Goal: Information Seeking & Learning: Learn about a topic

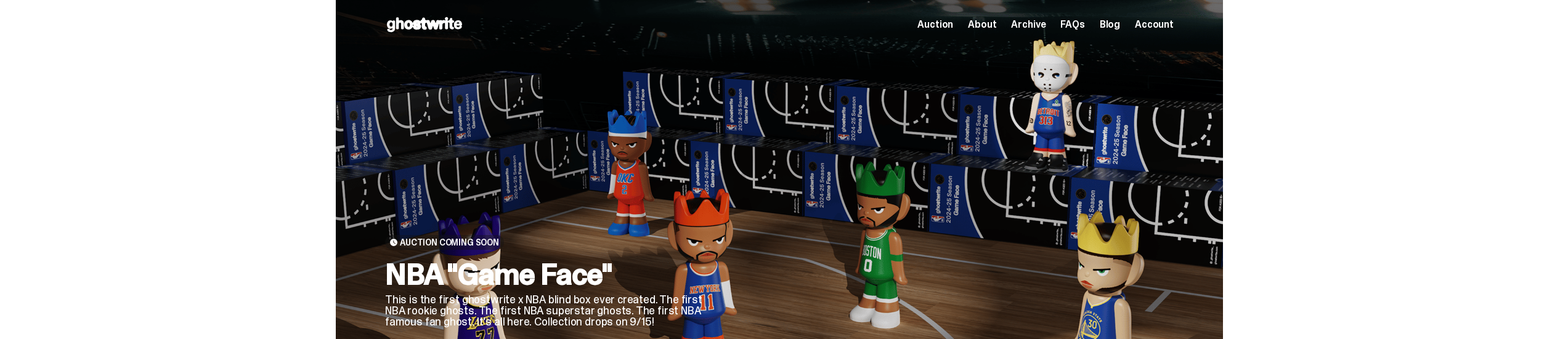
scroll to position [163, 0]
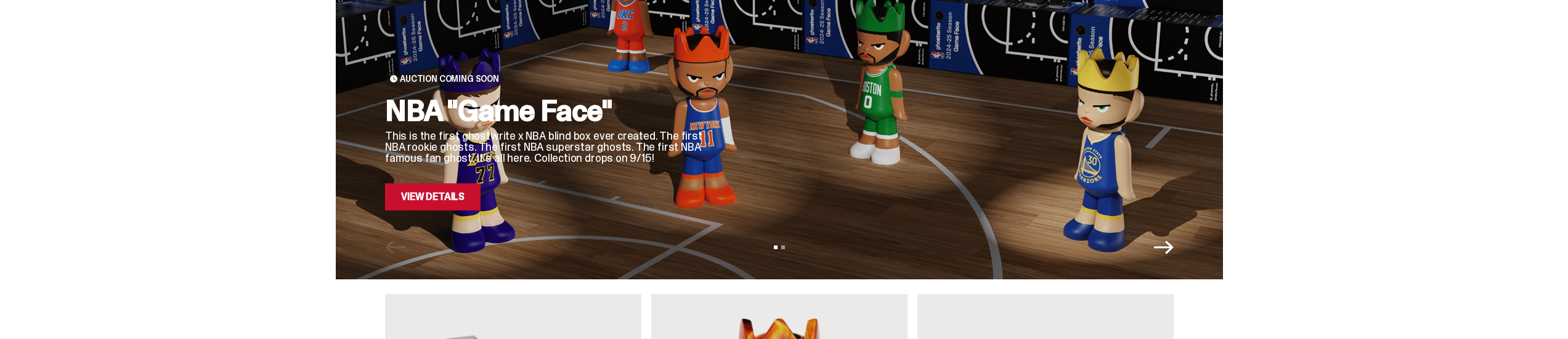
click at [468, 207] on link "View Details" at bounding box center [432, 197] width 95 height 27
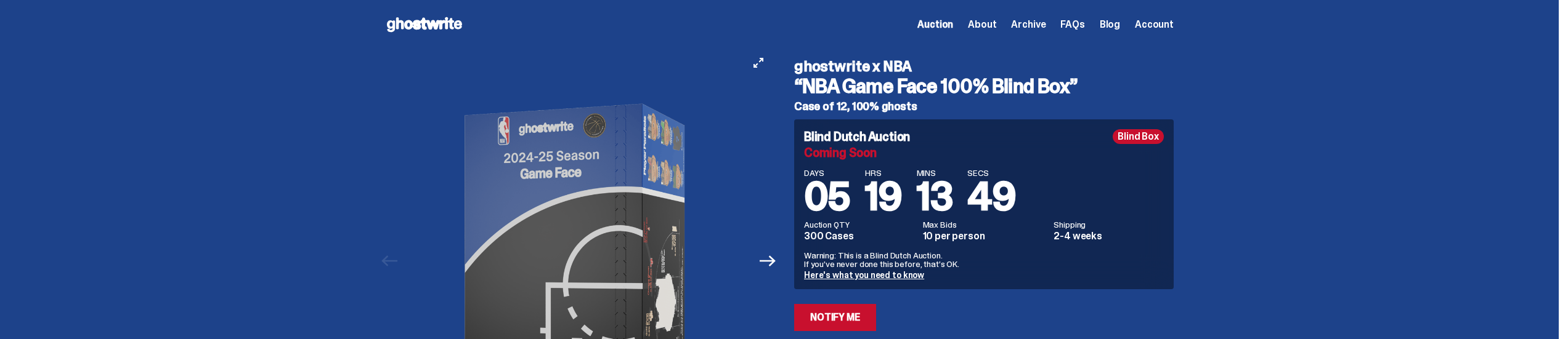
scroll to position [164, 0]
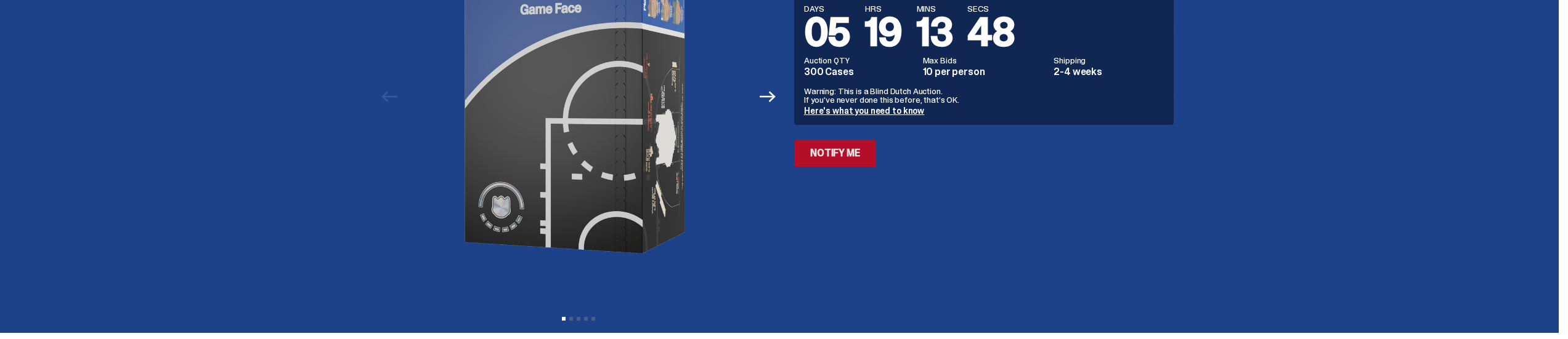
click at [850, 154] on link "Notify Me" at bounding box center [835, 153] width 82 height 27
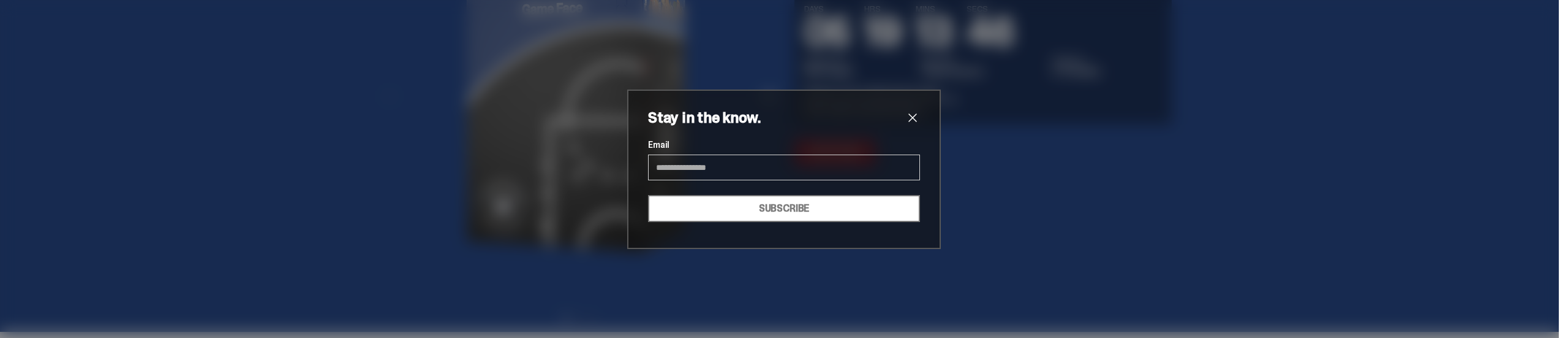
click at [739, 167] on input "Email" at bounding box center [784, 167] width 272 height 26
type input "**********"
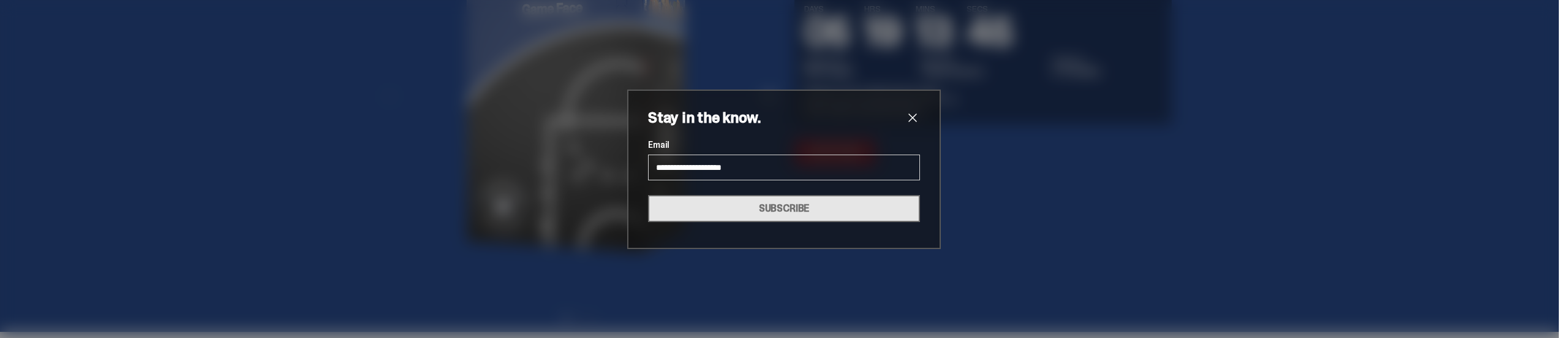
click at [740, 202] on button "SUBSCRIBE" at bounding box center [784, 209] width 272 height 27
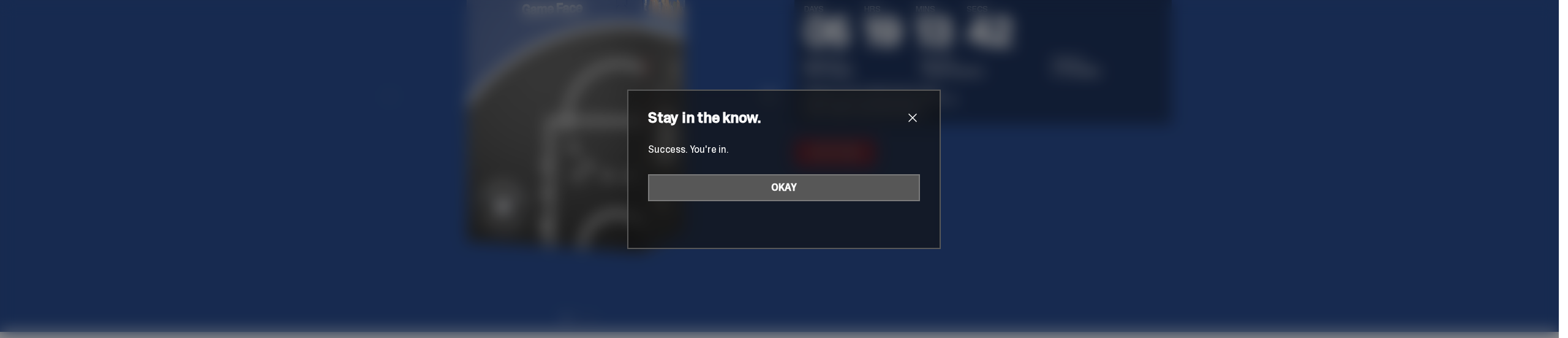
click at [764, 179] on button "OKAY" at bounding box center [784, 188] width 272 height 27
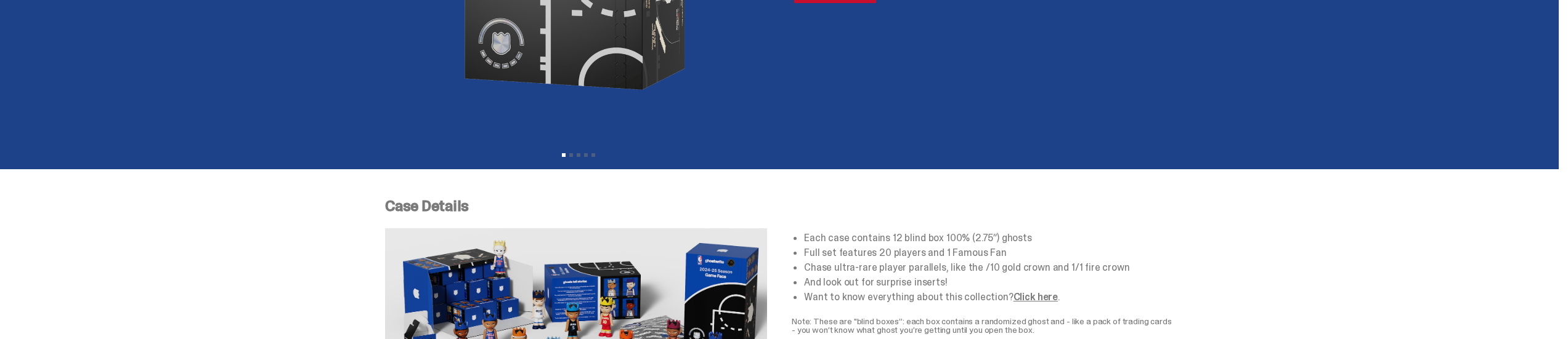
scroll to position [492, 0]
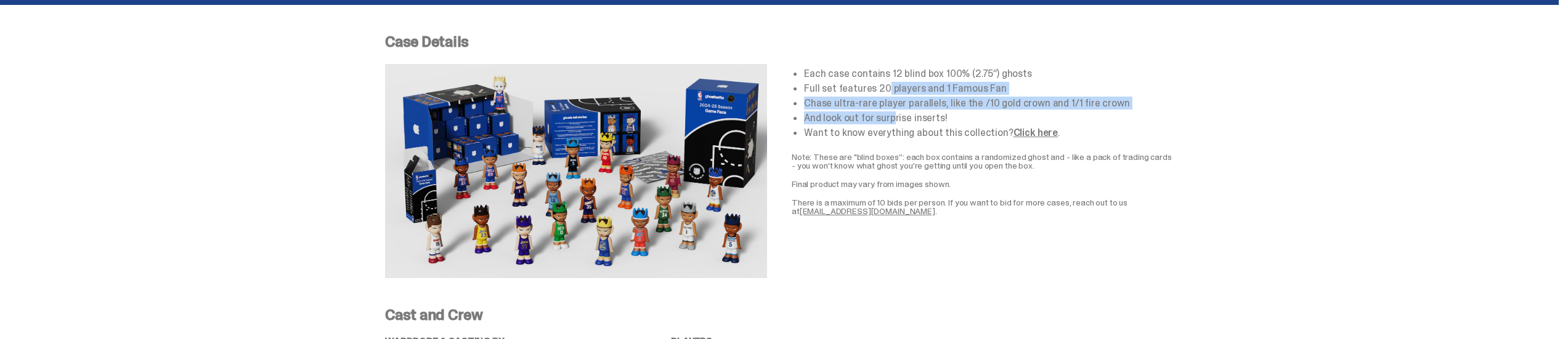
drag, startPoint x: 889, startPoint y: 85, endPoint x: 894, endPoint y: 110, distance: 25.5
click at [894, 110] on ul "Each case contains 12 blind box 100% (2.75”) ghosts Full set features 20 player…" at bounding box center [988, 103] width 370 height 69
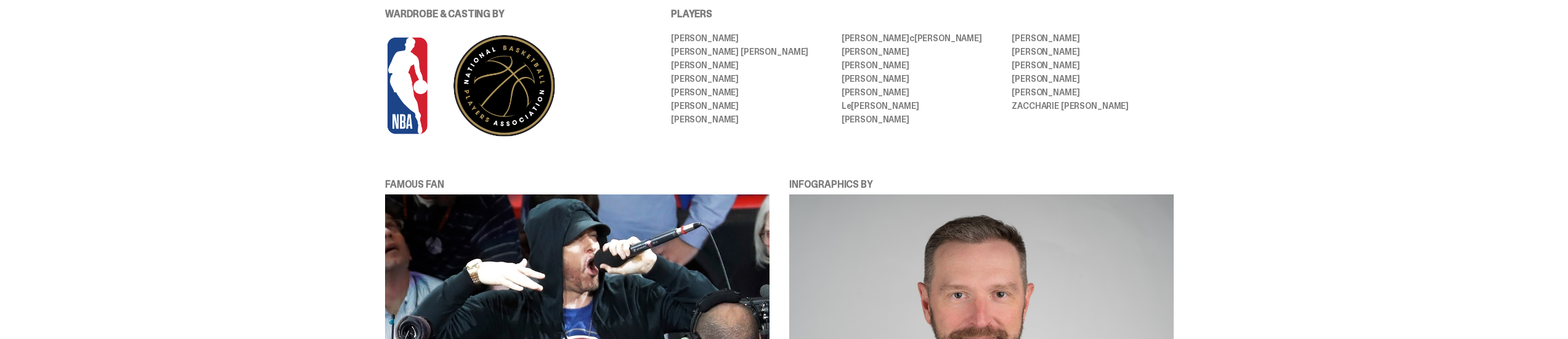
scroll to position [984, 0]
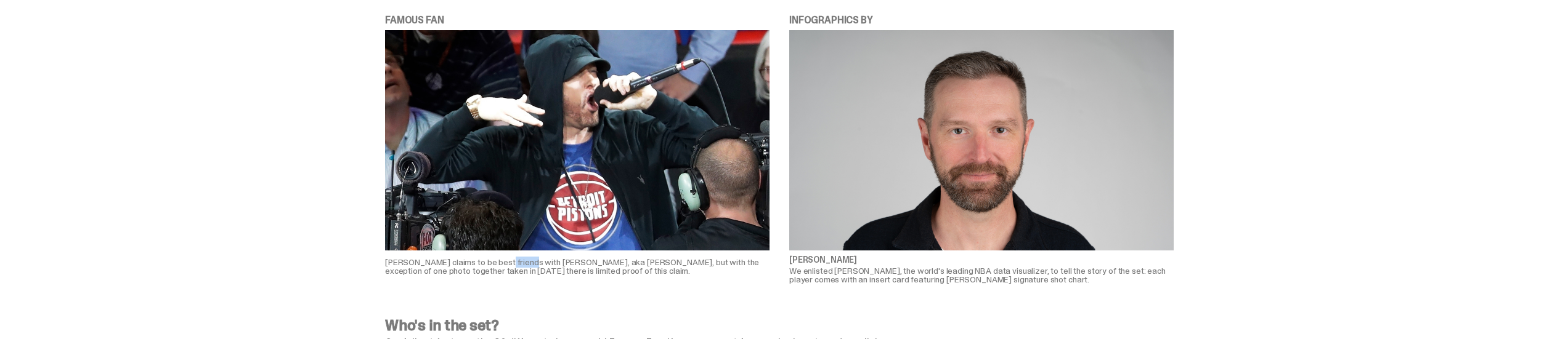
drag, startPoint x: 502, startPoint y: 259, endPoint x: 529, endPoint y: 257, distance: 27.1
click at [529, 258] on p "Josh Luber claims to be best friends with Eminem, aka Marshall Mathers, but wit…" at bounding box center [577, 267] width 385 height 17
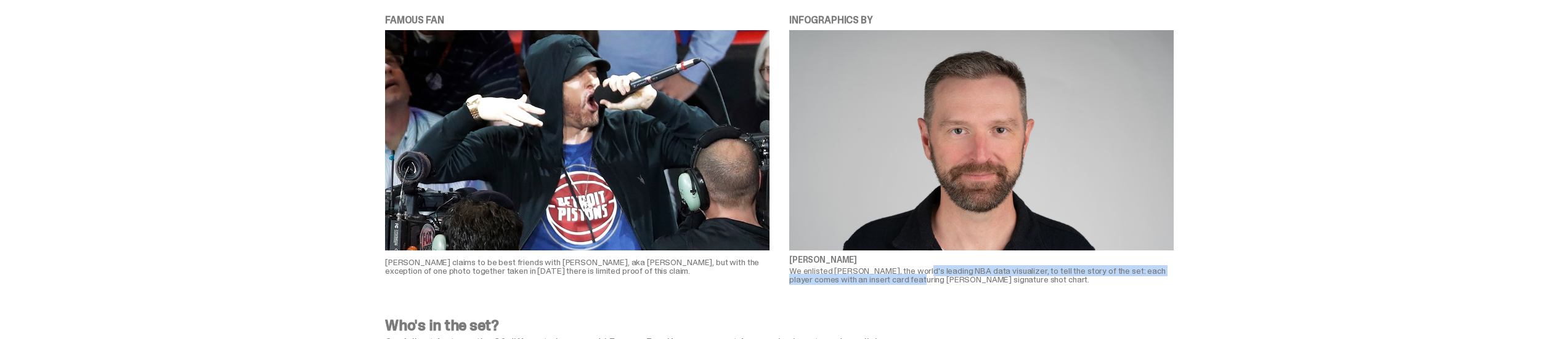
drag, startPoint x: 921, startPoint y: 269, endPoint x: 924, endPoint y: 280, distance: 11.4
click at [924, 280] on p "We enlisted Kirk Goldsberry, the world's leading NBA data visualizer, to tell t…" at bounding box center [982, 275] width 385 height 17
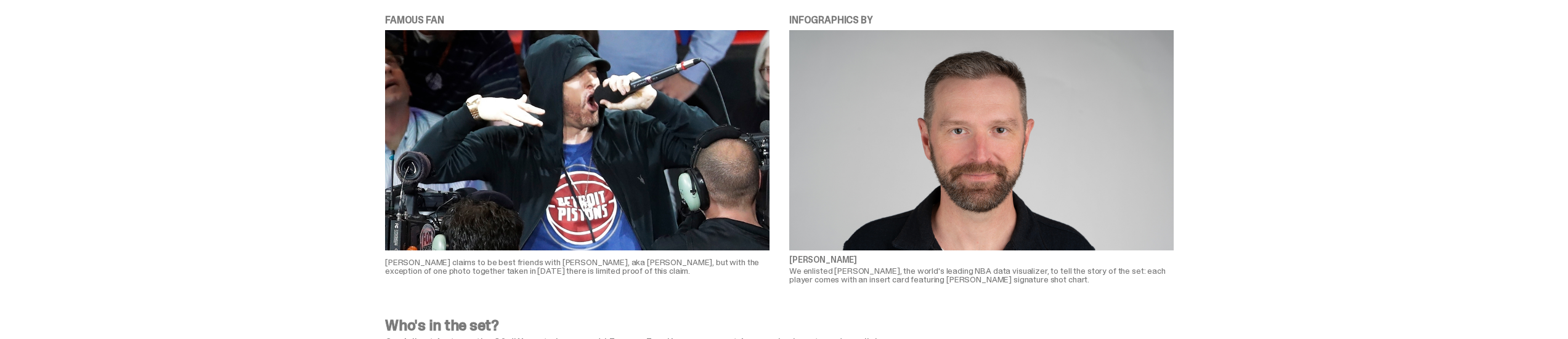
click at [925, 284] on p "We enlisted Kirk Goldsberry, the world's leading NBA data visualizer, to tell t…" at bounding box center [982, 275] width 385 height 17
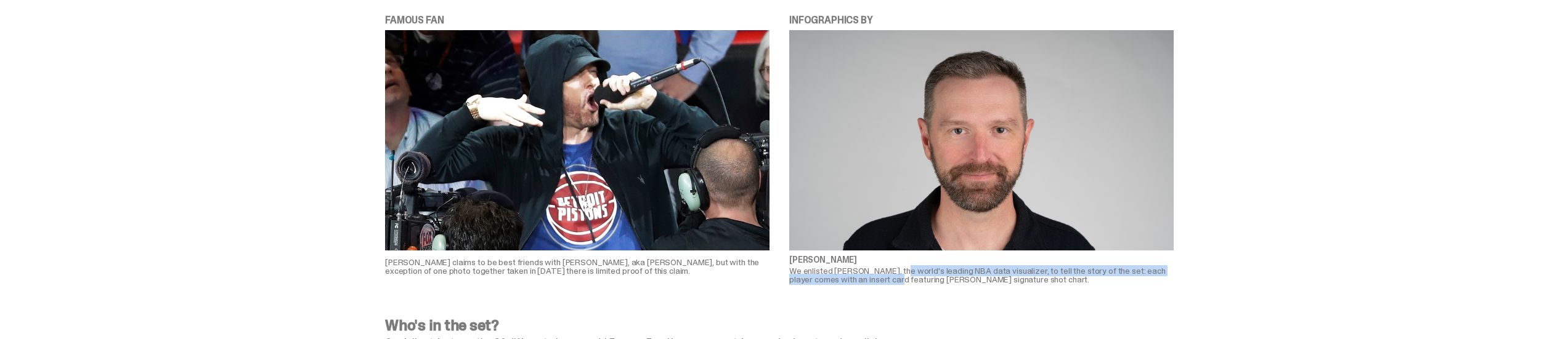
click at [902, 279] on p "We enlisted Kirk Goldsberry, the world's leading NBA data visualizer, to tell t…" at bounding box center [982, 275] width 385 height 17
click at [912, 272] on p "We enlisted Kirk Goldsberry, the world's leading NBA data visualizer, to tell t…" at bounding box center [982, 275] width 385 height 17
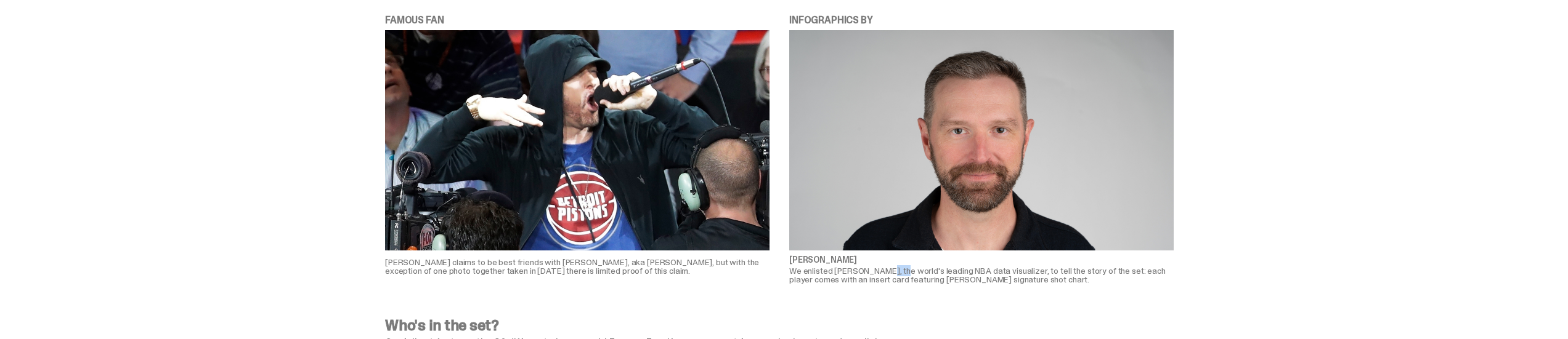
drag, startPoint x: 885, startPoint y: 269, endPoint x: 898, endPoint y: 270, distance: 13.0
click at [898, 270] on p "We enlisted Kirk Goldsberry, the world's leading NBA data visualizer, to tell t…" at bounding box center [982, 275] width 385 height 17
click at [933, 280] on p "We enlisted Kirk Goldsberry, the world's leading NBA data visualizer, to tell t…" at bounding box center [982, 275] width 385 height 17
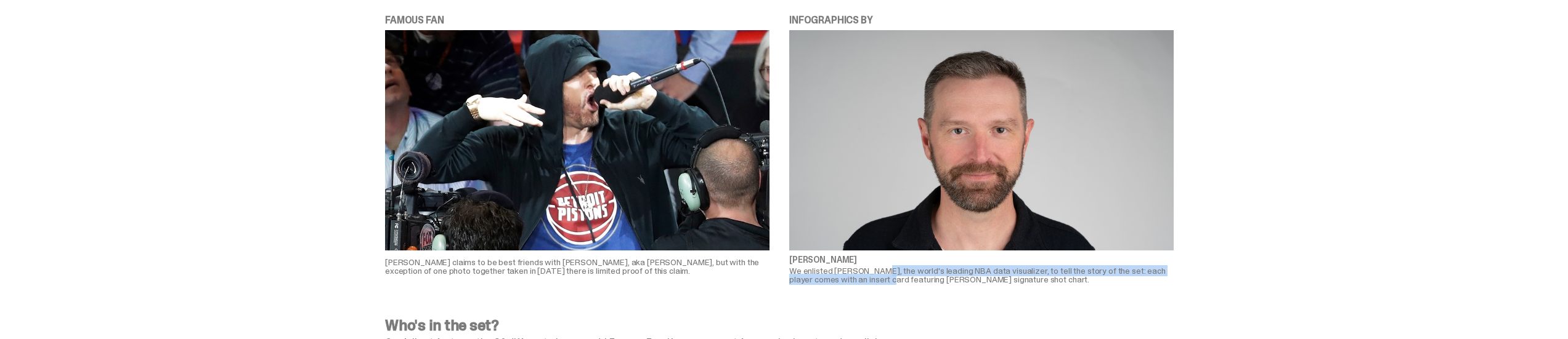
drag, startPoint x: 881, startPoint y: 266, endPoint x: 894, endPoint y: 281, distance: 19.8
click at [894, 281] on p "We enlisted Kirk Goldsberry, the world's leading NBA data visualizer, to tell t…" at bounding box center [982, 275] width 385 height 17
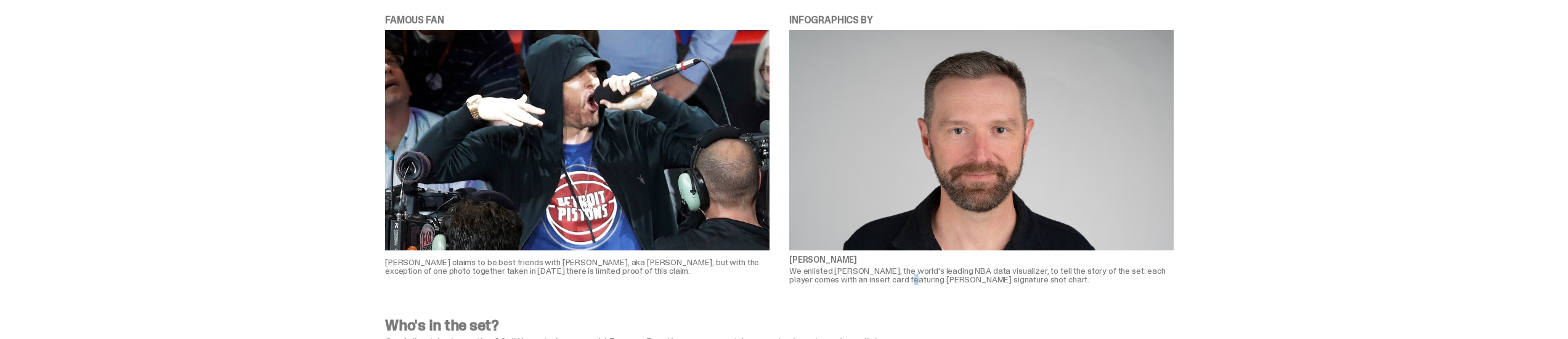
drag, startPoint x: 912, startPoint y: 284, endPoint x: 916, endPoint y: 272, distance: 12.6
click at [916, 284] on p "We enlisted Kirk Goldsberry, the world's leading NBA data visualizer, to tell t…" at bounding box center [982, 275] width 385 height 17
drag, startPoint x: 881, startPoint y: 271, endPoint x: 891, endPoint y: 274, distance: 10.4
click at [891, 274] on p "We enlisted Kirk Goldsberry, the world's leading NBA data visualizer, to tell t…" at bounding box center [982, 275] width 385 height 17
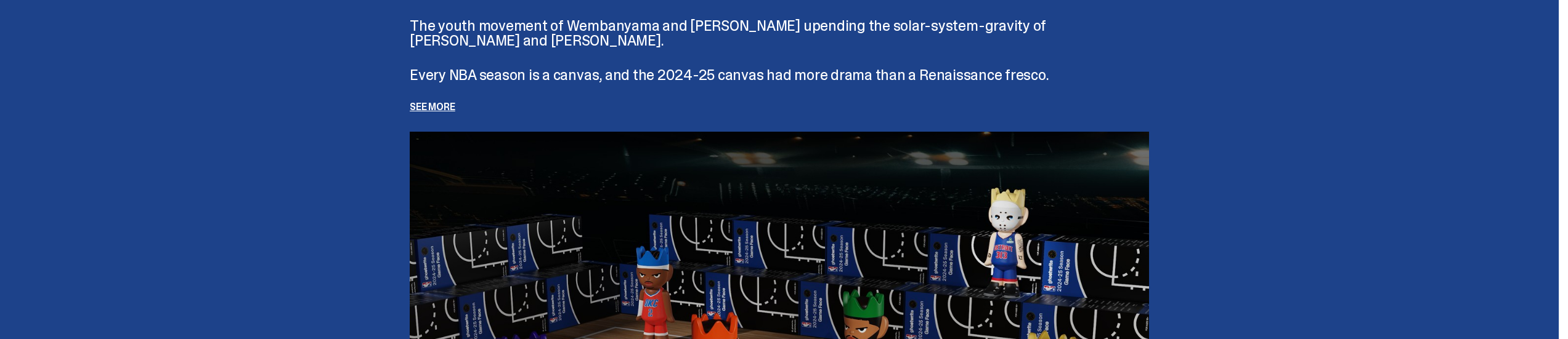
scroll to position [2625, 0]
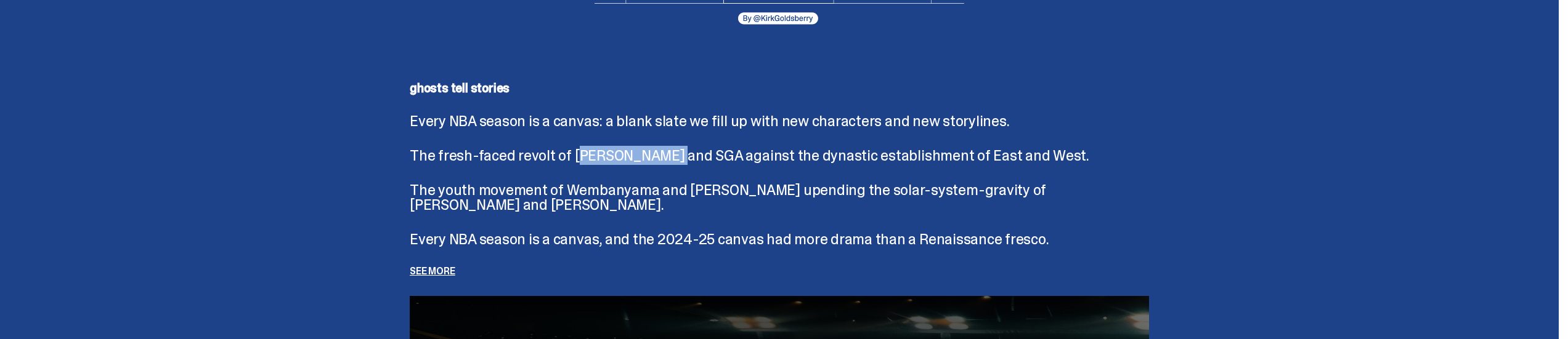
drag, startPoint x: 585, startPoint y: 158, endPoint x: 677, endPoint y: 155, distance: 92.0
click at [677, 155] on p "The fresh-faced revolt of Donovan and SGA against the dynastic establishment of…" at bounding box center [779, 156] width 739 height 15
click at [663, 151] on p "The fresh-faced revolt of Donovan and SGA against the dynastic establishment of…" at bounding box center [779, 156] width 739 height 15
drag, startPoint x: 631, startPoint y: 158, endPoint x: 715, endPoint y: 158, distance: 84.0
click at [715, 158] on p "The fresh-faced revolt of Donovan and SGA against the dynastic establishment of…" at bounding box center [779, 156] width 739 height 15
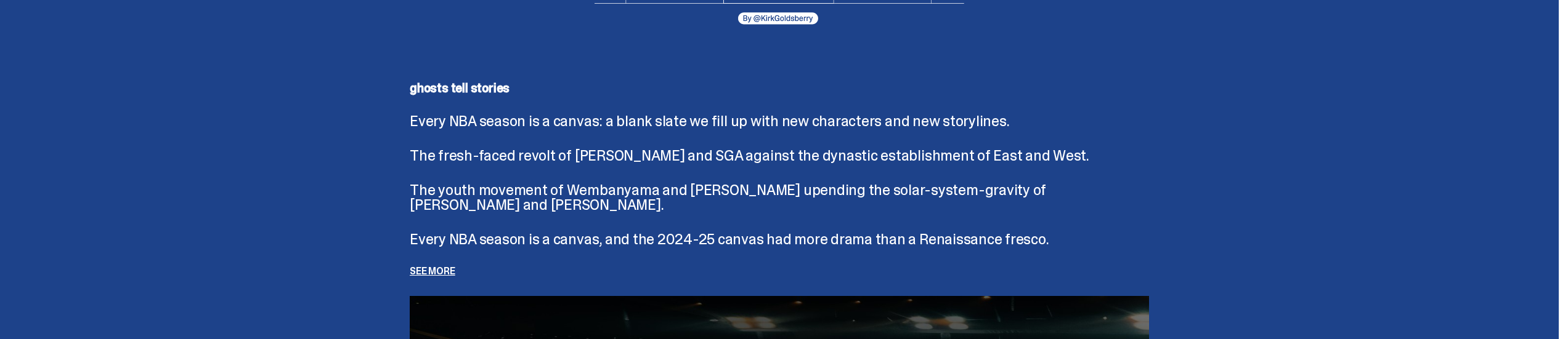
click at [710, 184] on p "The youth movement of Wembanyama and Anthony Edwards upending the solar-system-…" at bounding box center [779, 197] width 739 height 29
drag, startPoint x: 674, startPoint y: 188, endPoint x: 770, endPoint y: 188, distance: 96.0
click at [770, 188] on p "The youth movement of Wembanyama and Anthony Edwards upending the solar-system-…" at bounding box center [779, 197] width 739 height 29
drag, startPoint x: 622, startPoint y: 243, endPoint x: 721, endPoint y: 236, distance: 99.2
click at [721, 236] on p "Every NBA season is a canvas, and the 2024-25 canvas had more drama than a Rena…" at bounding box center [779, 239] width 739 height 15
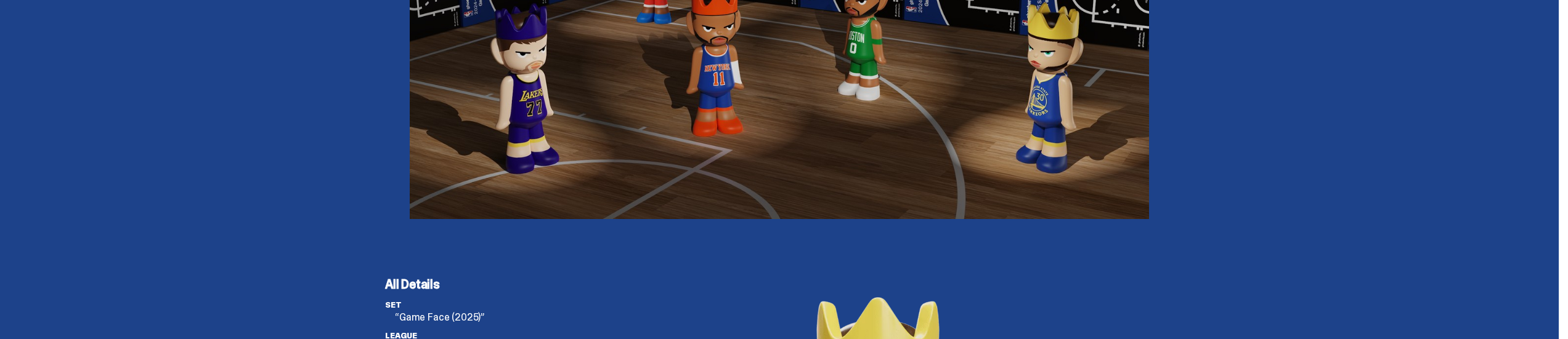
scroll to position [3281, 0]
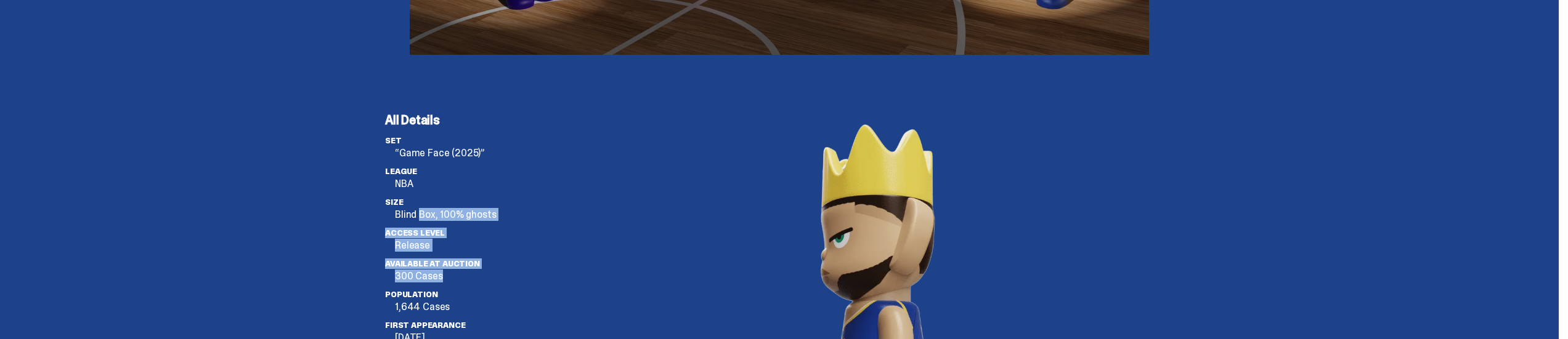
drag, startPoint x: 424, startPoint y: 214, endPoint x: 469, endPoint y: 275, distance: 75.8
click at [469, 275] on ul "set “Game Face (2025)” League NBA Size Blind Box, 100% ghosts Access Level Rele…" at bounding box center [483, 259] width 197 height 246
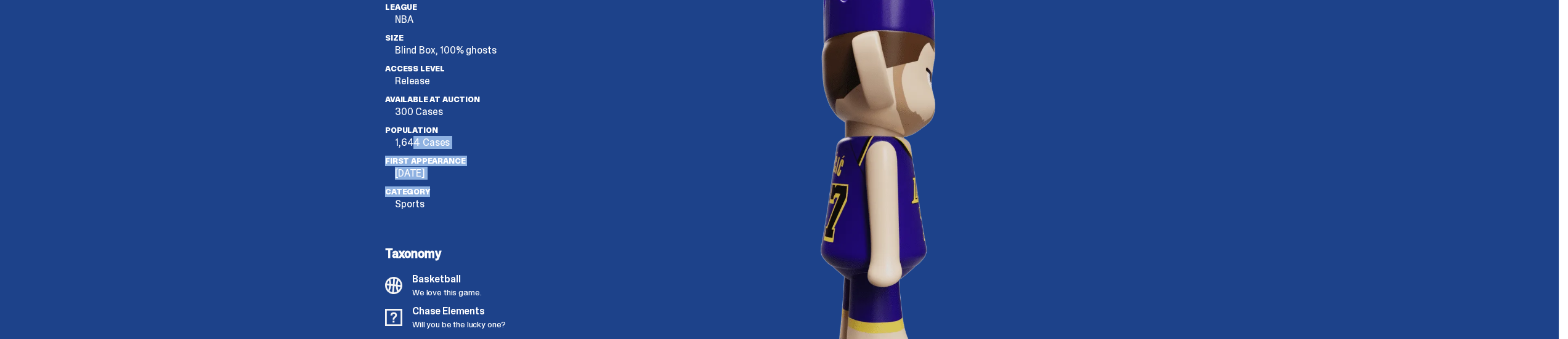
drag, startPoint x: 418, startPoint y: 140, endPoint x: 449, endPoint y: 186, distance: 55.5
click at [449, 186] on ul "set “Game Face (2025)” League NBA Size Blind Box, 100% ghosts Access Level Rele…" at bounding box center [483, 95] width 197 height 246
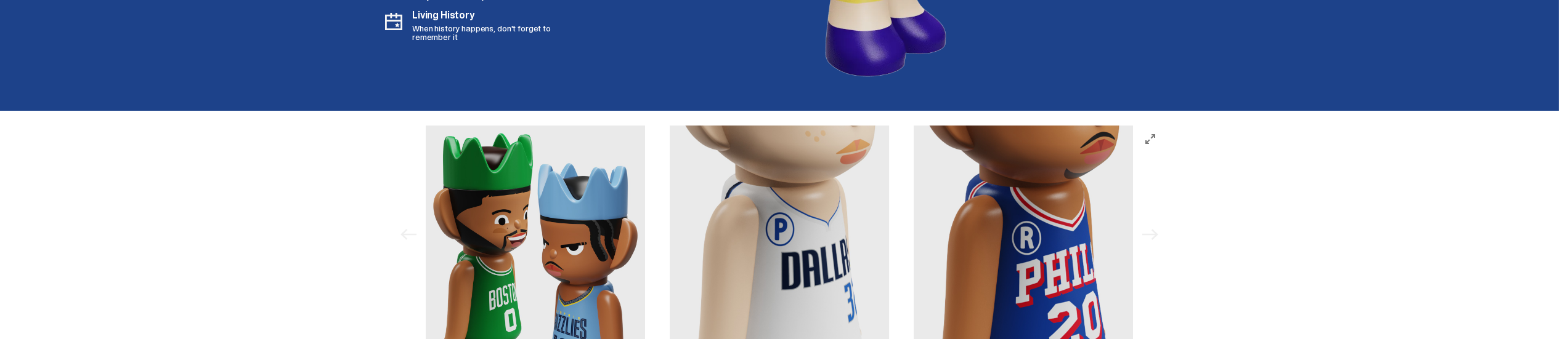
scroll to position [3609, 0]
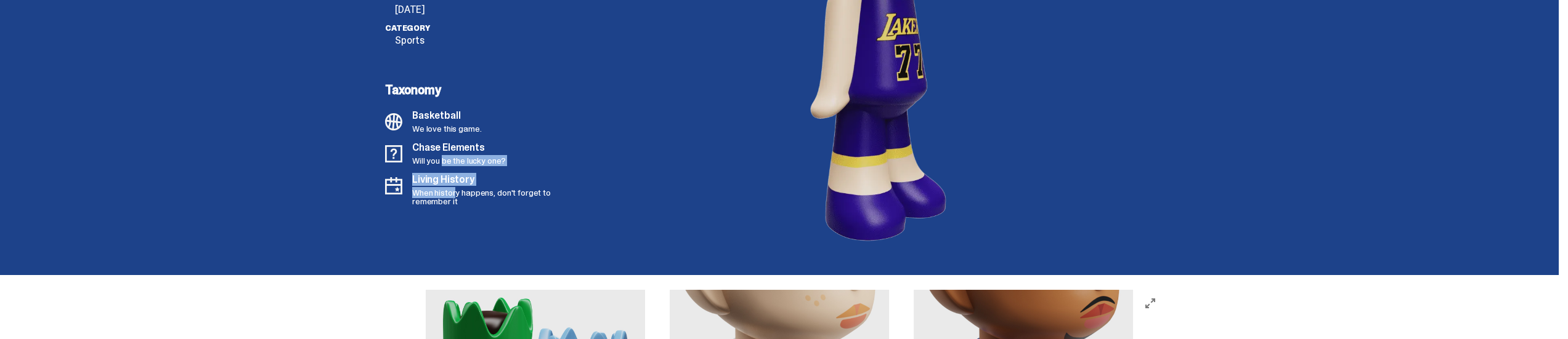
drag, startPoint x: 446, startPoint y: 158, endPoint x: 463, endPoint y: 193, distance: 38.9
click at [463, 193] on div "Basketball We love this game. Chase Elements Will you be the lucky one? Living …" at bounding box center [479, 158] width 189 height 95
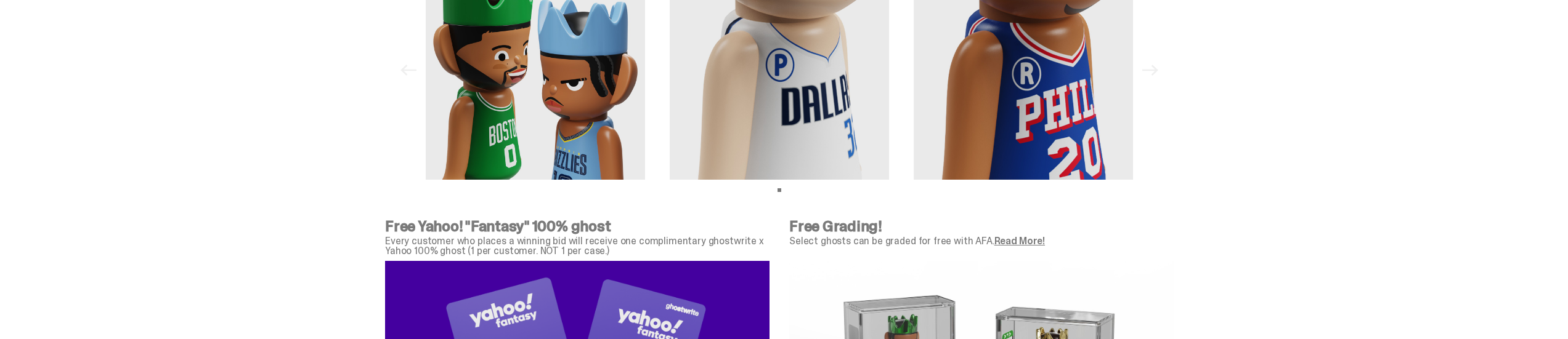
scroll to position [4101, 0]
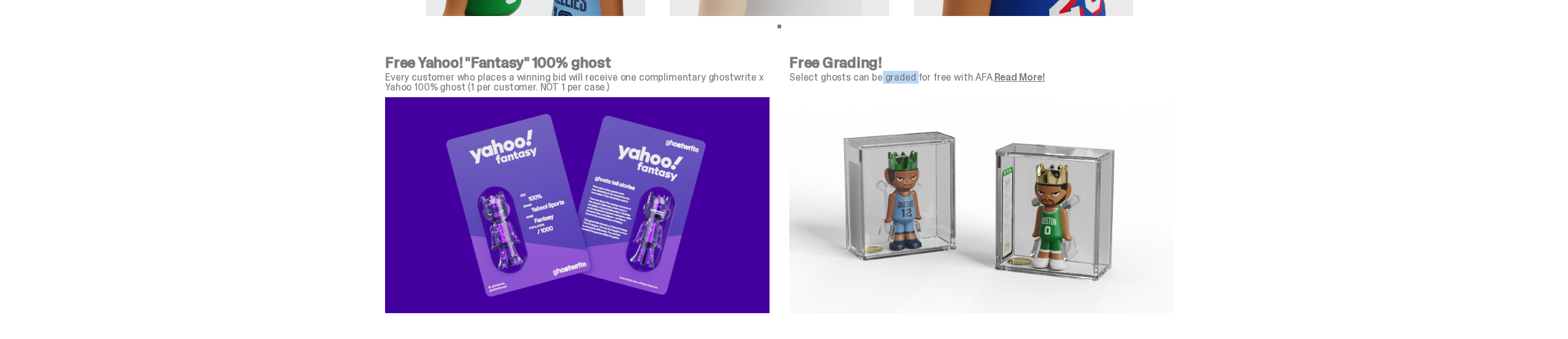
drag, startPoint x: 882, startPoint y: 75, endPoint x: 917, endPoint y: 73, distance: 35.1
click at [917, 73] on p "Select ghosts can be graded for free with AFA. Read More!" at bounding box center [982, 77] width 385 height 10
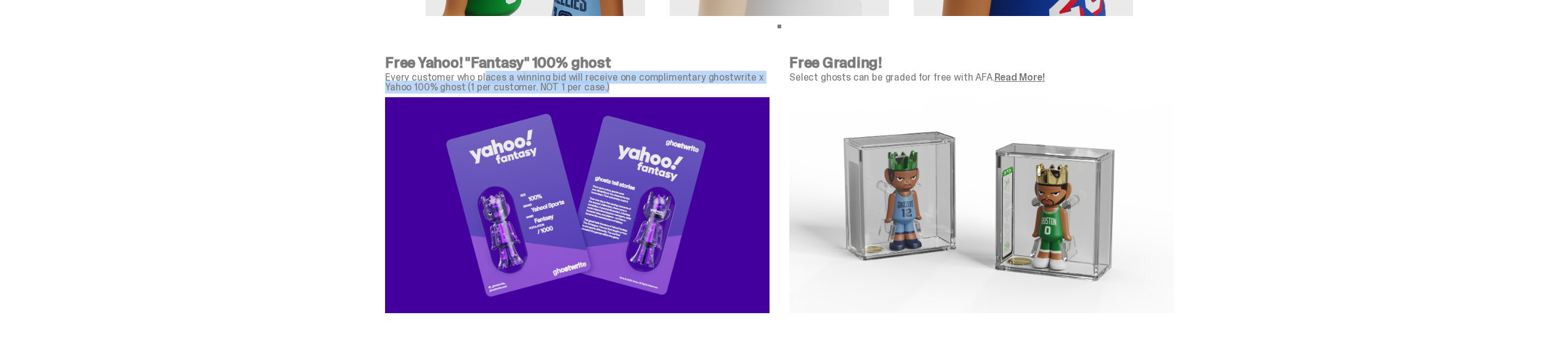
drag, startPoint x: 485, startPoint y: 73, endPoint x: 528, endPoint y: 96, distance: 48.8
click at [528, 96] on div "Free Yahoo! "Fantasy" 100% ghost Every customer who places a winning bid will r…" at bounding box center [577, 186] width 385 height 263
click at [567, 87] on p "Every customer who places a winning bid will receive one complimentary ghostwri…" at bounding box center [577, 82] width 385 height 19
drag, startPoint x: 502, startPoint y: 85, endPoint x: 546, endPoint y: 80, distance: 44.3
click at [546, 80] on p "Every customer who places a winning bid will receive one complimentary ghostwri…" at bounding box center [577, 82] width 385 height 19
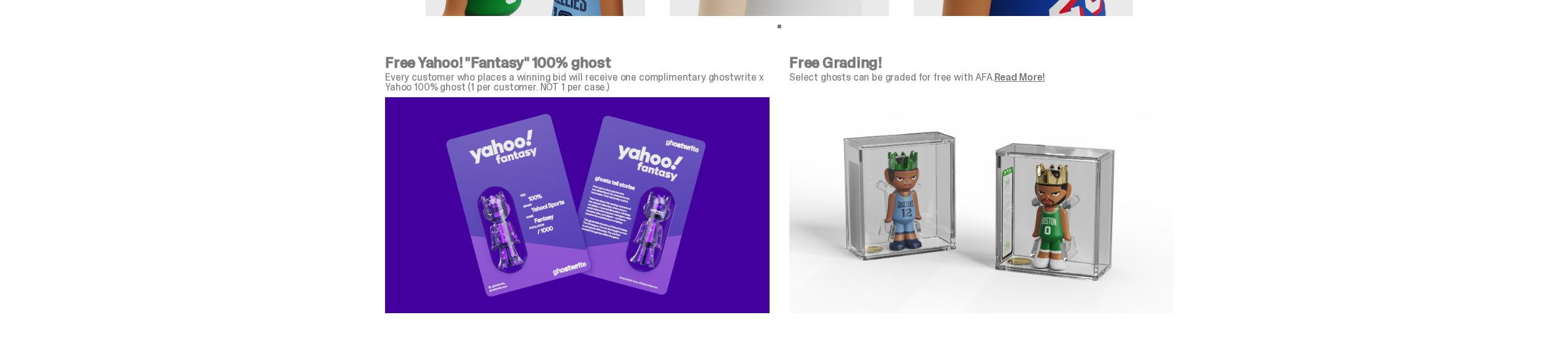
click at [528, 85] on p "Every customer who places a winning bid will receive one complimentary ghostwri…" at bounding box center [577, 82] width 385 height 19
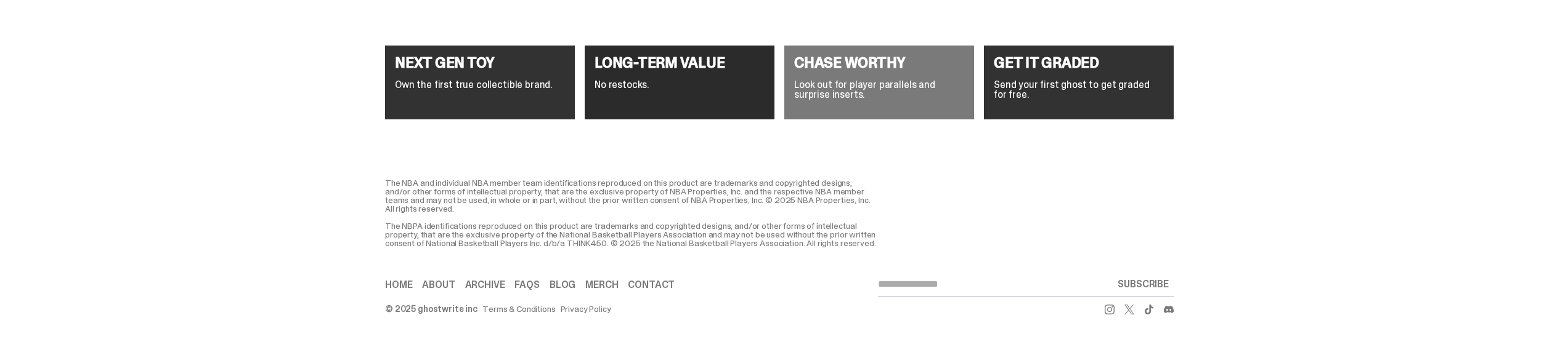
scroll to position [4773, 0]
drag, startPoint x: 437, startPoint y: 79, endPoint x: 468, endPoint y: 76, distance: 31.1
click at [468, 80] on p "Own the first true collectible brand." at bounding box center [479, 85] width 170 height 10
drag, startPoint x: 1076, startPoint y: 75, endPoint x: 1085, endPoint y: 67, distance: 12.0
click at [1085, 67] on div "GET IT GRADED Send your first ghost to get graded for free." at bounding box center [1079, 82] width 189 height 74
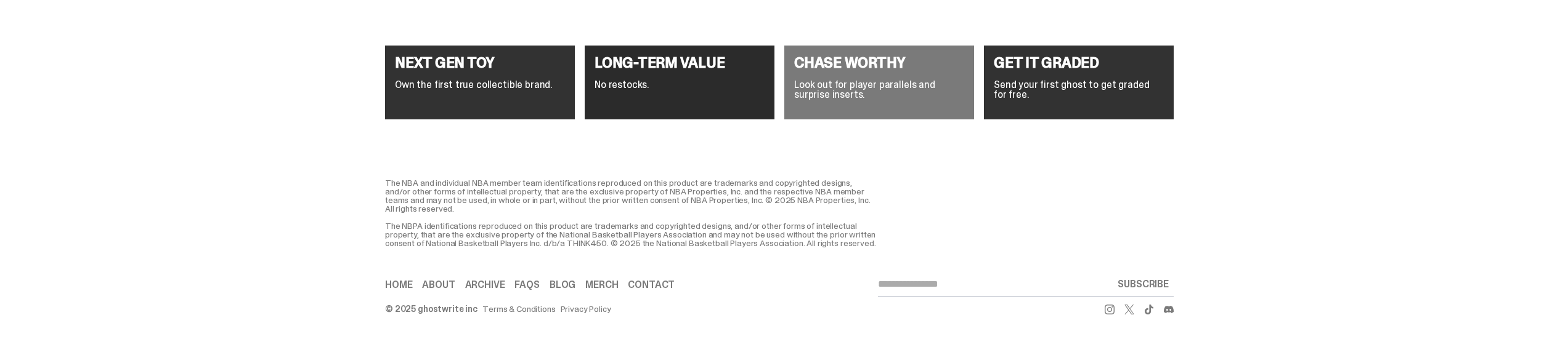
drag, startPoint x: 873, startPoint y: 72, endPoint x: 854, endPoint y: 67, distance: 19.6
click at [867, 80] on p "Look out for player parallels and surprise inserts." at bounding box center [878, 90] width 170 height 19
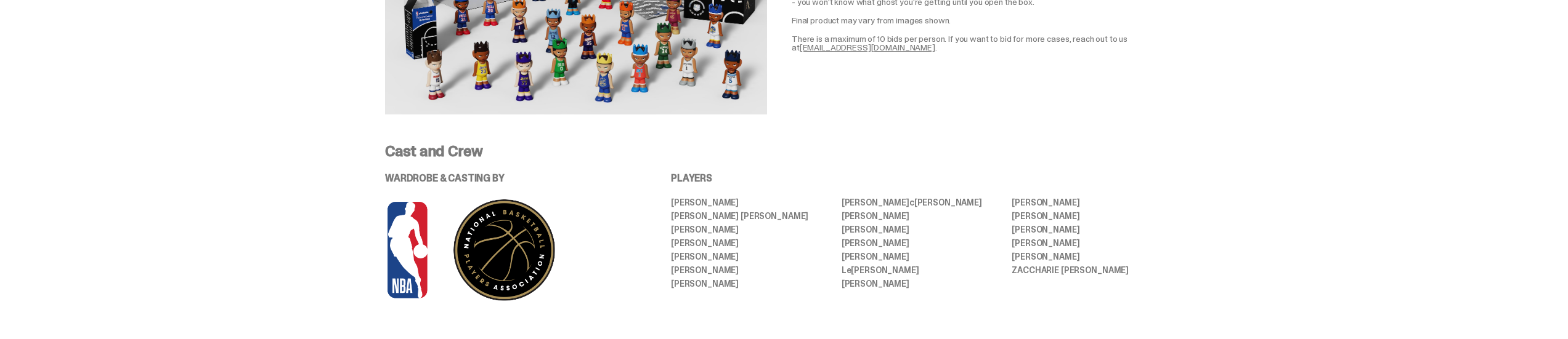
scroll to position [492, 0]
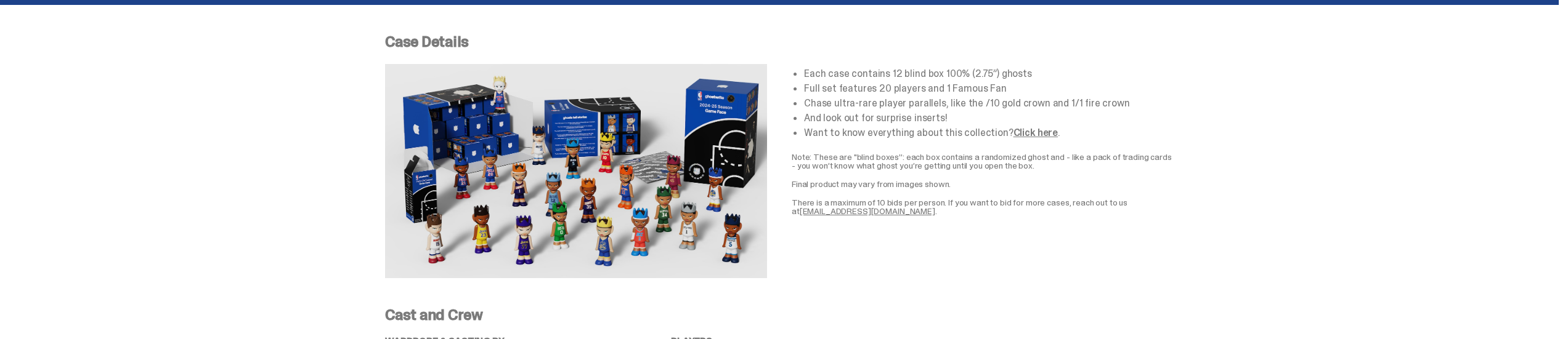
click at [1026, 131] on link "Click here" at bounding box center [1036, 133] width 44 height 13
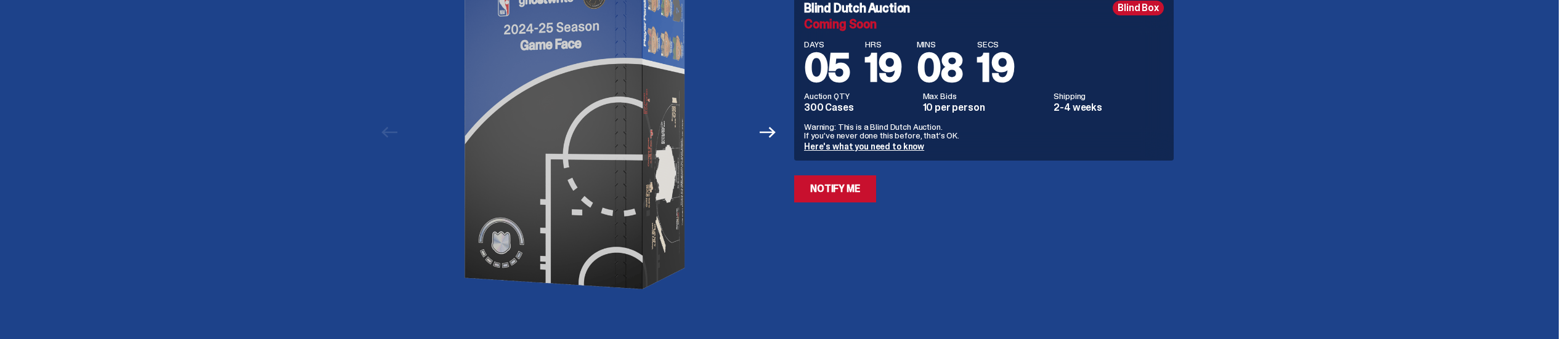
scroll to position [0, 0]
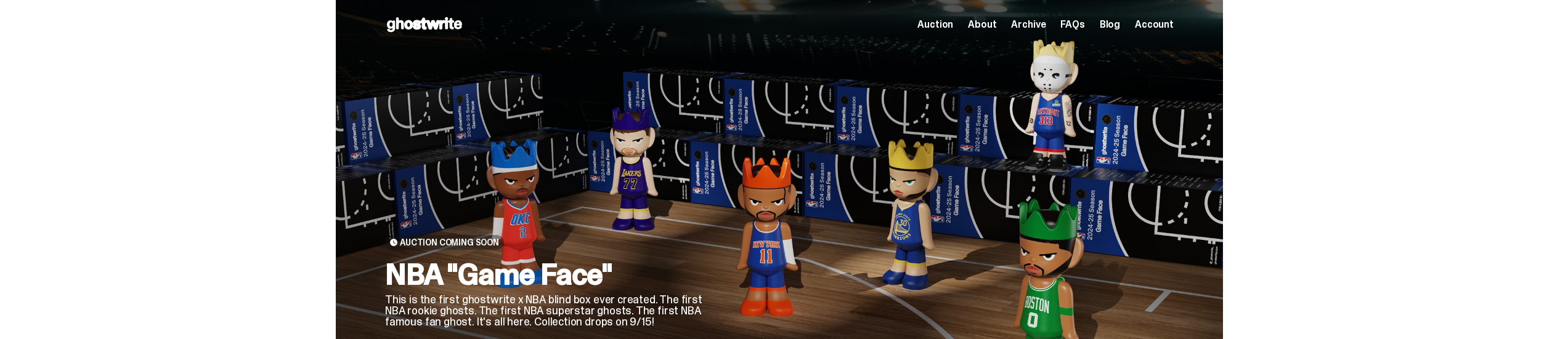
click at [1039, 27] on span "Archive" at bounding box center [1028, 24] width 34 height 10
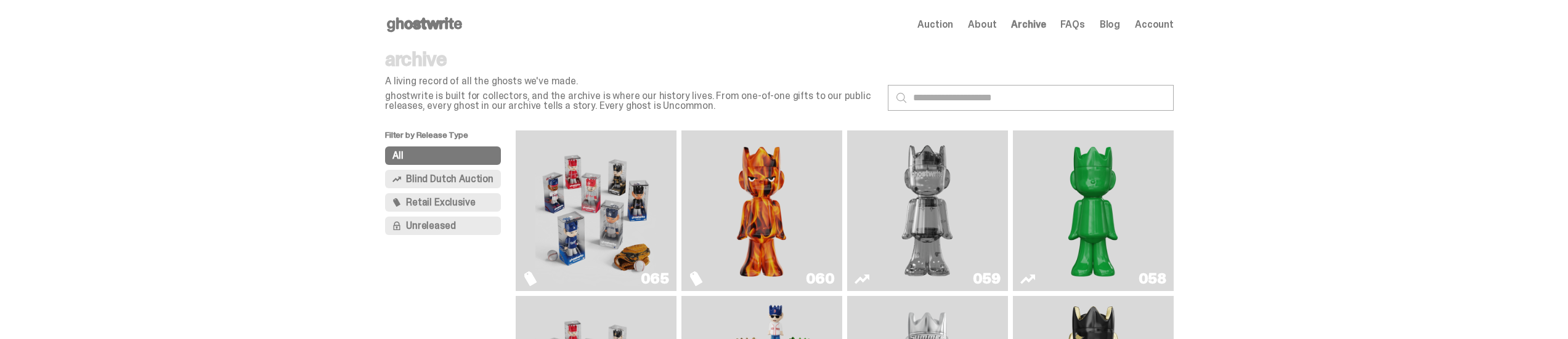
scroll to position [163, 0]
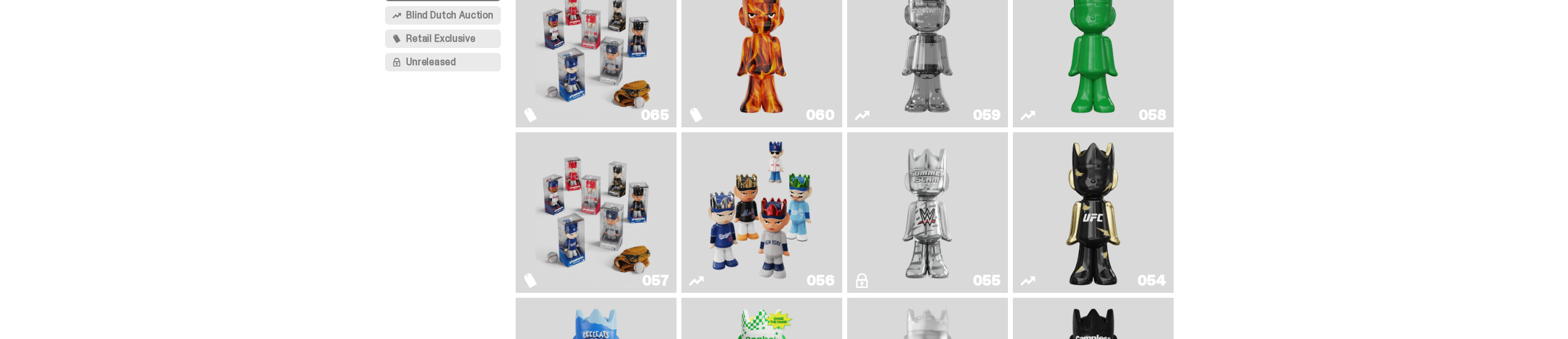
click at [611, 209] on img "Game Face (2025)" at bounding box center [596, 212] width 121 height 151
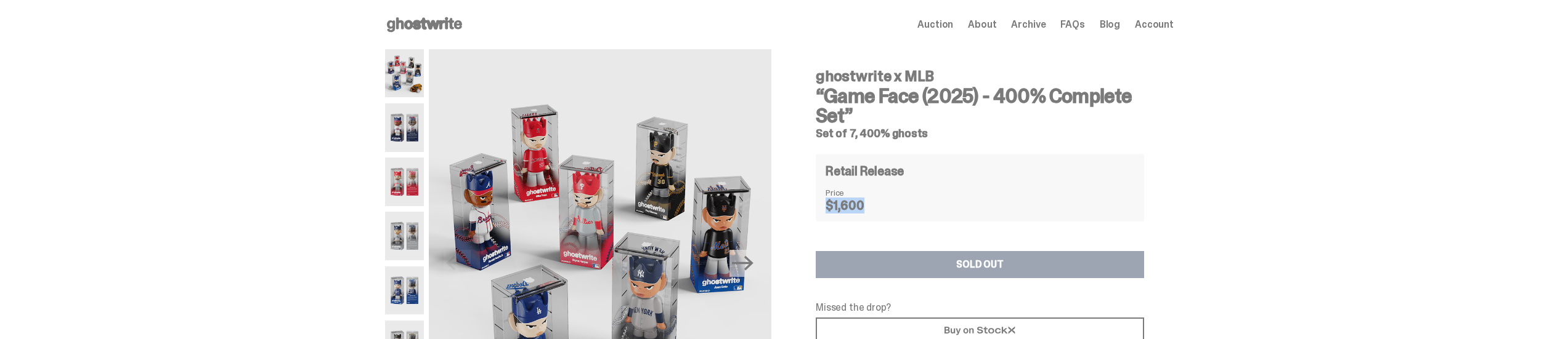
drag, startPoint x: 831, startPoint y: 203, endPoint x: 885, endPoint y: 202, distance: 54.0
click at [885, 202] on dd "$1,600" at bounding box center [856, 205] width 62 height 12
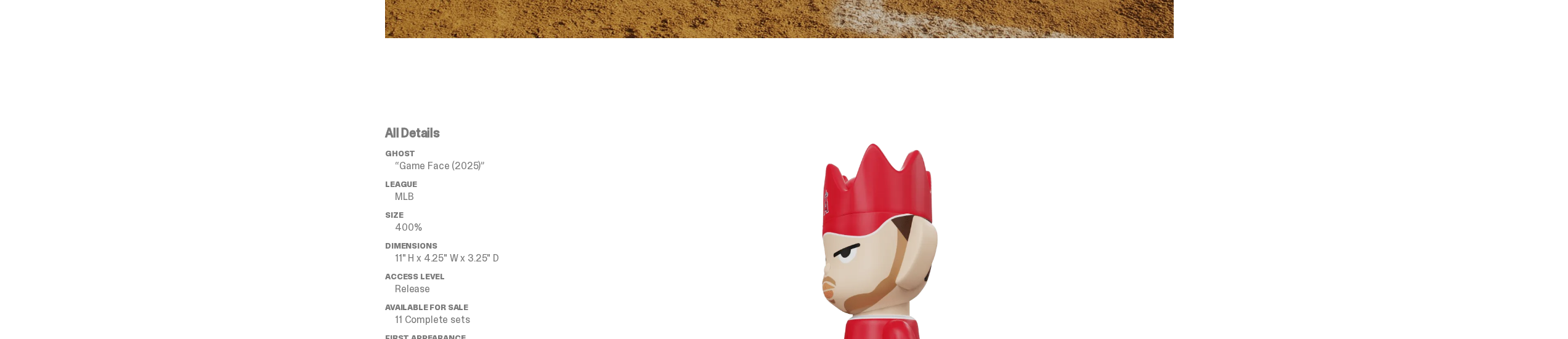
scroll to position [1312, 0]
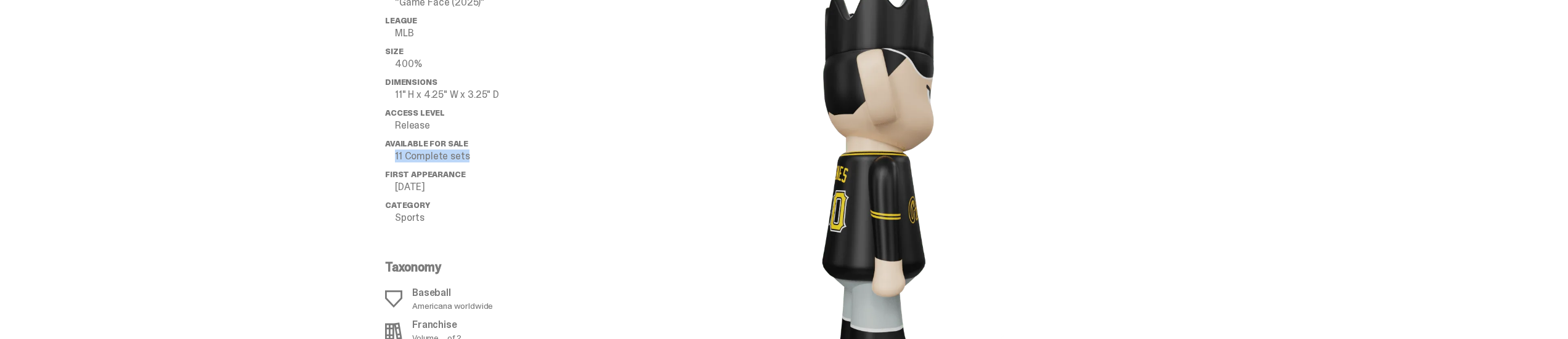
drag, startPoint x: 400, startPoint y: 148, endPoint x: 483, endPoint y: 146, distance: 83.0
click at [483, 151] on p "11 Complete sets" at bounding box center [488, 156] width 187 height 10
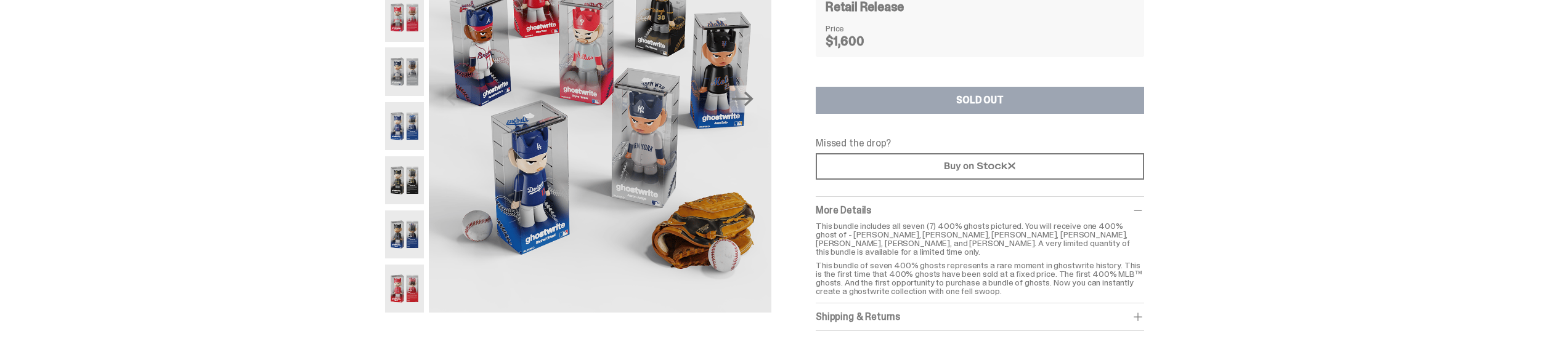
scroll to position [0, 0]
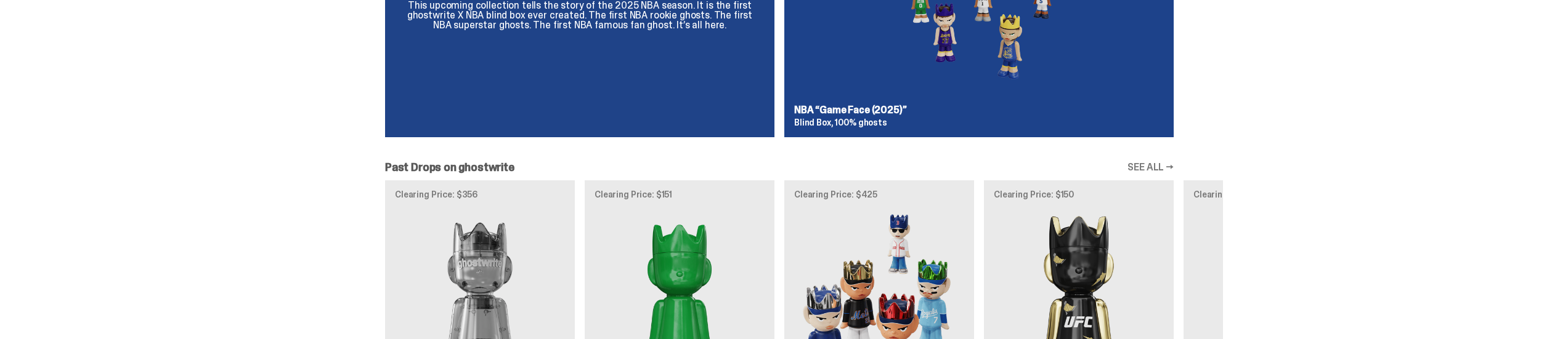
scroll to position [1148, 0]
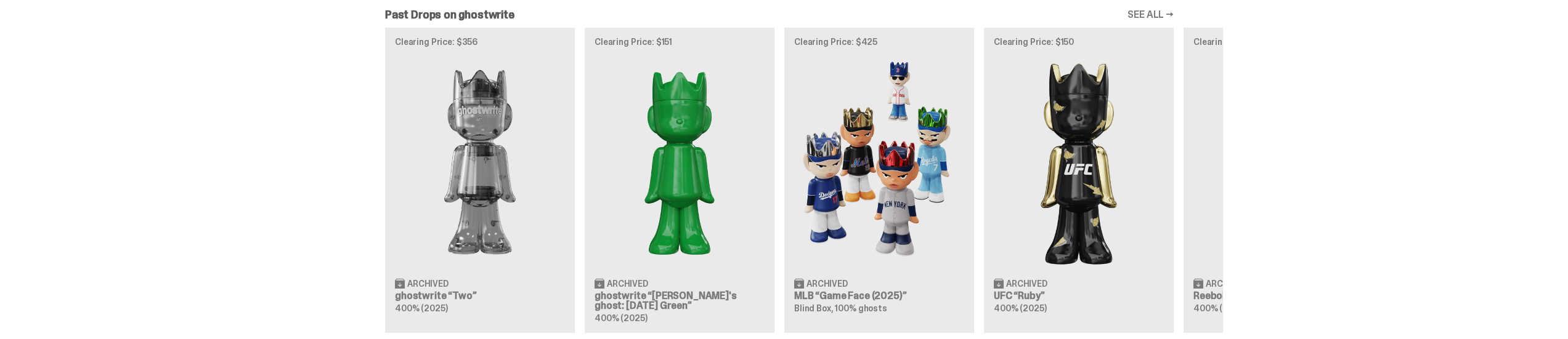
click at [1143, 17] on link "SEE ALL →" at bounding box center [1150, 15] width 46 height 10
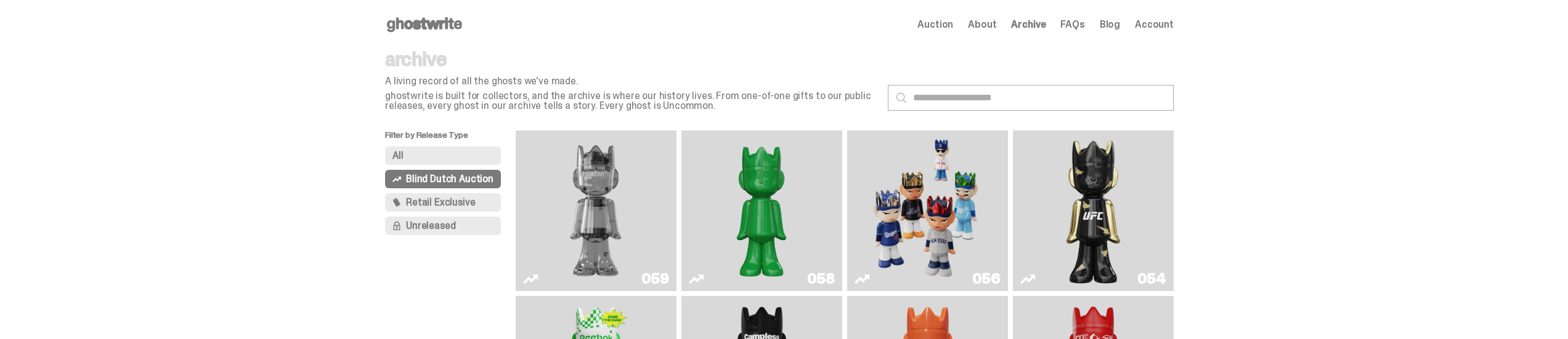
click at [447, 158] on button "All" at bounding box center [442, 156] width 116 height 19
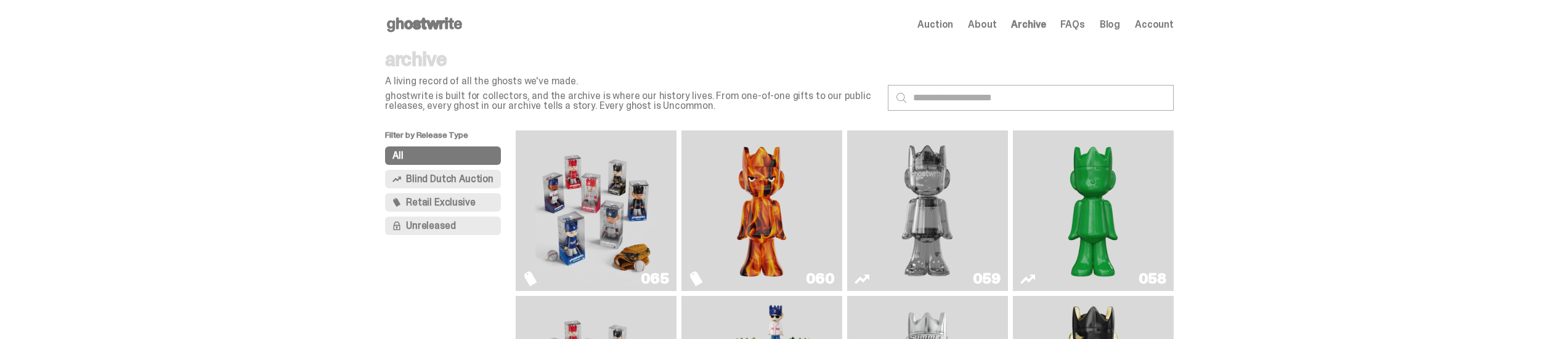
click at [948, 24] on span "Auction" at bounding box center [935, 24] width 36 height 10
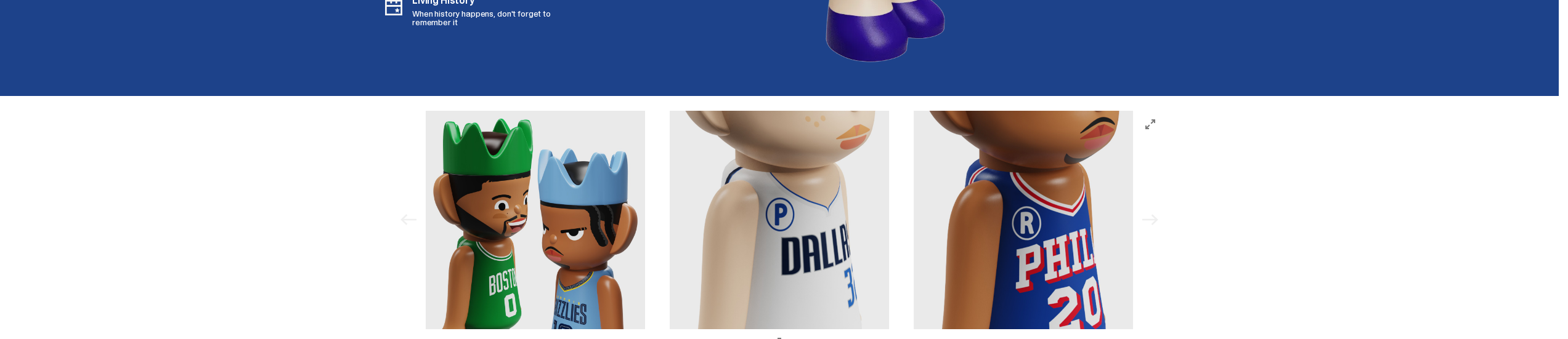
scroll to position [3624, 0]
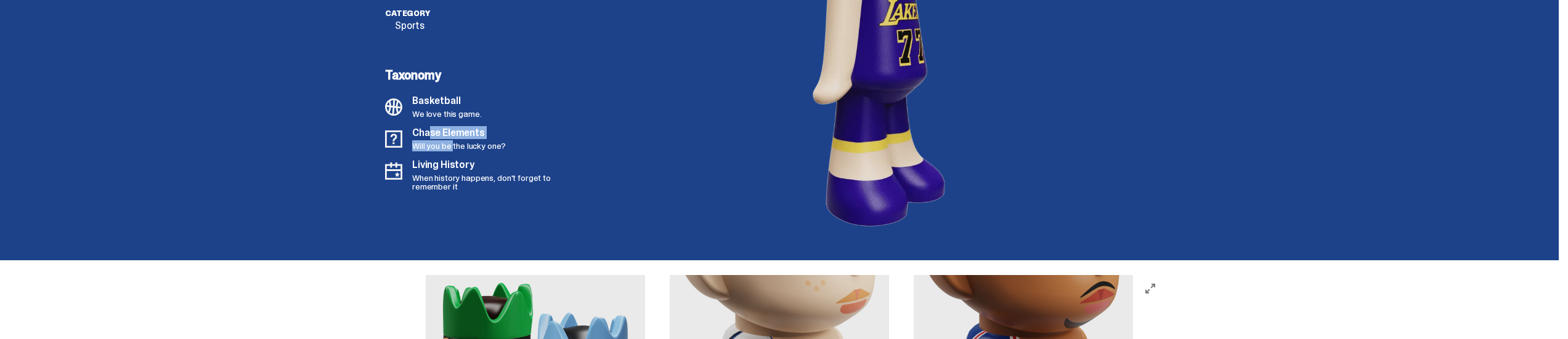
drag, startPoint x: 435, startPoint y: 133, endPoint x: 459, endPoint y: 145, distance: 26.8
click at [459, 145] on div "Chase Elements Will you be the lucky one?" at bounding box center [459, 139] width 93 height 22
drag, startPoint x: 458, startPoint y: 170, endPoint x: 458, endPoint y: 180, distance: 10.0
click at [458, 180] on div "Living History When history happens, don't forget to remember it" at bounding box center [493, 175] width 163 height 31
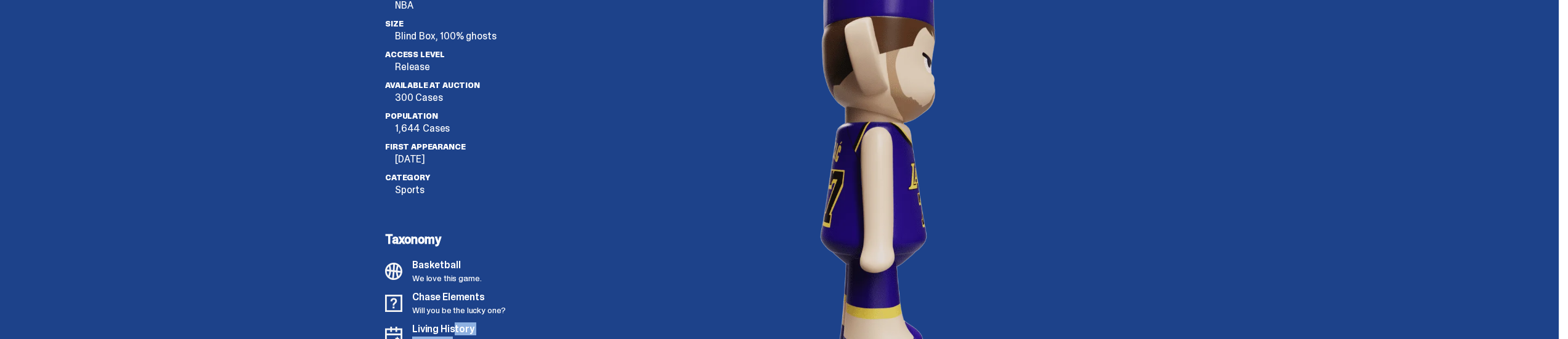
scroll to position [3295, 0]
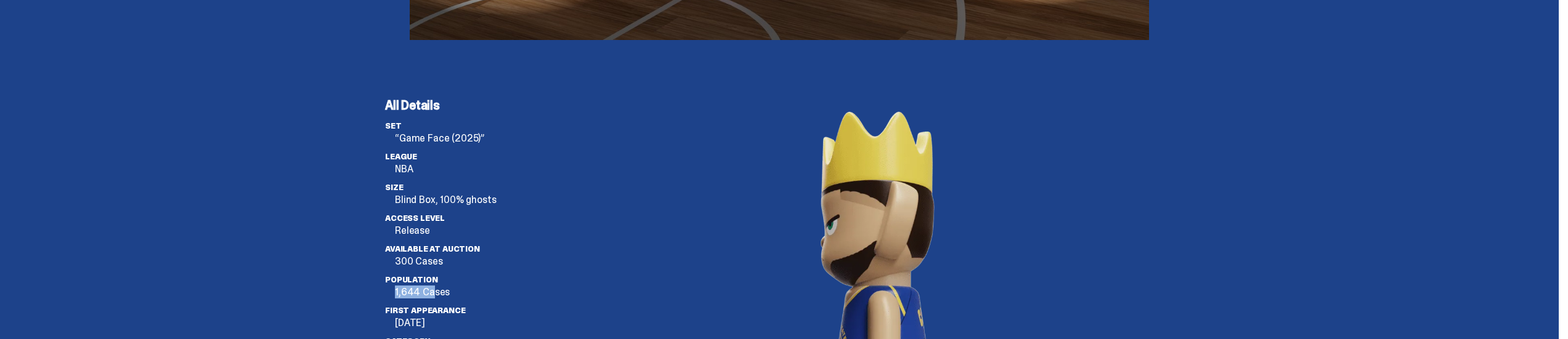
drag, startPoint x: 393, startPoint y: 295, endPoint x: 437, endPoint y: 293, distance: 44.0
click at [437, 293] on li "Population 1,644 Cases" at bounding box center [483, 286] width 197 height 22
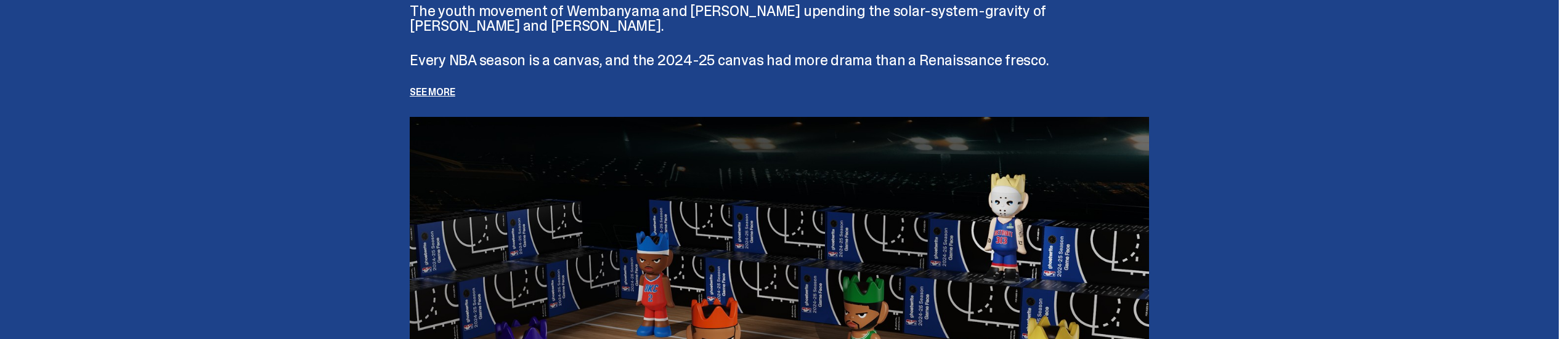
scroll to position [2639, 0]
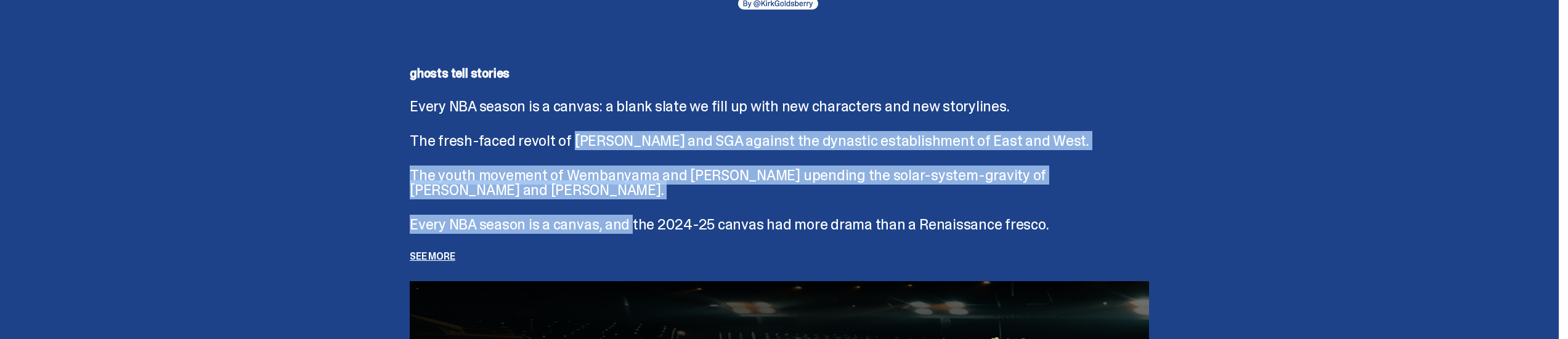
drag, startPoint x: 573, startPoint y: 134, endPoint x: 634, endPoint y: 224, distance: 108.7
click at [634, 224] on div "ghosts tell stories Every NBA season is a canvas: a blank slate we fill up with…" at bounding box center [779, 164] width 739 height 194
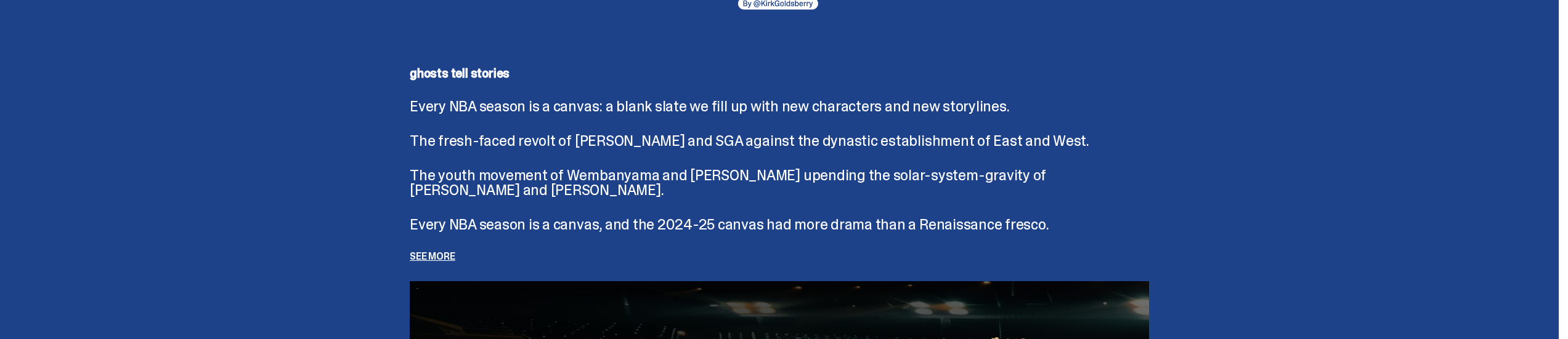
click at [446, 253] on p "See more" at bounding box center [779, 257] width 739 height 10
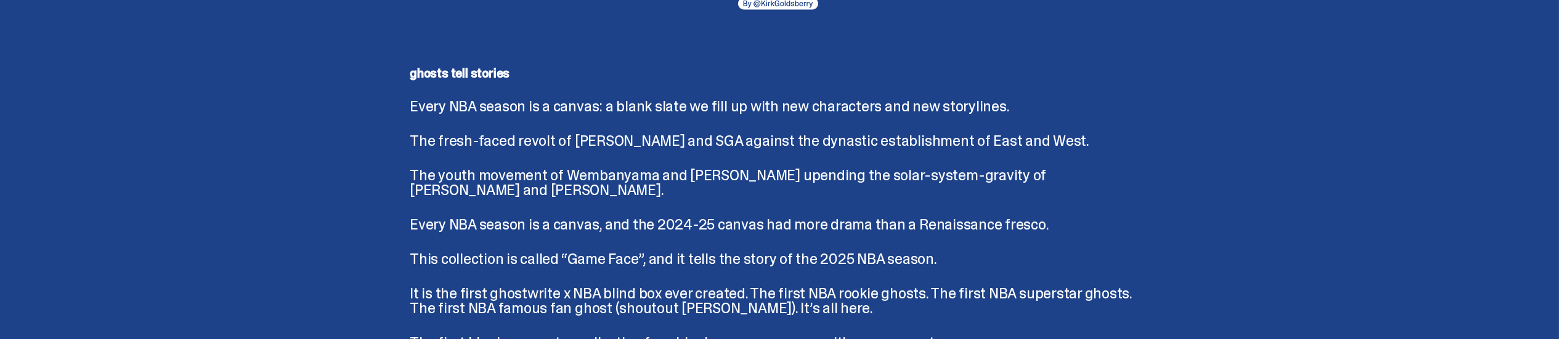
scroll to position [2804, 0]
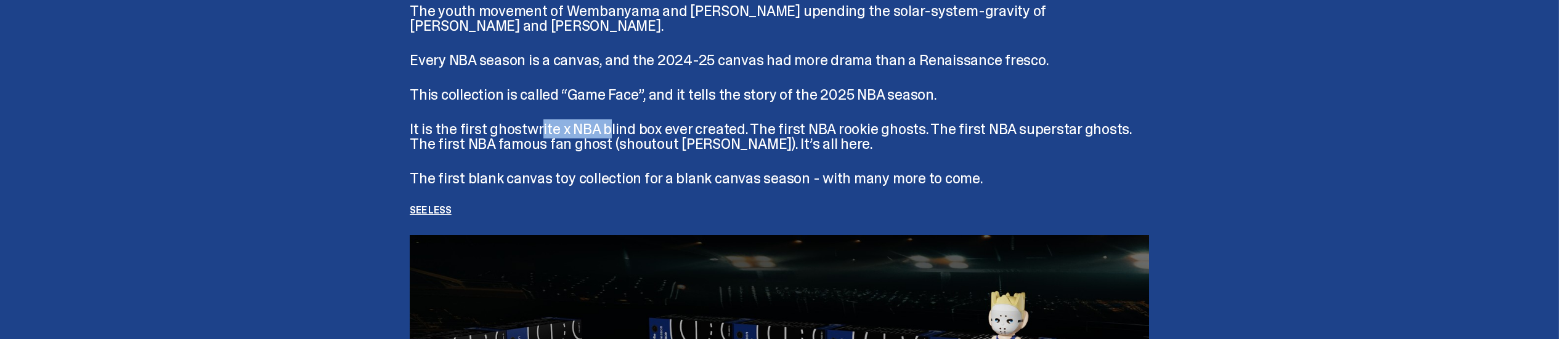
drag, startPoint x: 545, startPoint y: 138, endPoint x: 614, endPoint y: 138, distance: 69.0
click at [614, 138] on p "It is the first ghostwrite x NBA blind box ever created. The first NBA rookie g…" at bounding box center [779, 136] width 739 height 29
click at [601, 145] on p "It is the first ghostwrite x NBA blind box ever created. The first NBA rookie g…" at bounding box center [779, 136] width 739 height 29
drag, startPoint x: 582, startPoint y: 178, endPoint x: 642, endPoint y: 178, distance: 60.0
click at [642, 178] on p "The first blank canvas toy collection for a blank canvas season - with many mor…" at bounding box center [779, 178] width 739 height 15
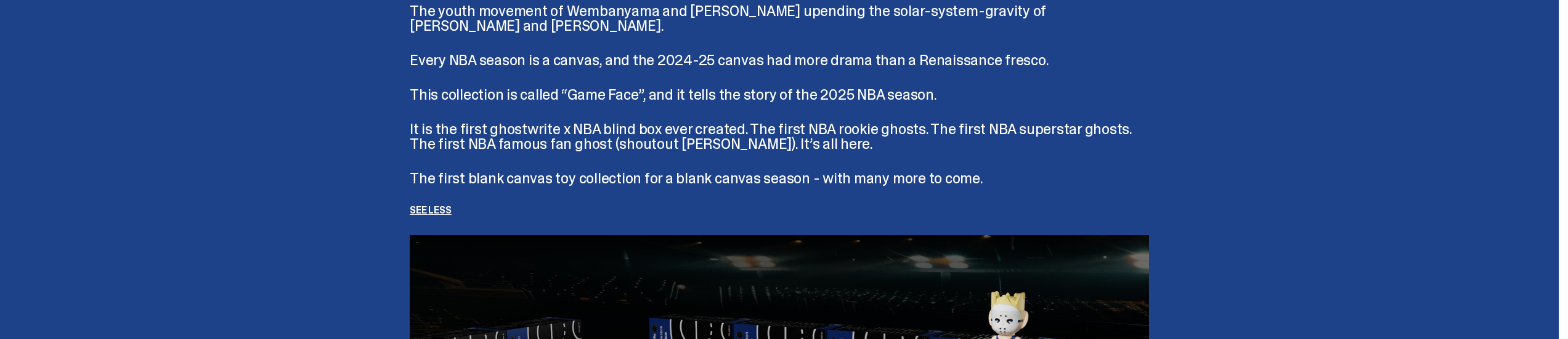
click at [594, 102] on p "This collection is called “Game Face”, and it tells the story of the 2025 NBA s…" at bounding box center [779, 95] width 739 height 15
drag, startPoint x: 553, startPoint y: 128, endPoint x: 776, endPoint y: 125, distance: 223.0
click at [776, 125] on p "It is the first ghostwrite x NBA blind box ever created. The first NBA rookie g…" at bounding box center [779, 136] width 739 height 29
click at [611, 182] on p "The first blank canvas toy collection for a blank canvas season - with many mor…" at bounding box center [779, 178] width 739 height 15
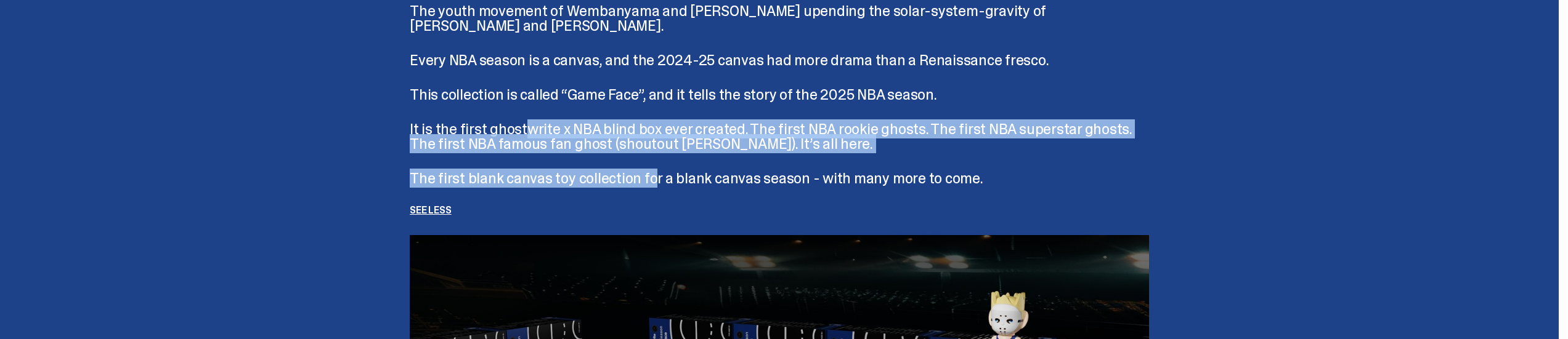
drag, startPoint x: 533, startPoint y: 133, endPoint x: 652, endPoint y: 173, distance: 125.5
click at [652, 173] on div "This collection is called “Game Face”, and it tells the story of the 2025 NBA s…" at bounding box center [779, 151] width 739 height 128
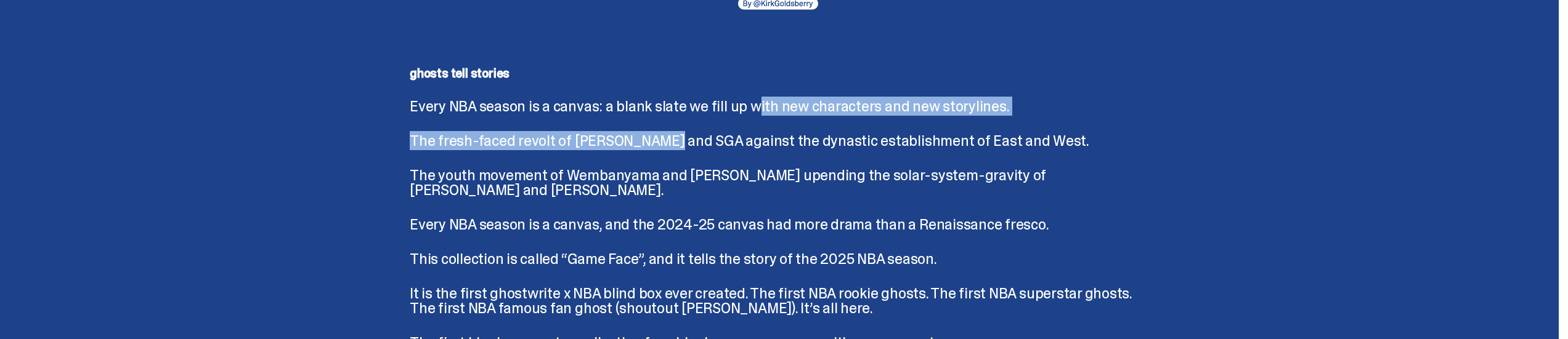
drag, startPoint x: 664, startPoint y: 141, endPoint x: 759, endPoint y: 114, distance: 98.8
click at [759, 114] on div "ghosts tell stories Every NBA season is a canvas: a blank slate we fill up with…" at bounding box center [779, 224] width 739 height 312
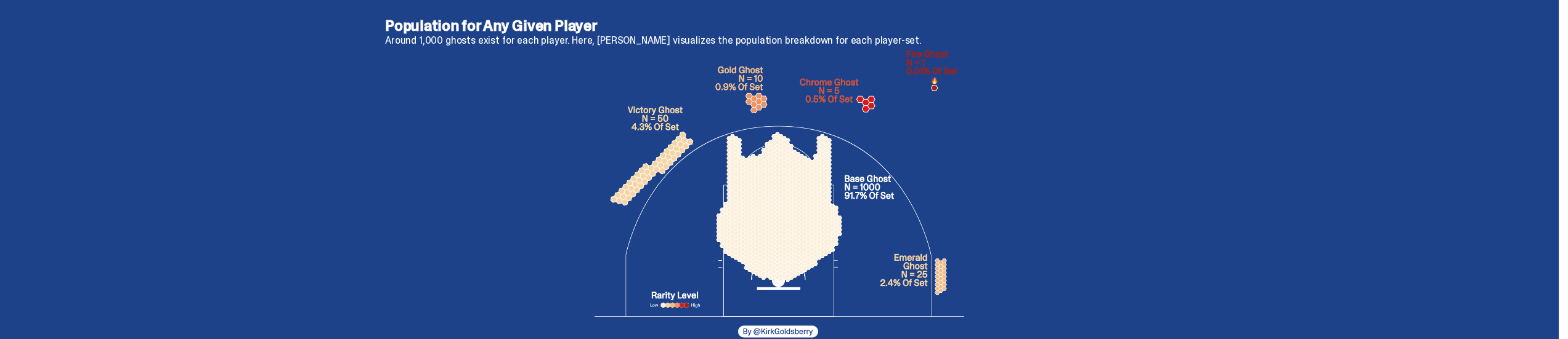
scroll to position [2147, 0]
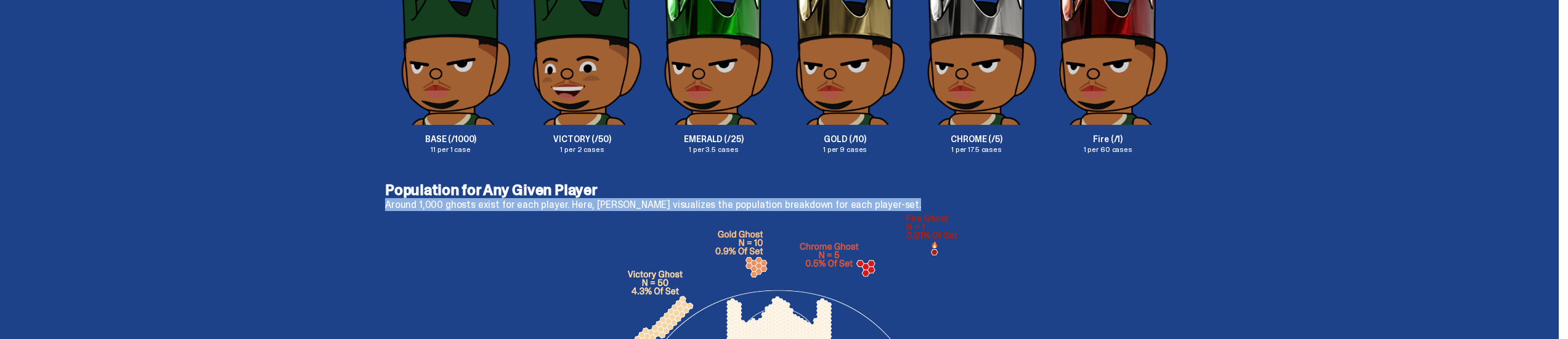
drag, startPoint x: 593, startPoint y: 182, endPoint x: 650, endPoint y: 220, distance: 68.5
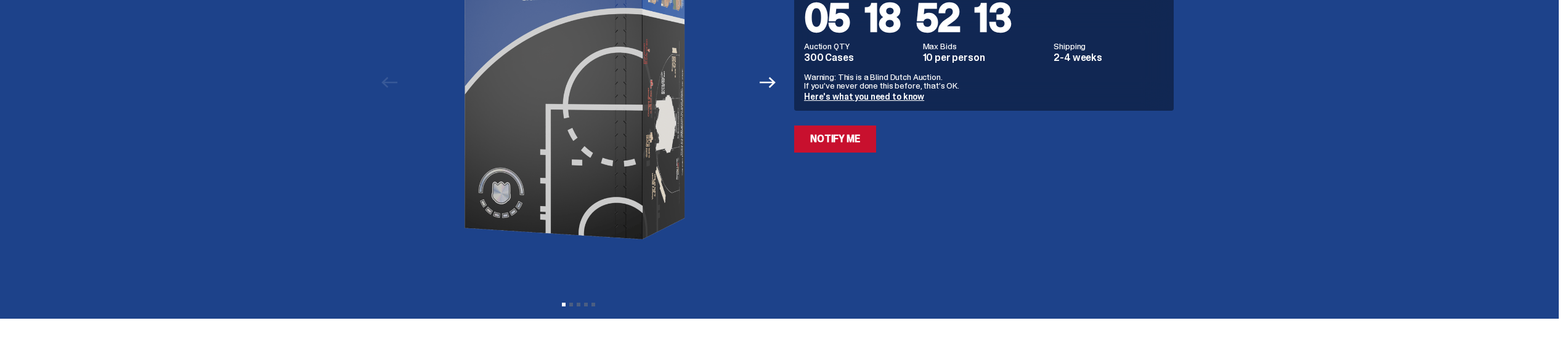
scroll to position [0, 0]
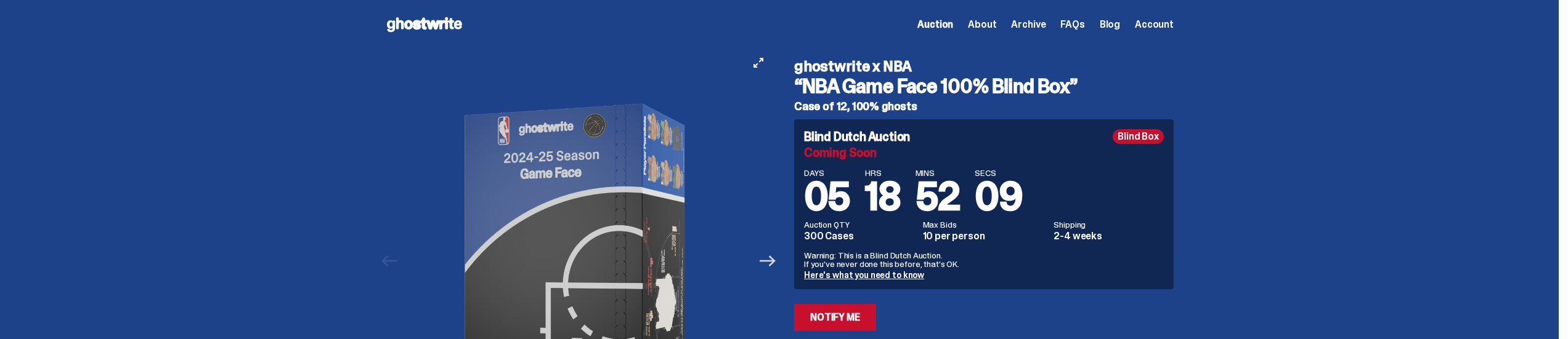
click at [776, 265] on icon "Next" at bounding box center [767, 261] width 16 height 16
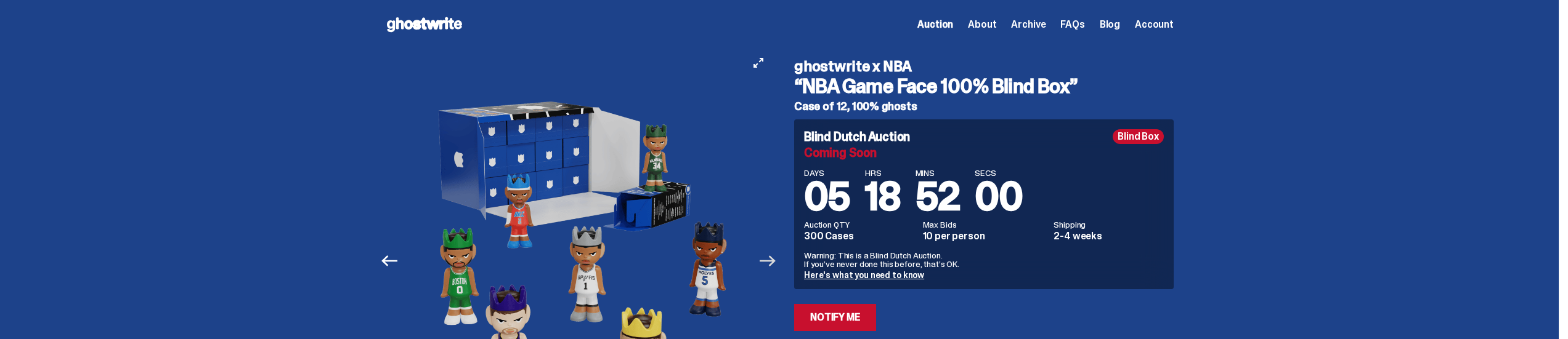
click at [776, 259] on icon "Next" at bounding box center [767, 261] width 16 height 16
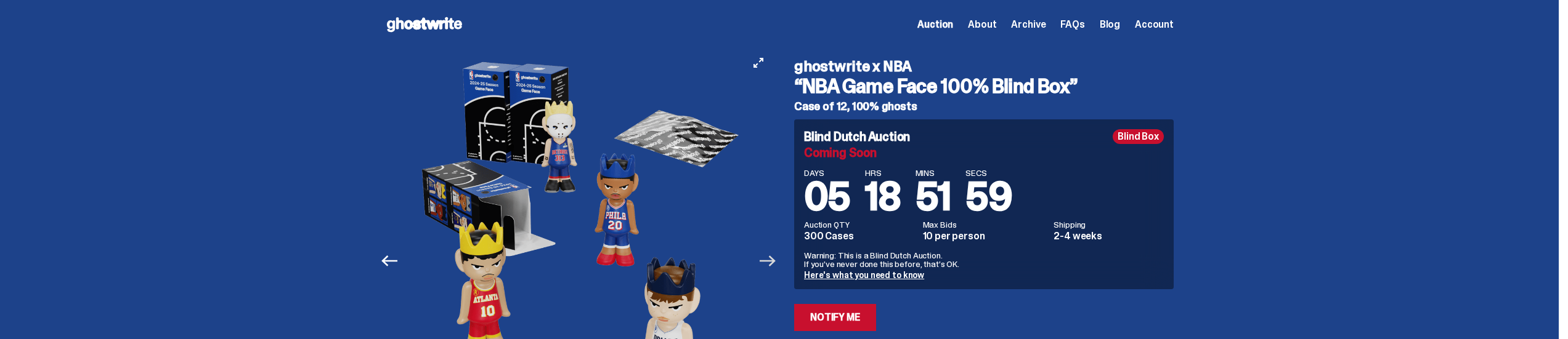
click at [776, 259] on icon "Next" at bounding box center [767, 261] width 16 height 16
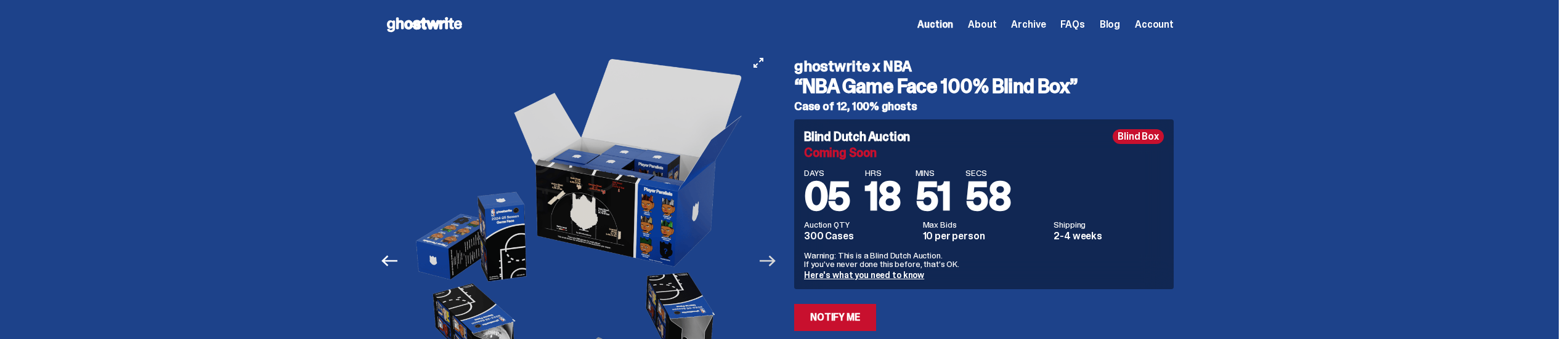
click at [776, 259] on icon "Next" at bounding box center [767, 261] width 16 height 16
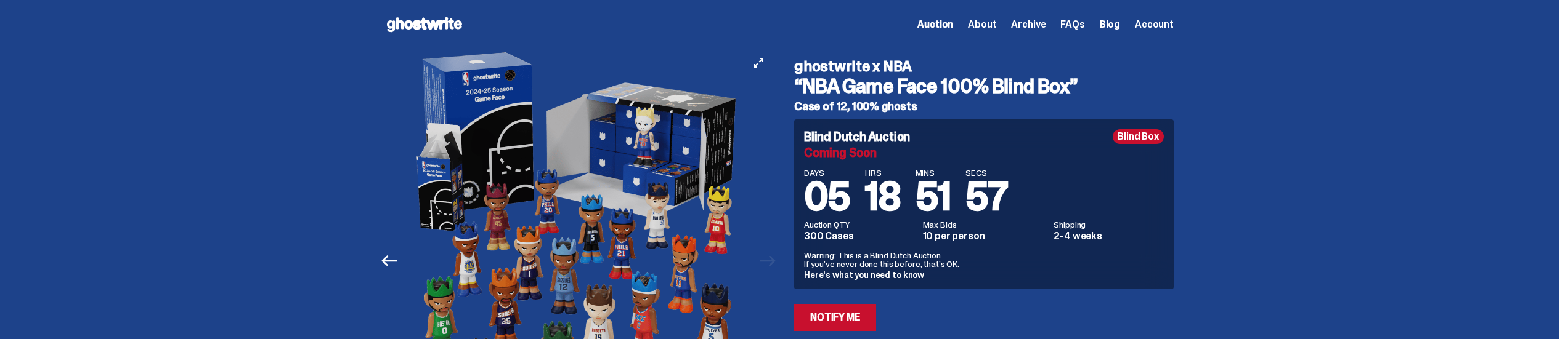
click at [772, 259] on div at bounding box center [578, 261] width 387 height 424
click at [393, 260] on icon "Previous" at bounding box center [389, 260] width 16 height 11
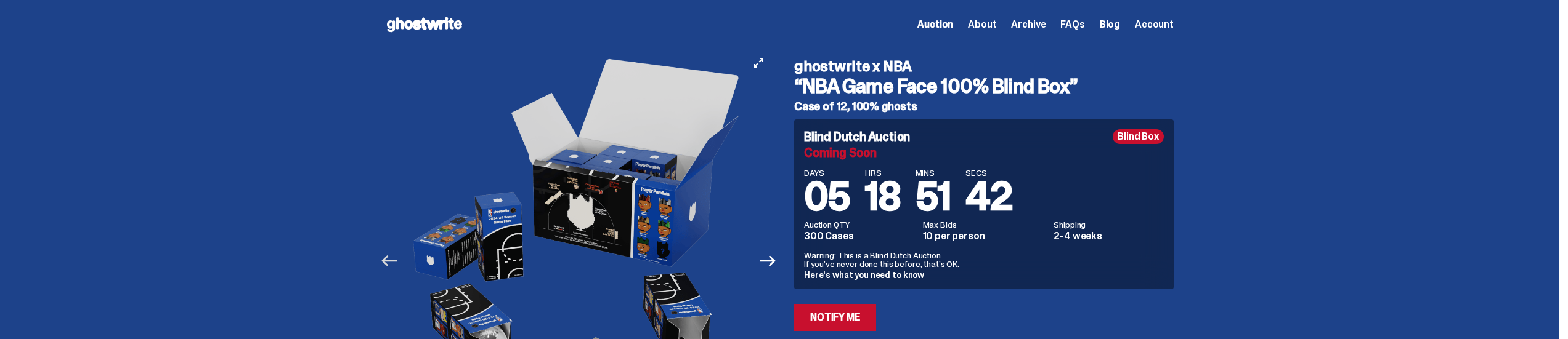
click at [398, 267] on icon "Previous" at bounding box center [389, 261] width 16 height 16
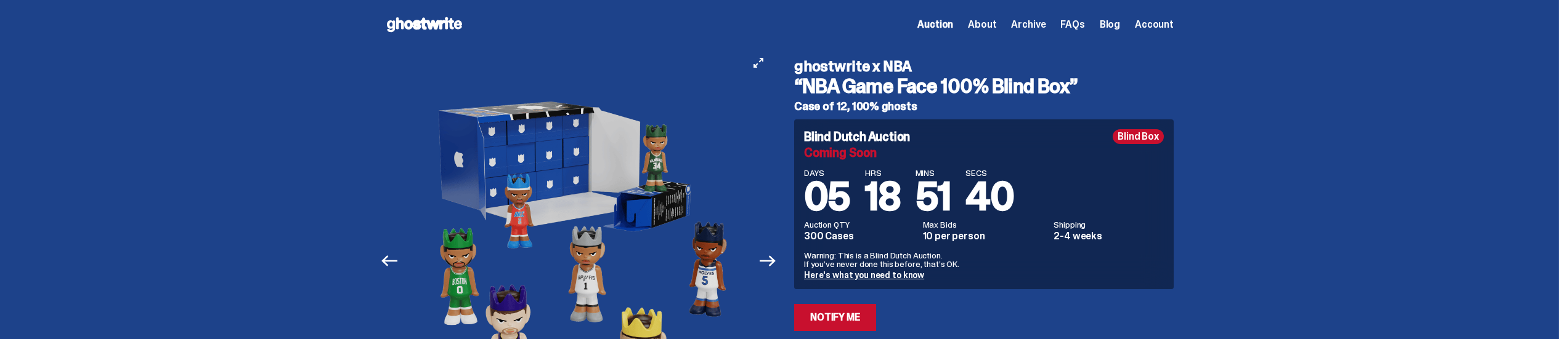
scroll to position [163, 0]
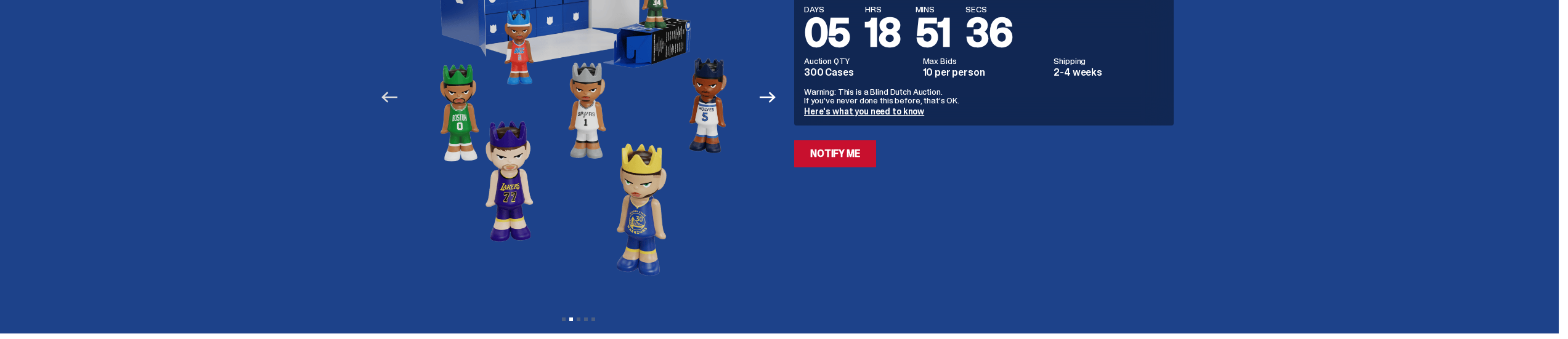
click at [398, 97] on icon "Previous" at bounding box center [389, 97] width 16 height 16
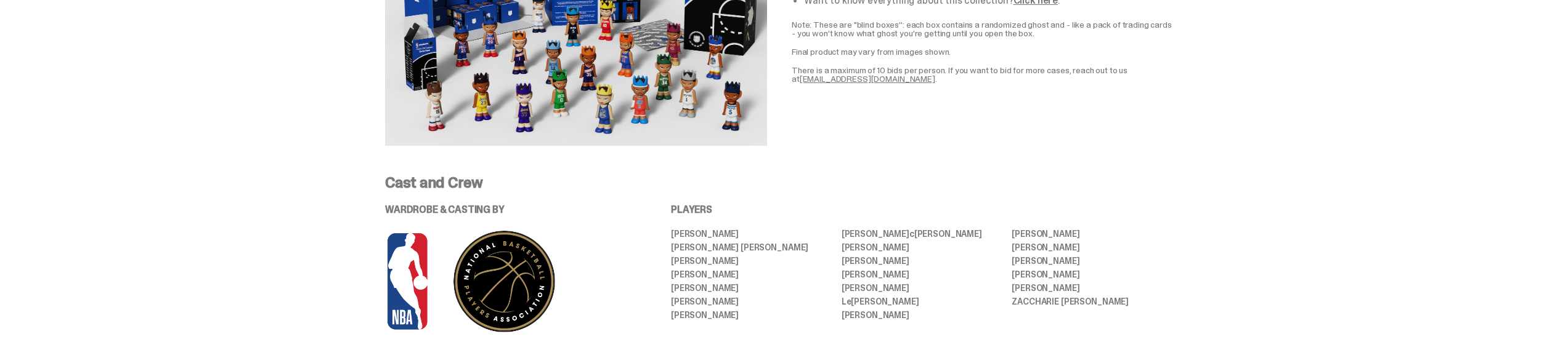
scroll to position [0, 0]
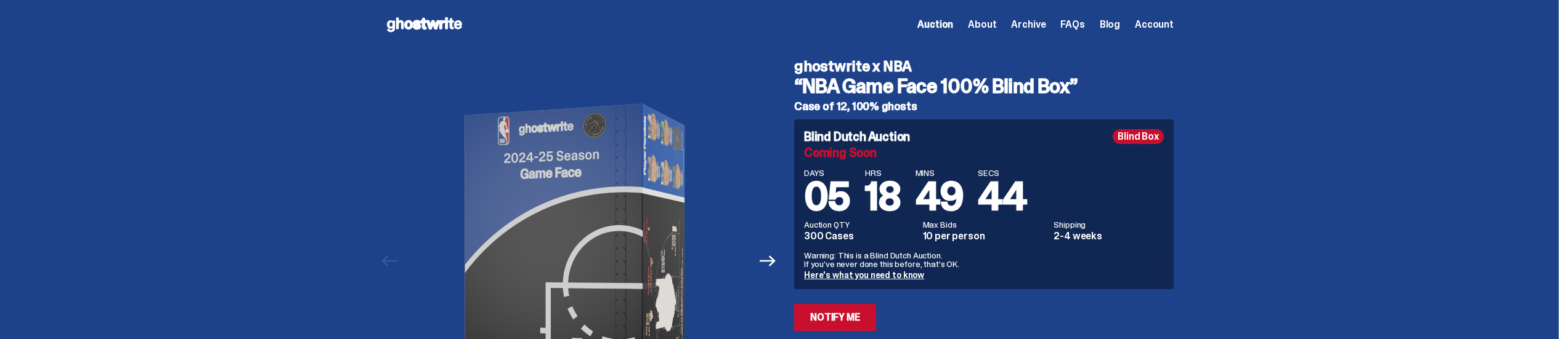
click at [426, 19] on use at bounding box center [424, 24] width 75 height 15
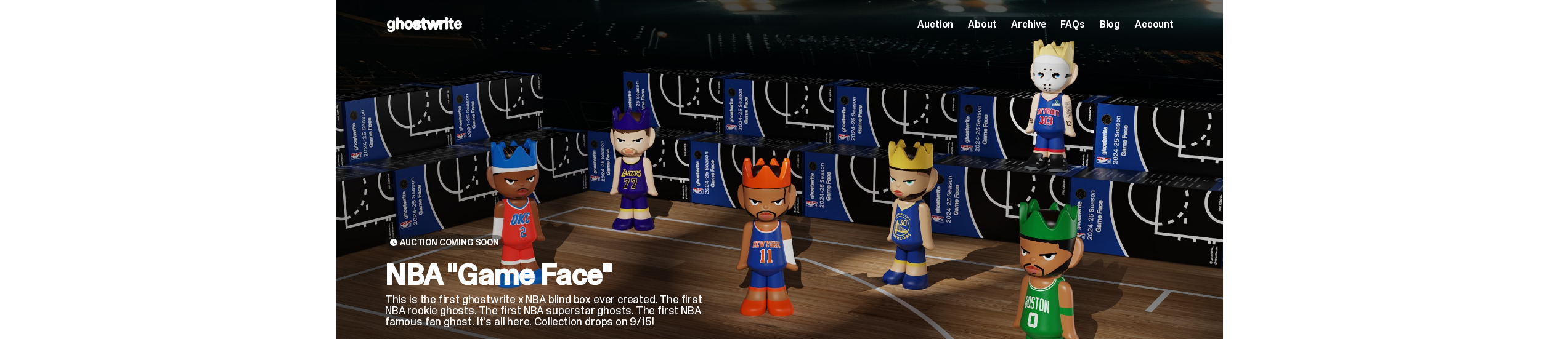
click at [1041, 27] on span "Archive" at bounding box center [1028, 24] width 34 height 10
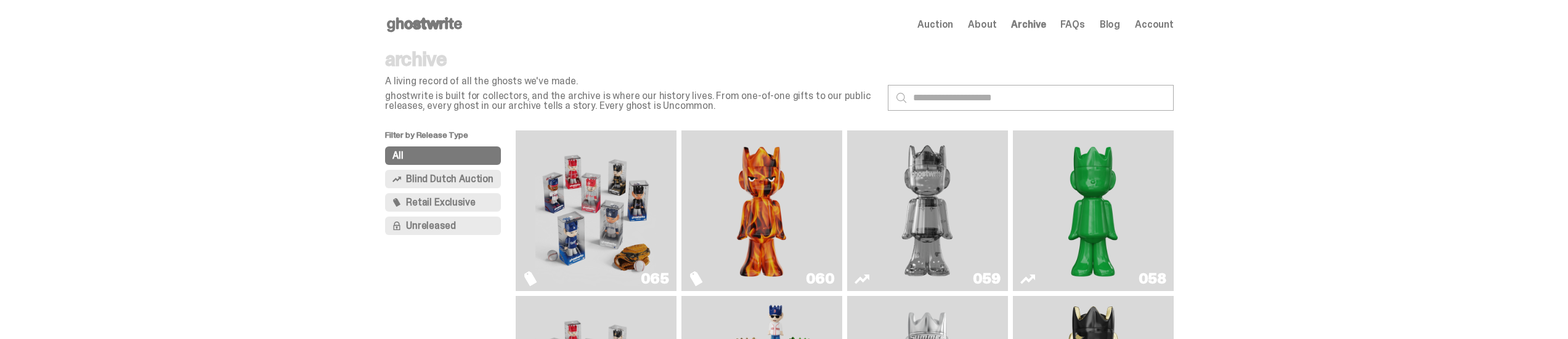
click at [463, 200] on span "Retail Exclusive" at bounding box center [441, 203] width 69 height 10
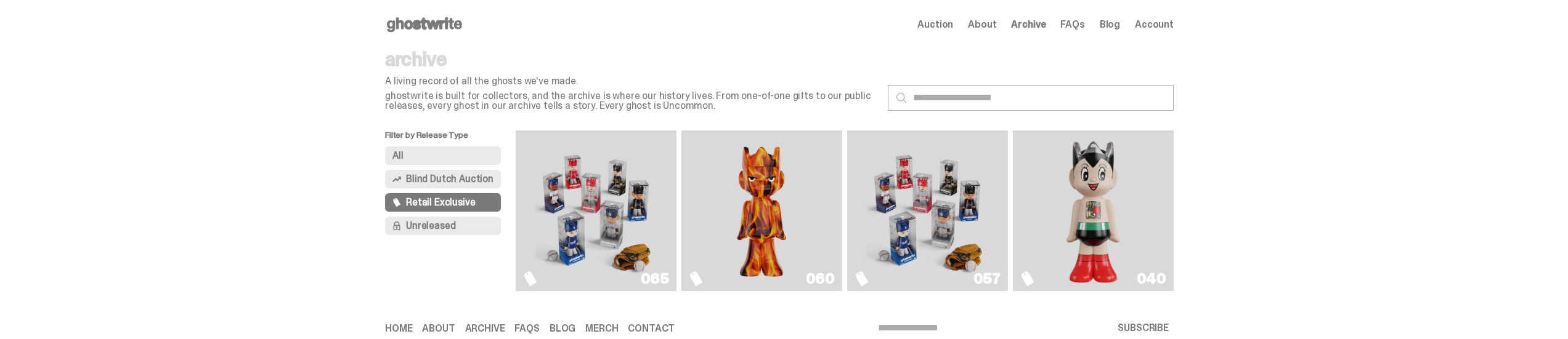
click at [924, 208] on img "Game Face (2025)" at bounding box center [927, 211] width 121 height 151
click at [573, 176] on img "Game Face (2025)" at bounding box center [596, 211] width 121 height 151
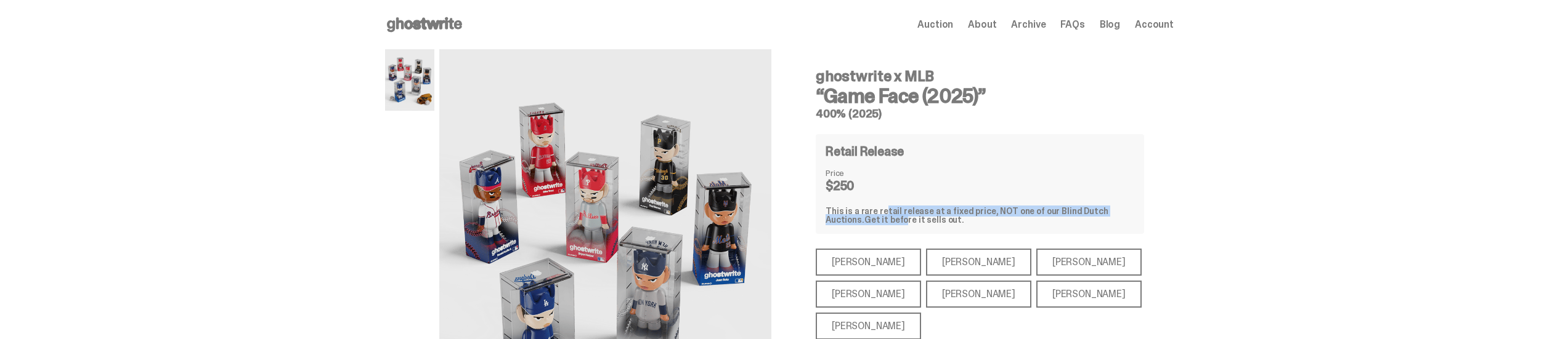
drag, startPoint x: 869, startPoint y: 214, endPoint x: 876, endPoint y: 212, distance: 7.3
click at [876, 212] on div "This is a rare retail release at a fixed price, NOT one of our Blind Dutch Auct…" at bounding box center [980, 215] width 309 height 17
click at [854, 196] on div "Retail Release Price $250 This is a rare retail release at a fixed price, NOT o…" at bounding box center [980, 183] width 329 height 100
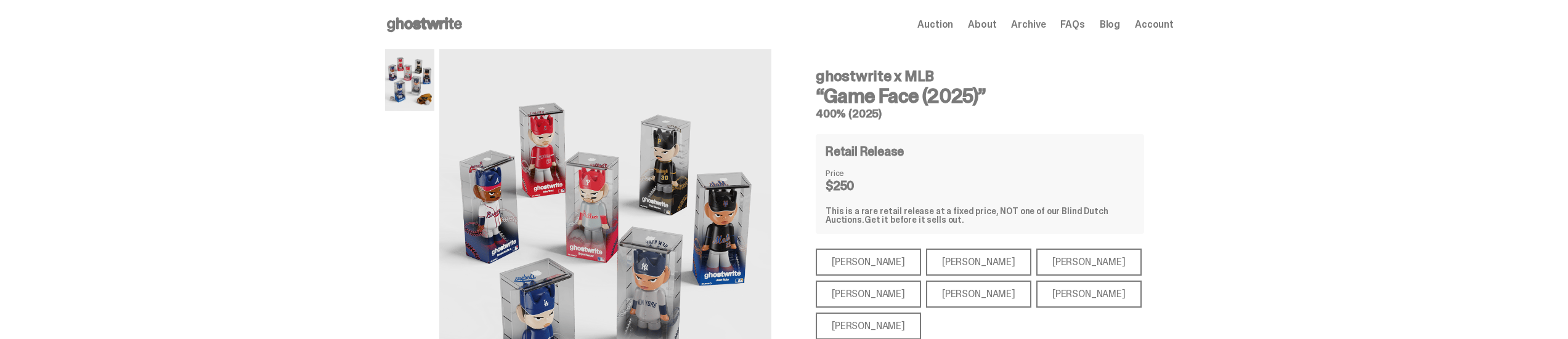
click at [886, 298] on div "[PERSON_NAME]" at bounding box center [868, 294] width 105 height 27
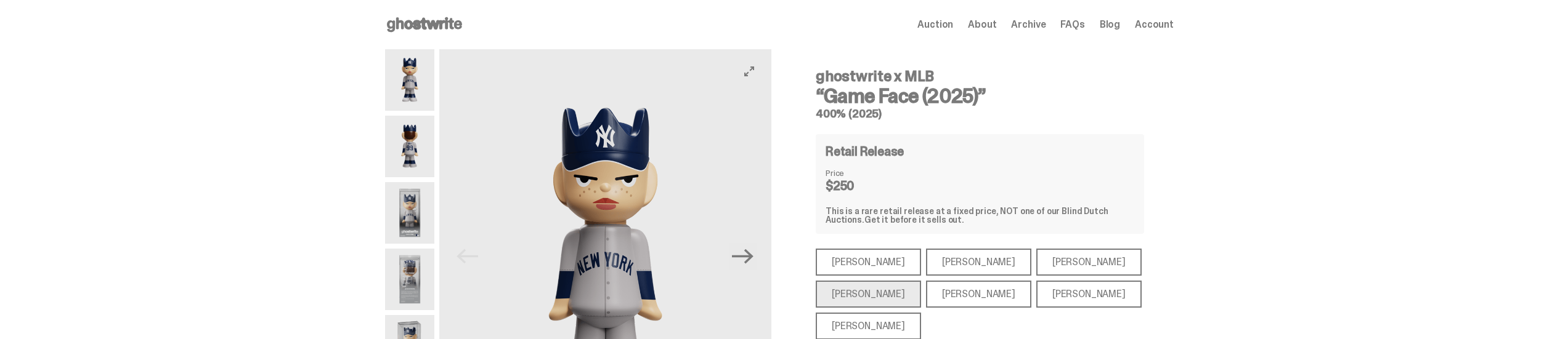
scroll to position [163, 0]
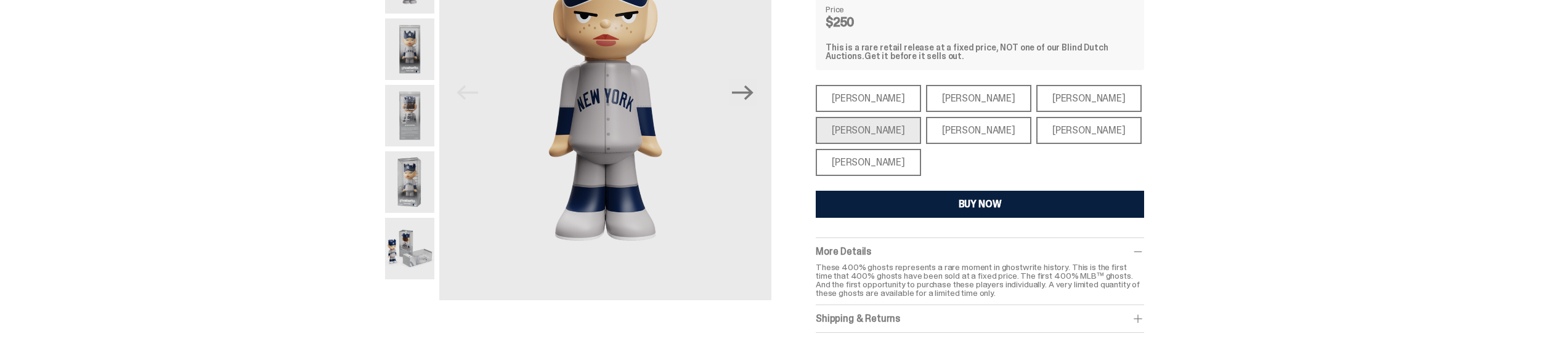
click at [869, 156] on div "[PERSON_NAME]" at bounding box center [868, 163] width 105 height 27
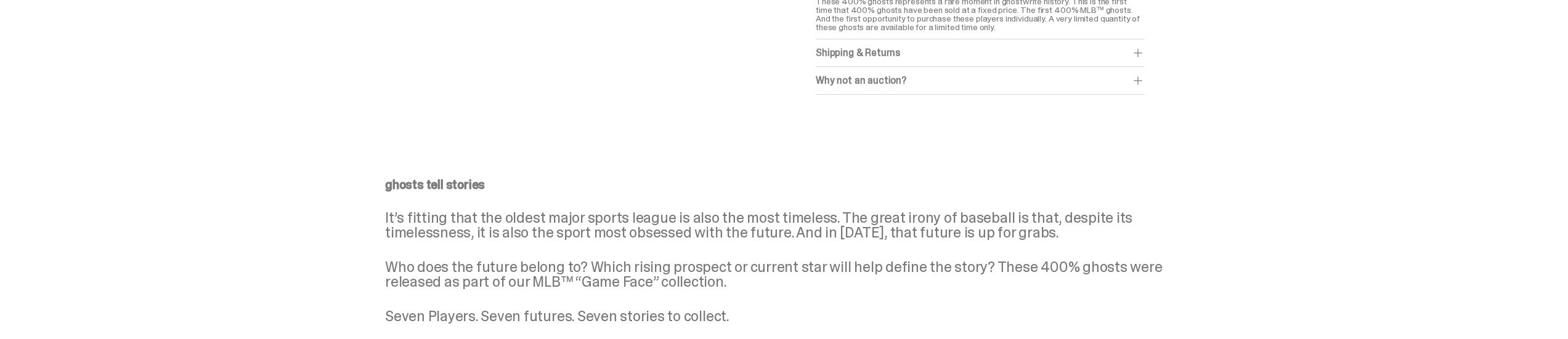
scroll to position [656, 0]
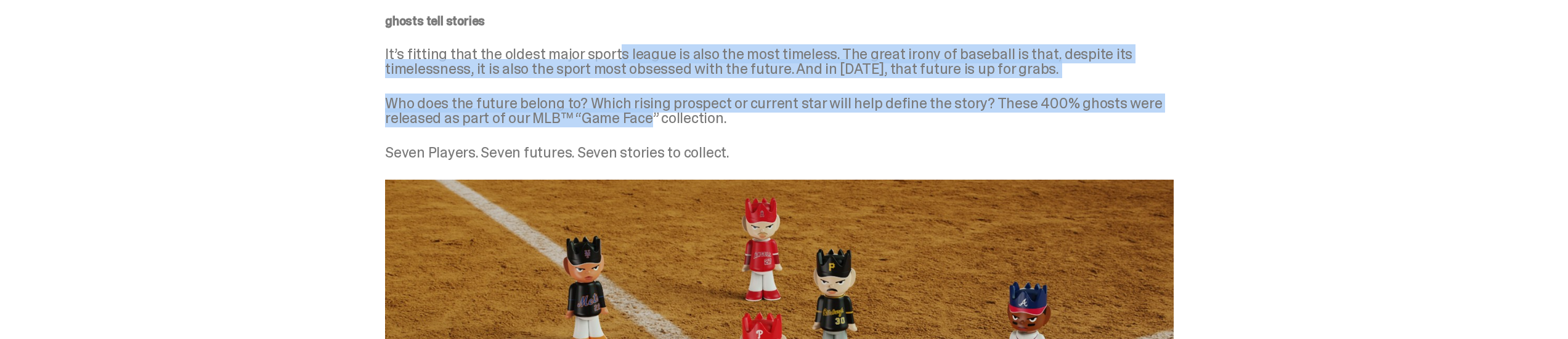
drag, startPoint x: 619, startPoint y: 49, endPoint x: 657, endPoint y: 118, distance: 78.8
click at [657, 118] on div "ghosts tell stories It’s fitting that the oldest major sports league is also th…" at bounding box center [779, 87] width 789 height 145
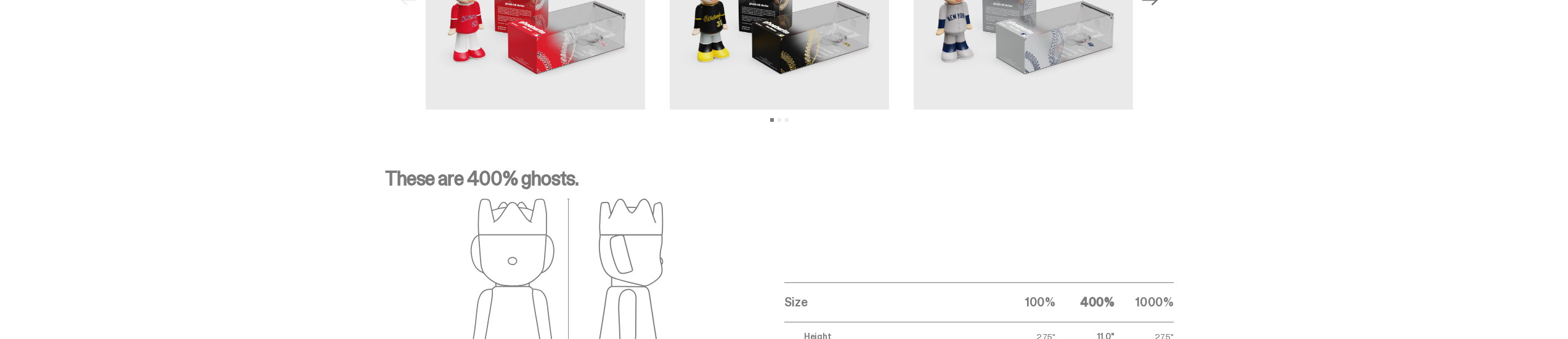
scroll to position [1312, 0]
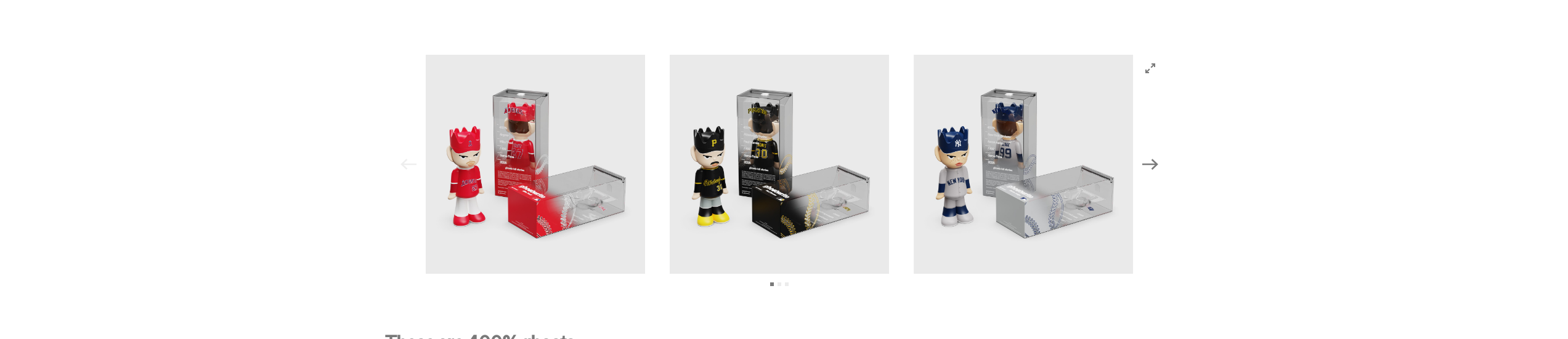
click at [1154, 162] on icon "Next" at bounding box center [1150, 164] width 16 height 16
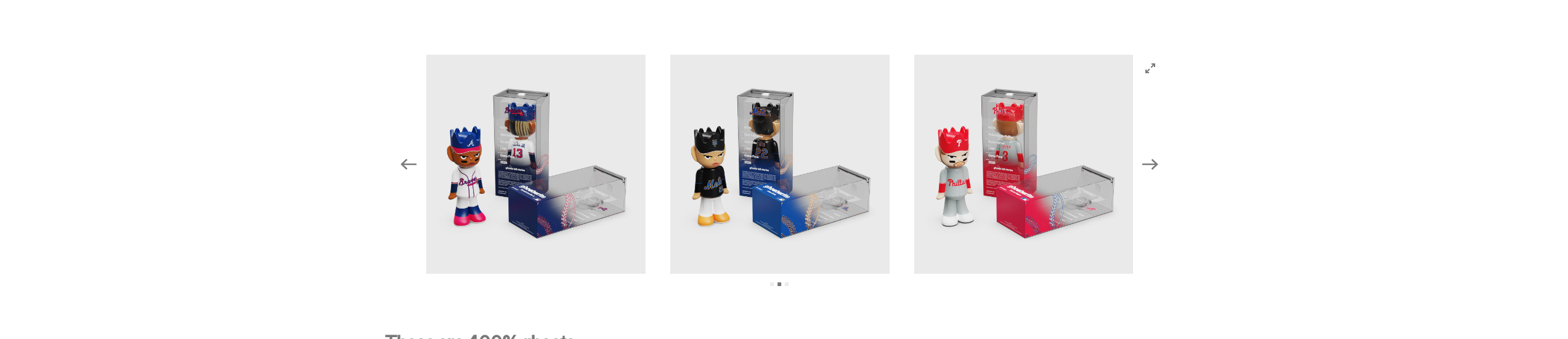
click at [1154, 162] on icon "Next" at bounding box center [1150, 164] width 16 height 16
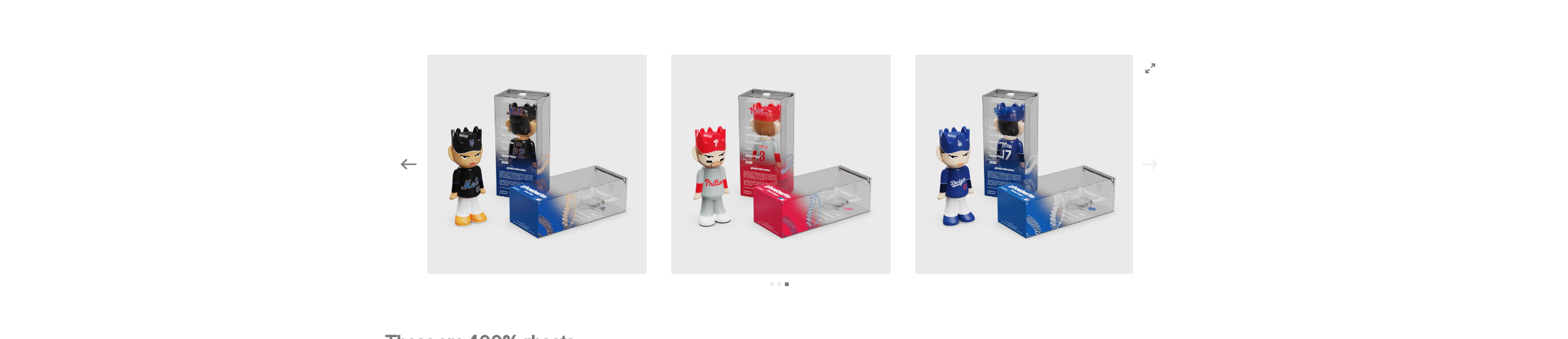
click at [1154, 162] on div "Previous Next View slide 1 View slide 2 View slide 3" at bounding box center [779, 164] width 769 height 219
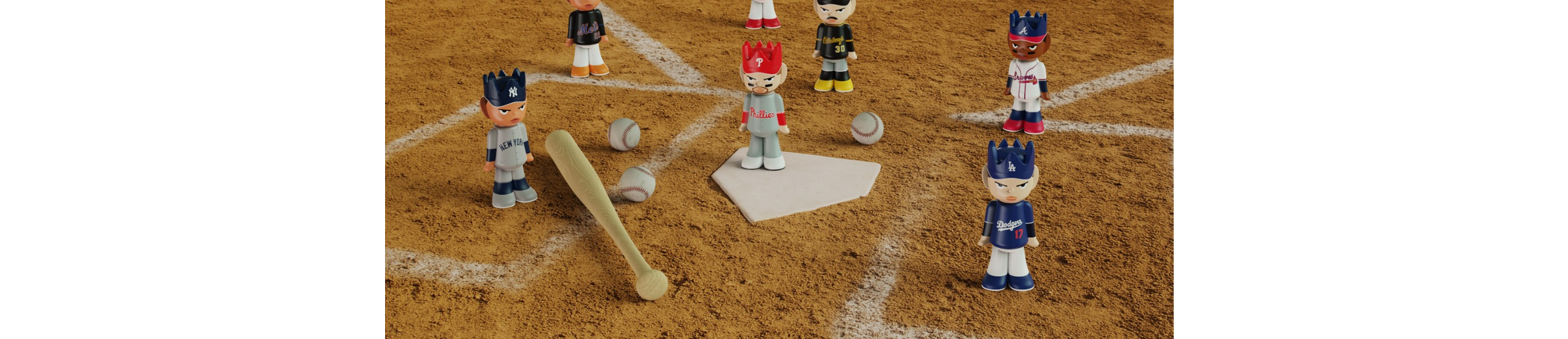
scroll to position [264, 0]
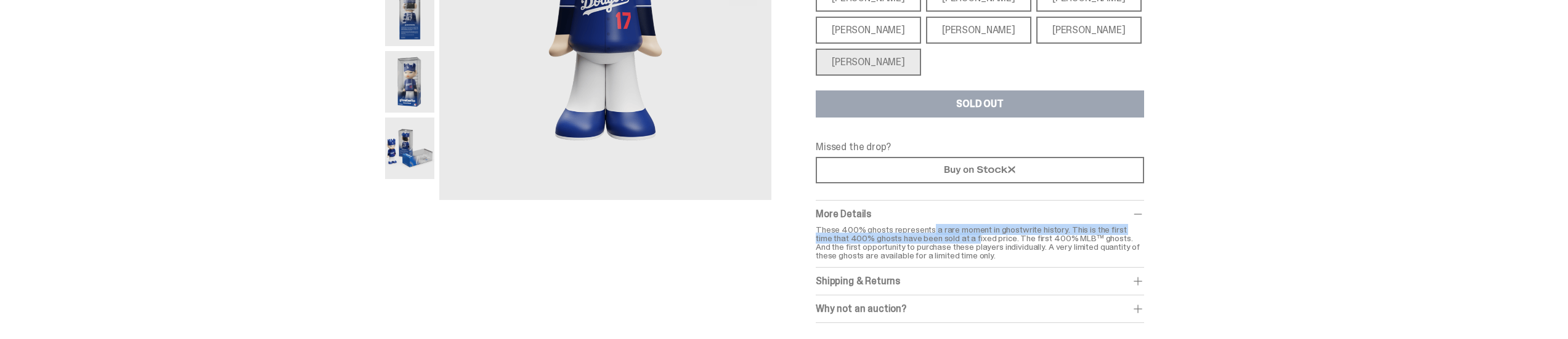
drag, startPoint x: 935, startPoint y: 231, endPoint x: 964, endPoint y: 235, distance: 29.3
click at [964, 235] on p "These 400% ghosts represents a rare moment in ghostwrite history. This is the f…" at bounding box center [980, 242] width 329 height 34
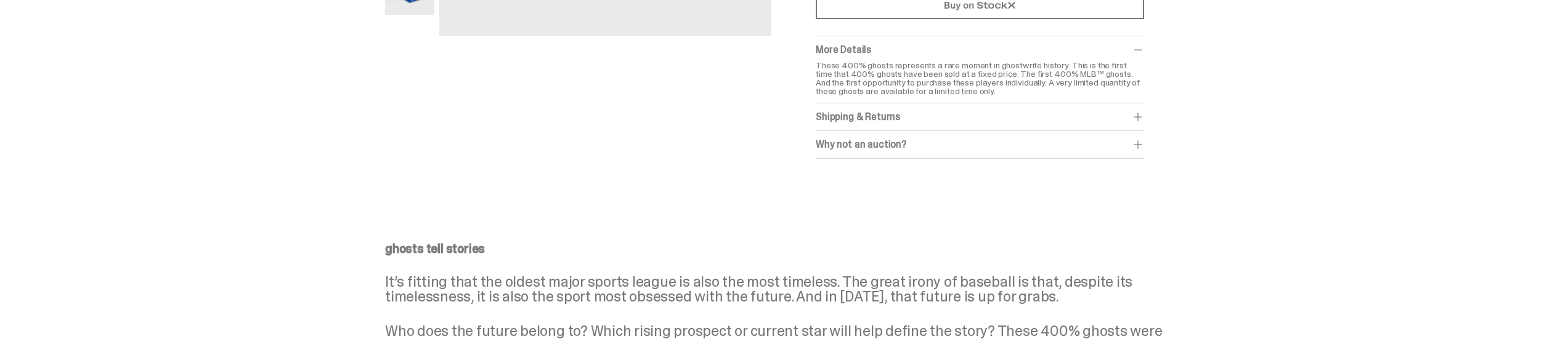
click at [1142, 146] on span at bounding box center [1137, 144] width 12 height 12
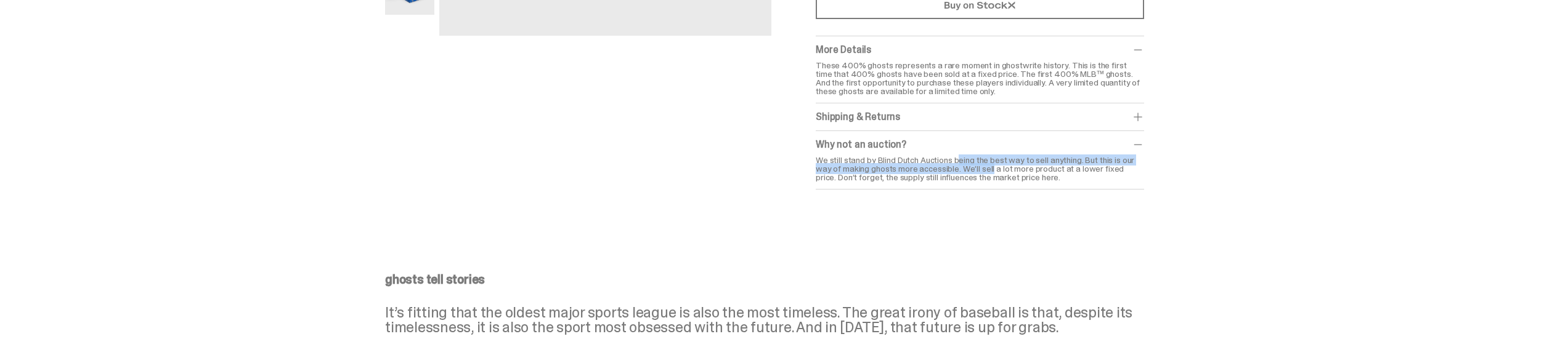
drag, startPoint x: 882, startPoint y: 158, endPoint x: 923, endPoint y: 167, distance: 42.0
click at [923, 167] on div "We still stand by Blind Dutch Auctions being the best way to sell anything. But…" at bounding box center [980, 168] width 329 height 26
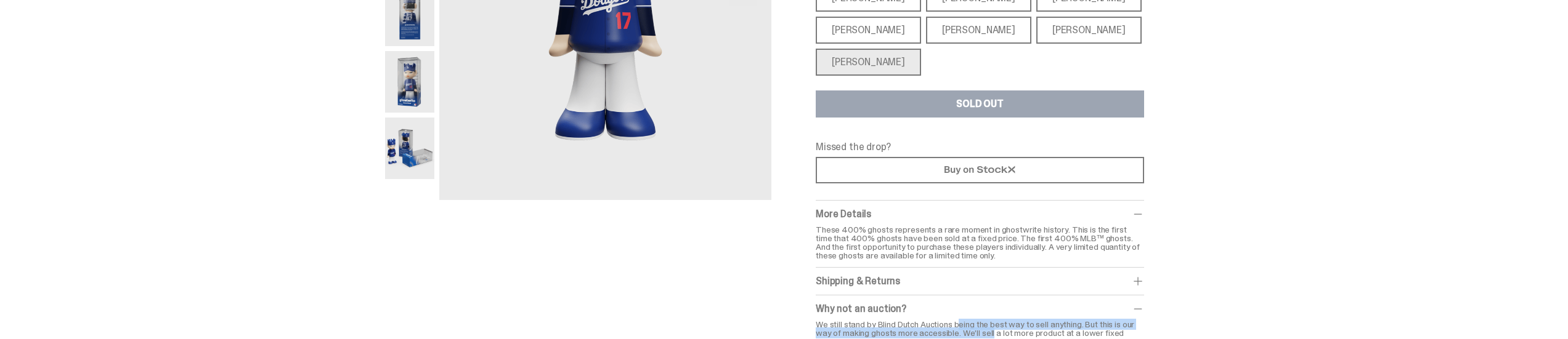
scroll to position [100, 0]
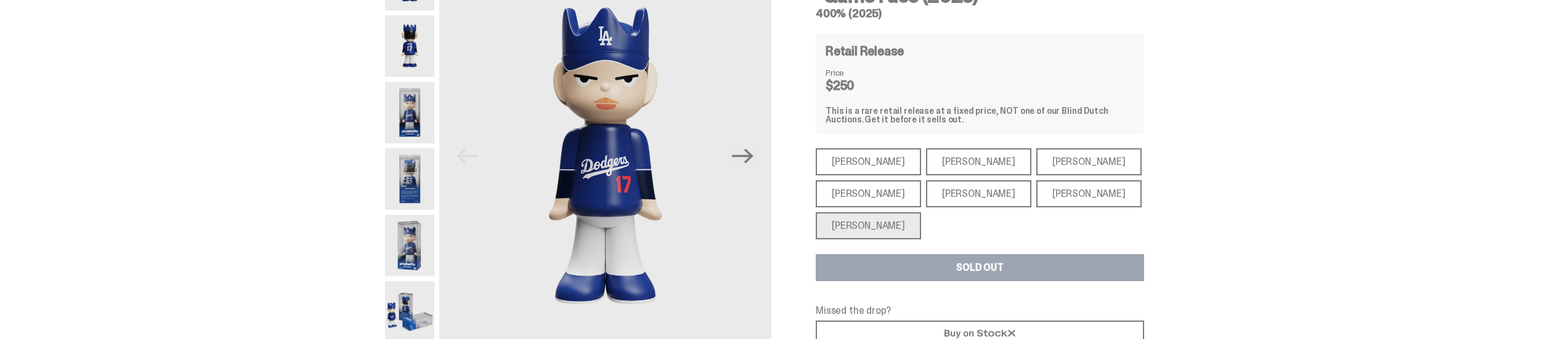
click at [420, 196] on img at bounding box center [409, 179] width 50 height 62
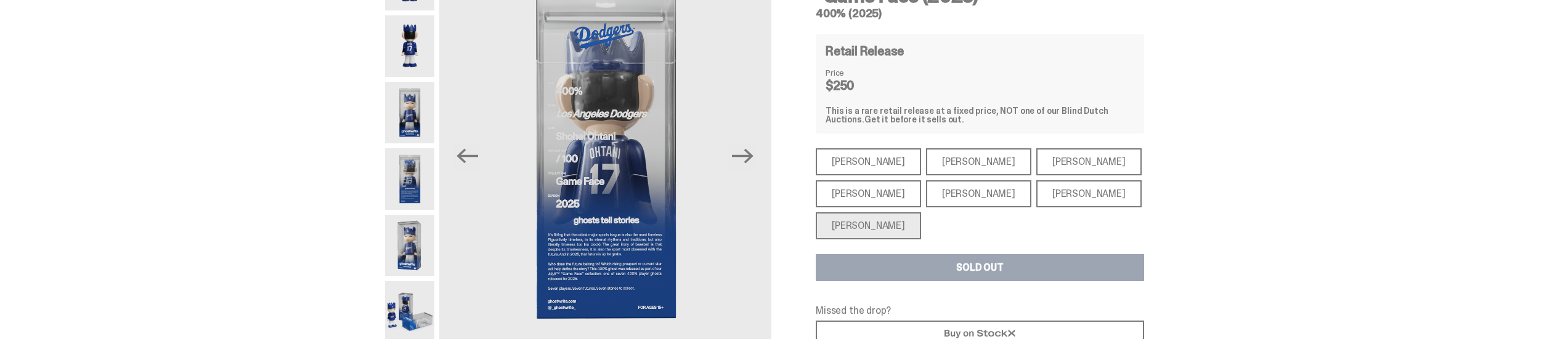
click at [1036, 191] on div "[PERSON_NAME]" at bounding box center [1089, 194] width 105 height 27
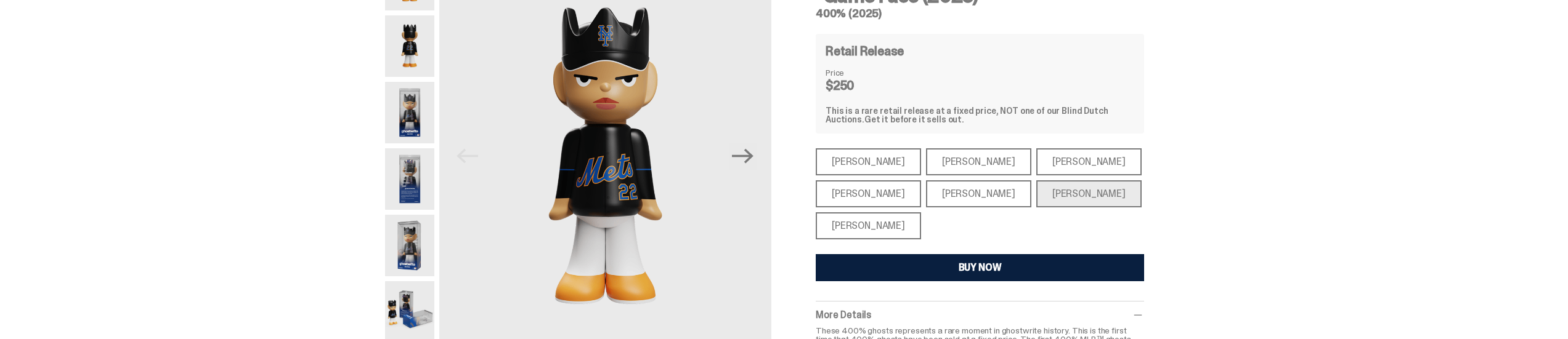
click at [945, 158] on div "[PERSON_NAME]" at bounding box center [978, 162] width 105 height 27
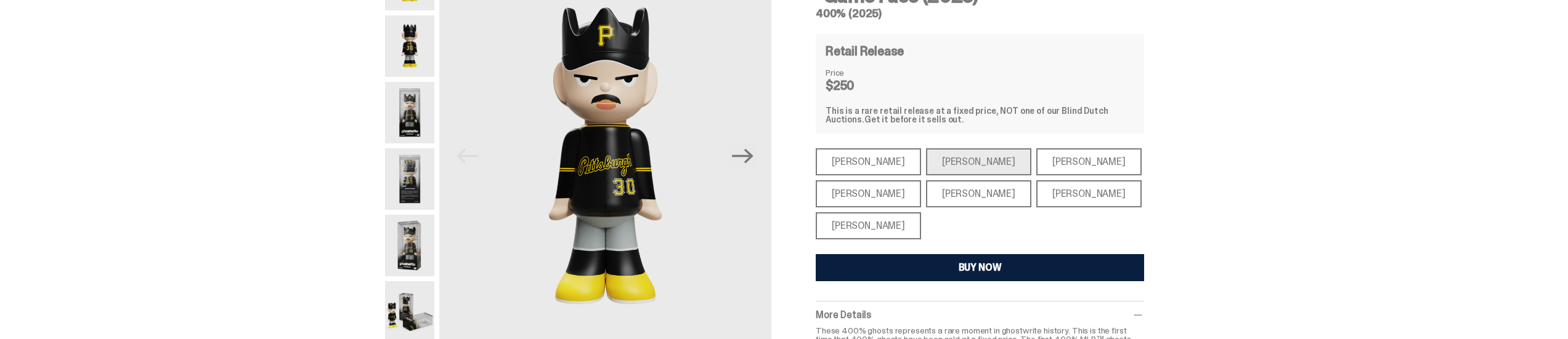
click at [1036, 158] on div "[PERSON_NAME]" at bounding box center [1089, 162] width 105 height 27
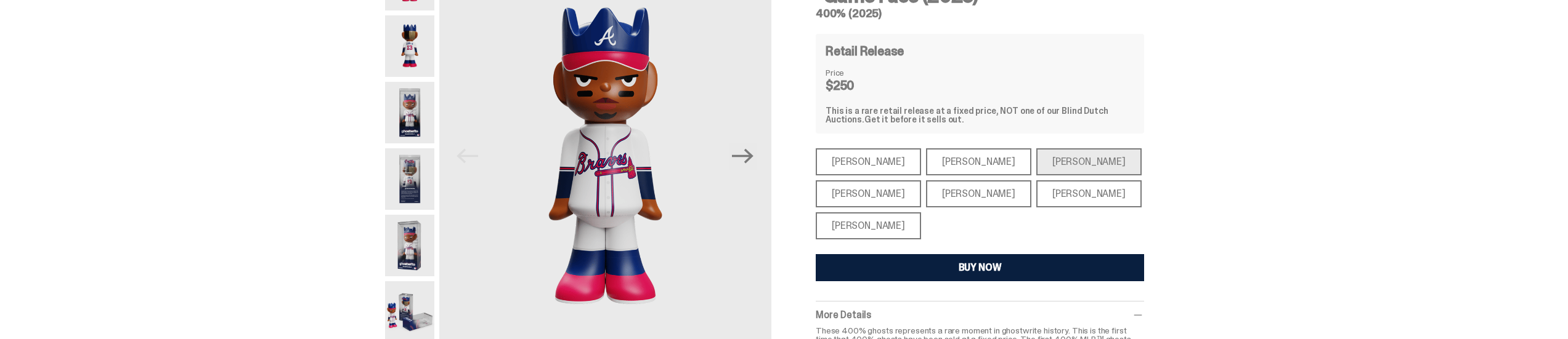
click at [888, 228] on div "[PERSON_NAME]" at bounding box center [868, 226] width 105 height 27
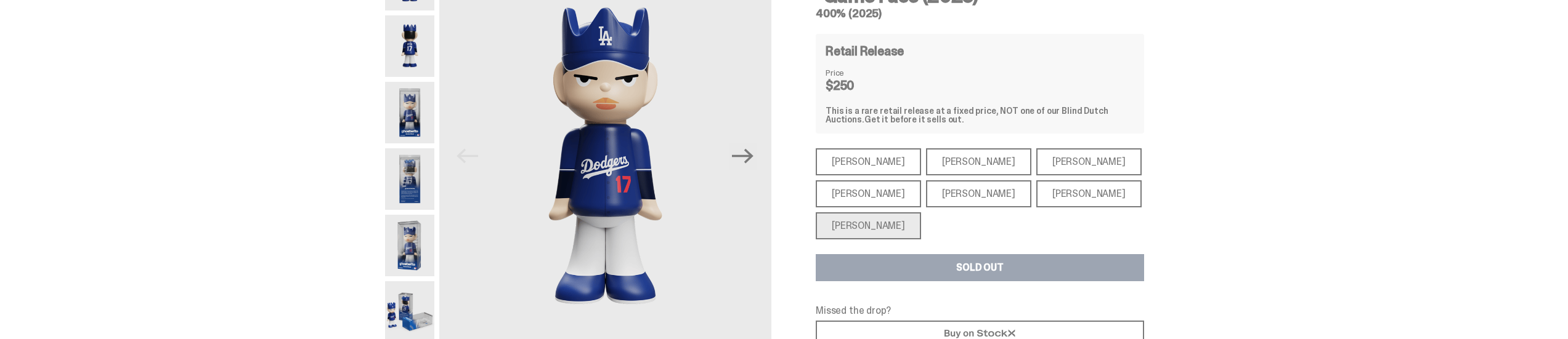
click at [875, 183] on div "[PERSON_NAME]" at bounding box center [868, 194] width 105 height 27
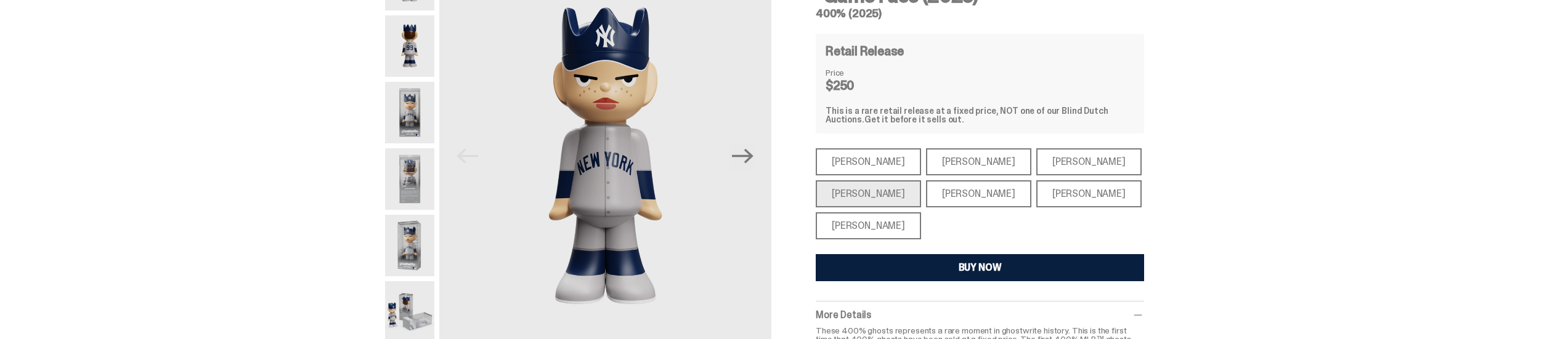
click at [871, 158] on div "[PERSON_NAME]" at bounding box center [868, 162] width 105 height 27
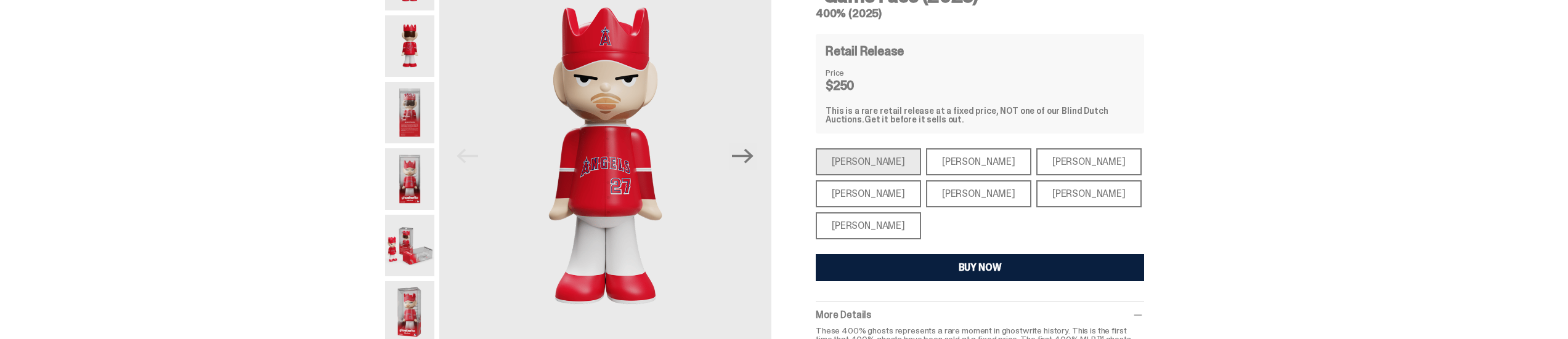
click at [896, 233] on div "[PERSON_NAME]" at bounding box center [868, 226] width 105 height 27
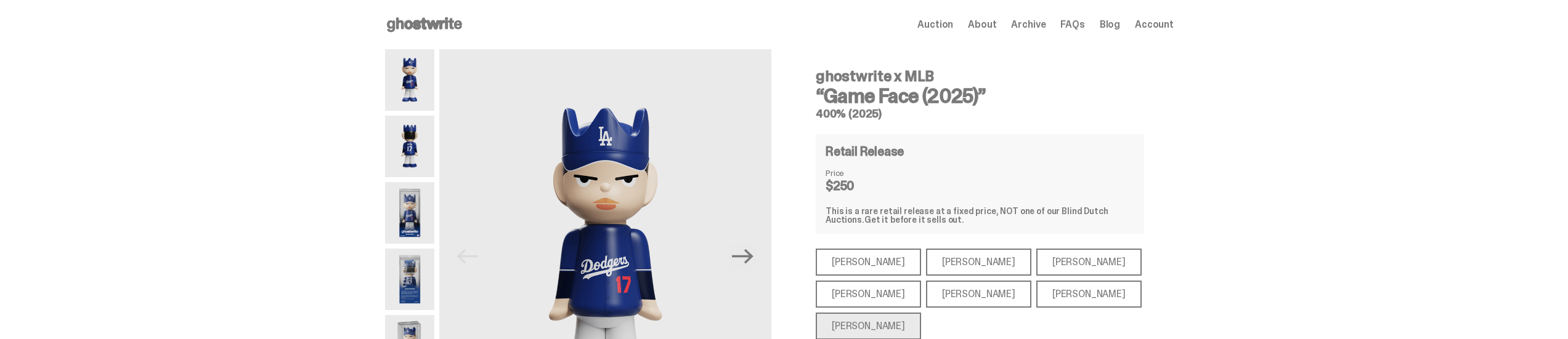
click at [1046, 28] on span "Archive" at bounding box center [1028, 24] width 34 height 10
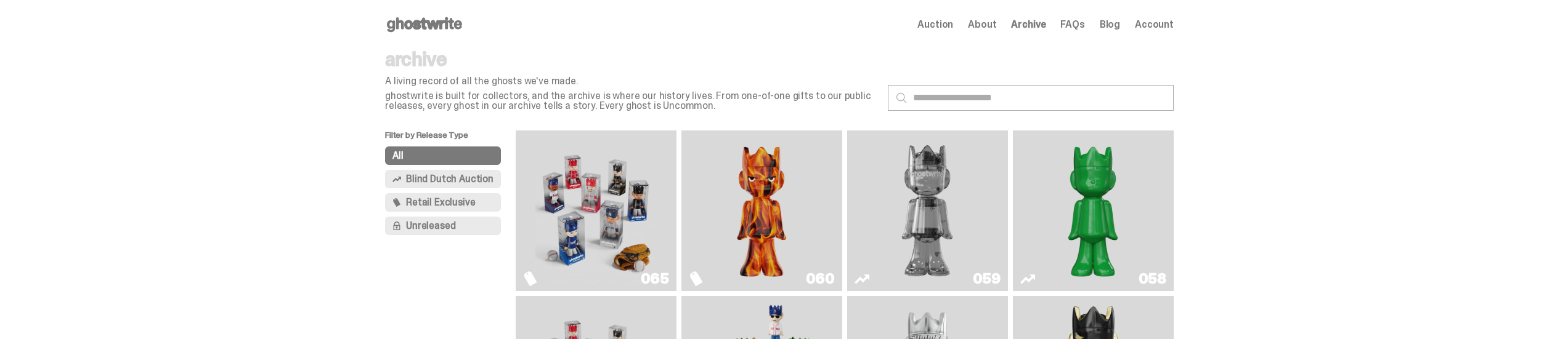
click at [451, 184] on span "Blind Dutch Auction" at bounding box center [450, 179] width 88 height 10
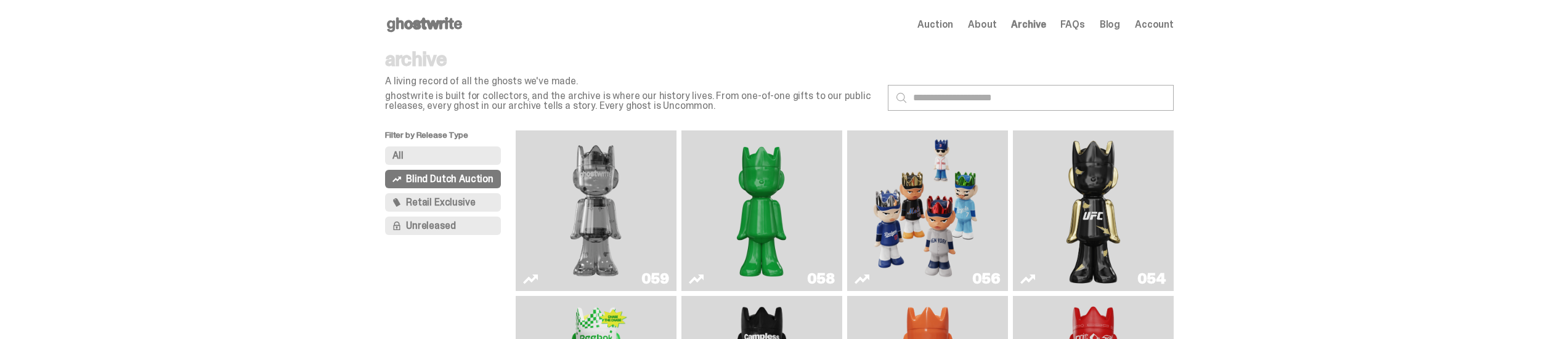
click at [926, 237] on img "Game Face (2025)" at bounding box center [927, 211] width 121 height 151
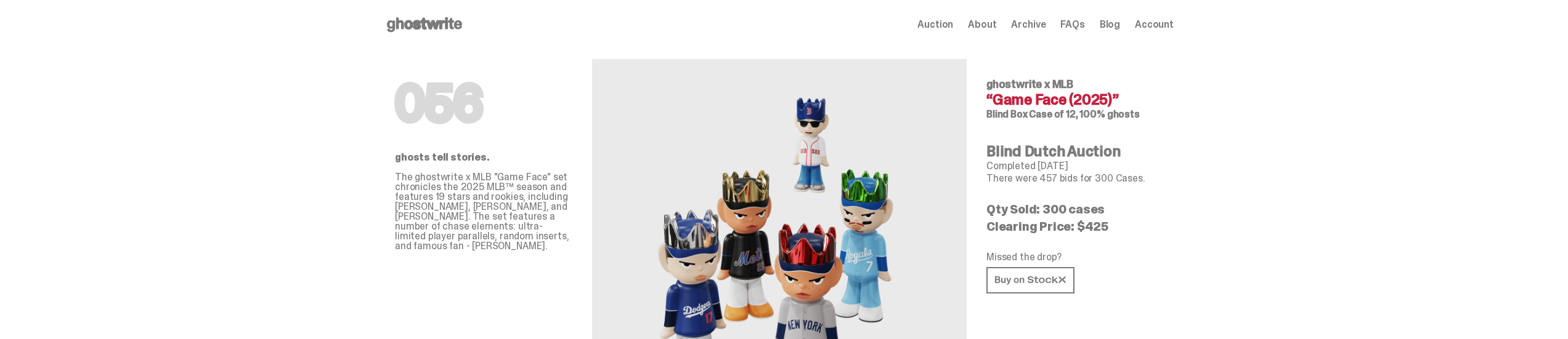
drag, startPoint x: 1027, startPoint y: 151, endPoint x: 1058, endPoint y: 165, distance: 34.0
click at [1058, 165] on div "056 ghostwrite x MLB “Game Face (2025)” Blind Box Case of 12, 100% ghosts Blind…" at bounding box center [1074, 253] width 177 height 407
drag, startPoint x: 437, startPoint y: 192, endPoint x: 529, endPoint y: 248, distance: 107.7
click at [529, 248] on p "The ghostwrite x MLB "Game Face" set chronicles the 2025 MLB™ season and featur…" at bounding box center [483, 211] width 177 height 79
click at [1038, 275] on link at bounding box center [1030, 280] width 88 height 27
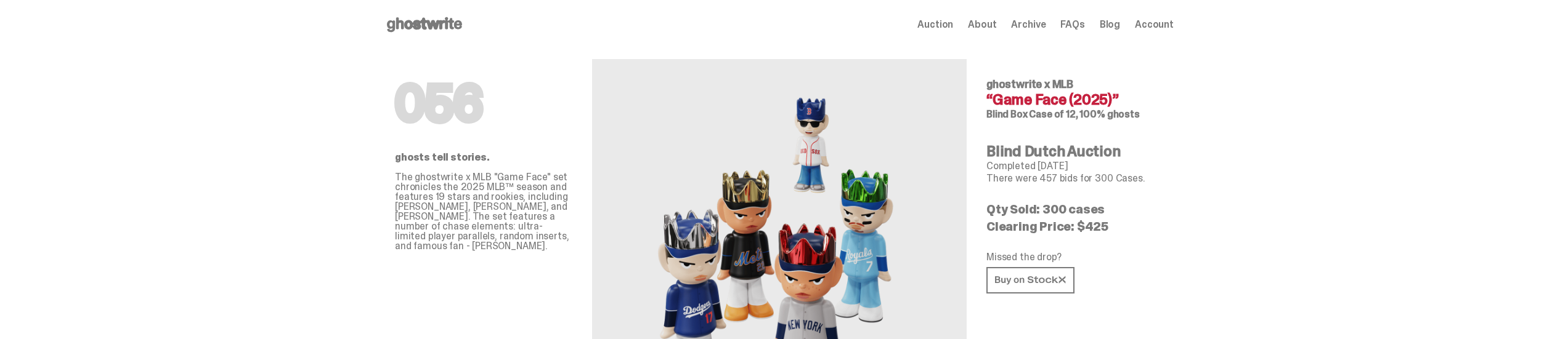
click at [519, 226] on p "The ghostwrite x MLB "Game Face" set chronicles the 2025 MLB™ season and featur…" at bounding box center [483, 211] width 177 height 79
click at [1041, 29] on span "Archive" at bounding box center [1028, 24] width 34 height 10
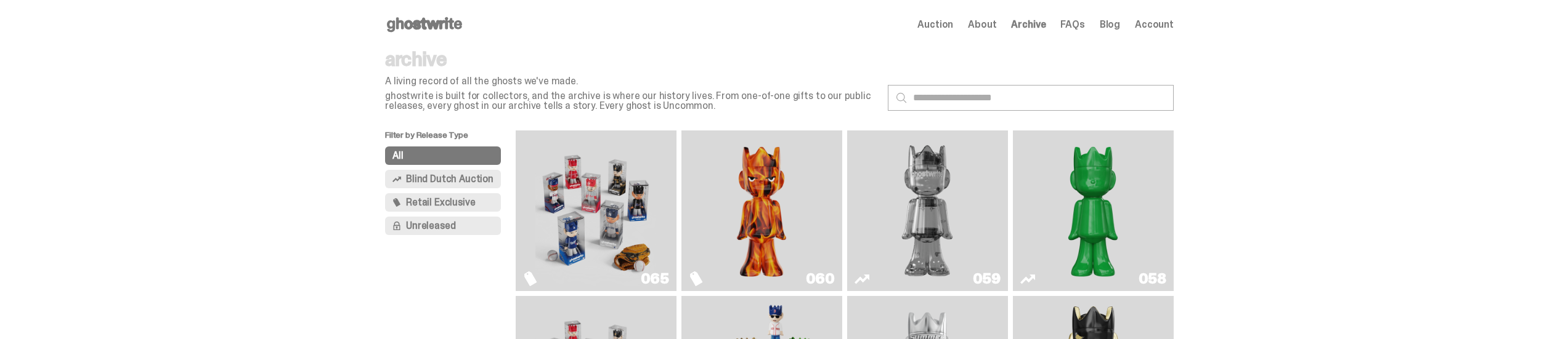
click at [633, 217] on img "Game Face (2025)" at bounding box center [596, 211] width 121 height 151
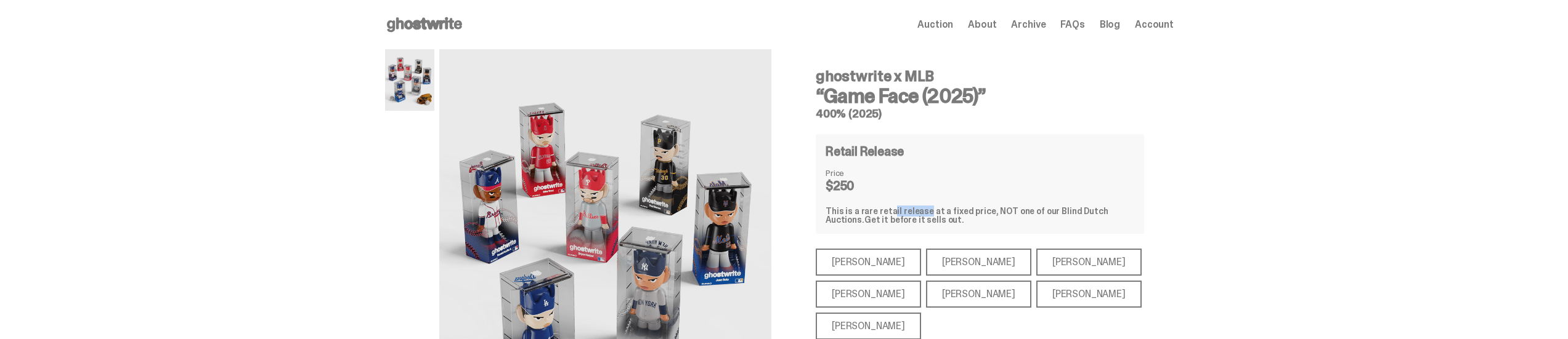
drag, startPoint x: 882, startPoint y: 204, endPoint x: 914, endPoint y: 204, distance: 32.0
click at [914, 204] on div "Retail Release Price $250 This is a rare retail release at a fixed price, NOT o…" at bounding box center [980, 183] width 329 height 100
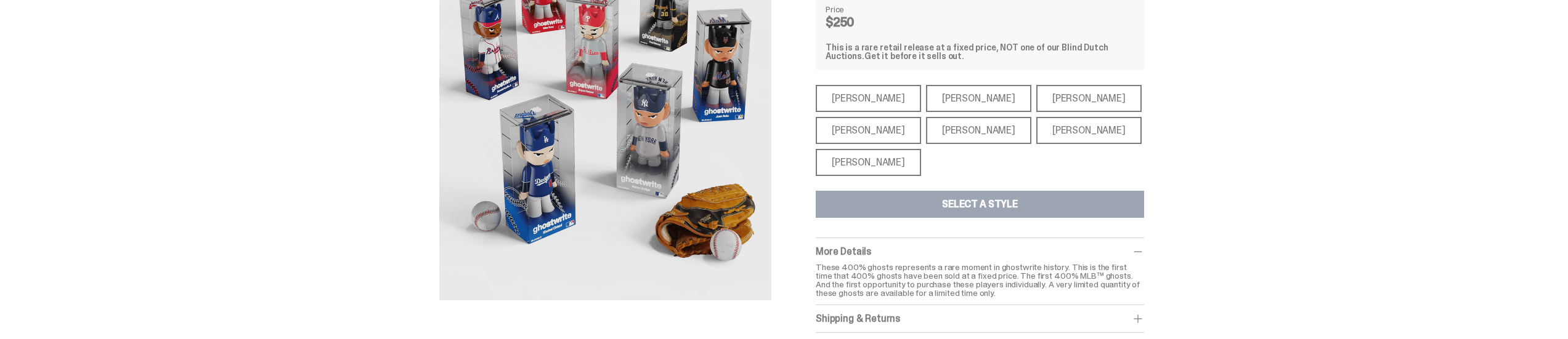
click at [869, 154] on div "[PERSON_NAME]" at bounding box center [868, 163] width 105 height 27
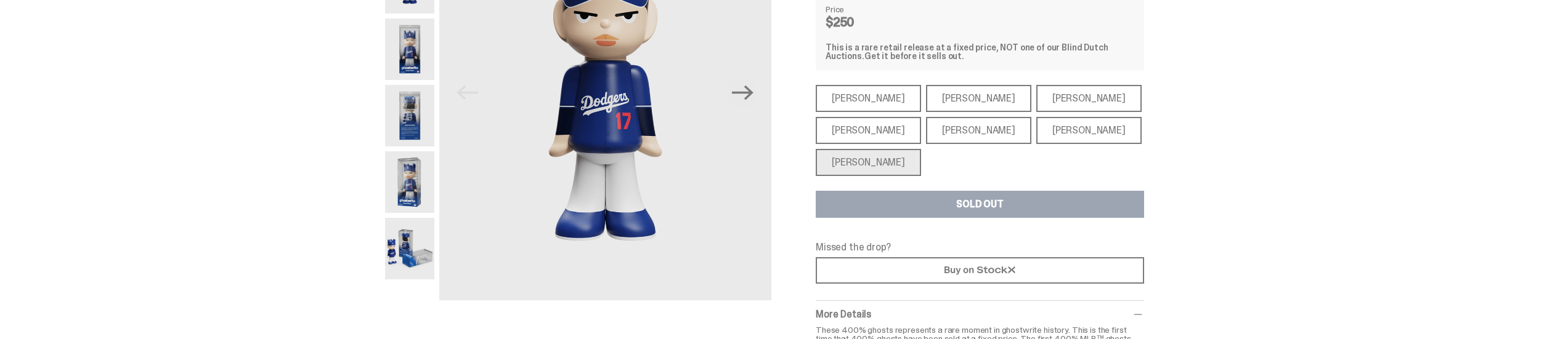
click at [929, 130] on div "[PERSON_NAME]" at bounding box center [978, 130] width 105 height 27
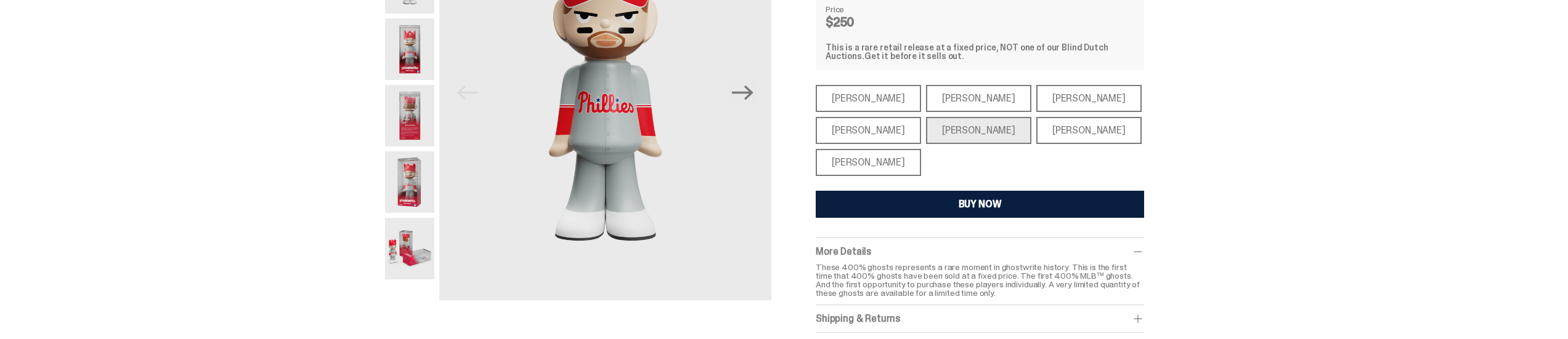
click at [1036, 124] on div "[PERSON_NAME]" at bounding box center [1089, 130] width 105 height 27
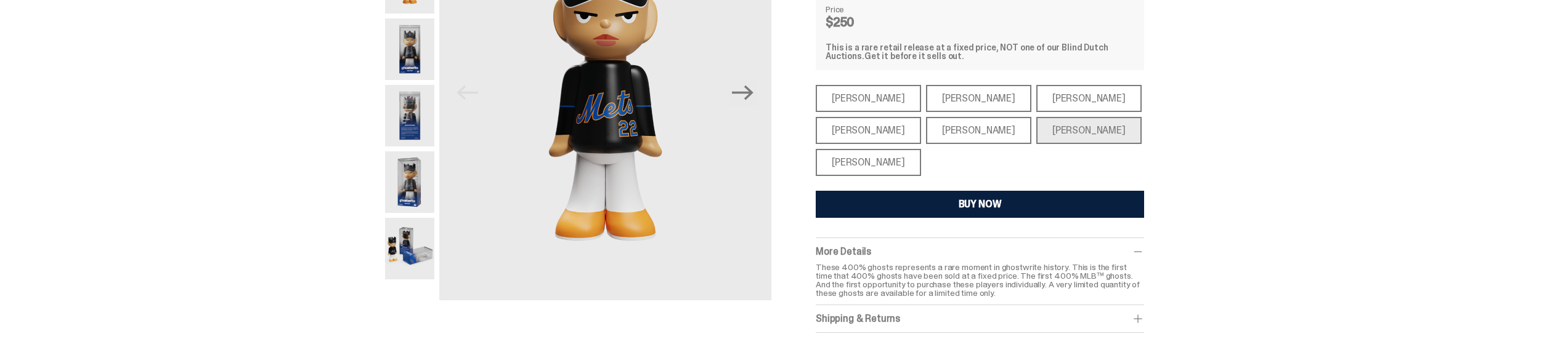
click at [863, 122] on div "[PERSON_NAME]" at bounding box center [868, 130] width 105 height 27
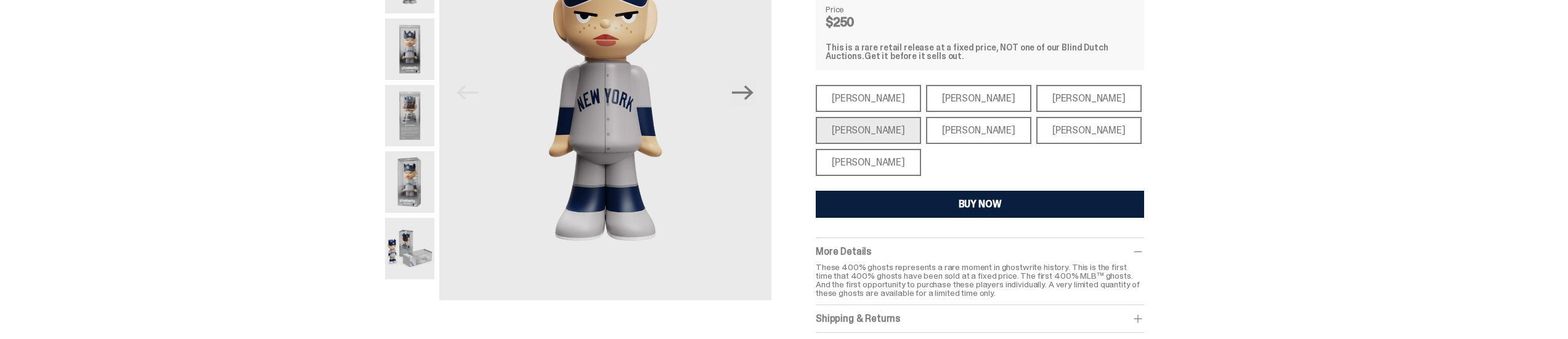
click at [881, 100] on div "[PERSON_NAME]" at bounding box center [868, 98] width 105 height 27
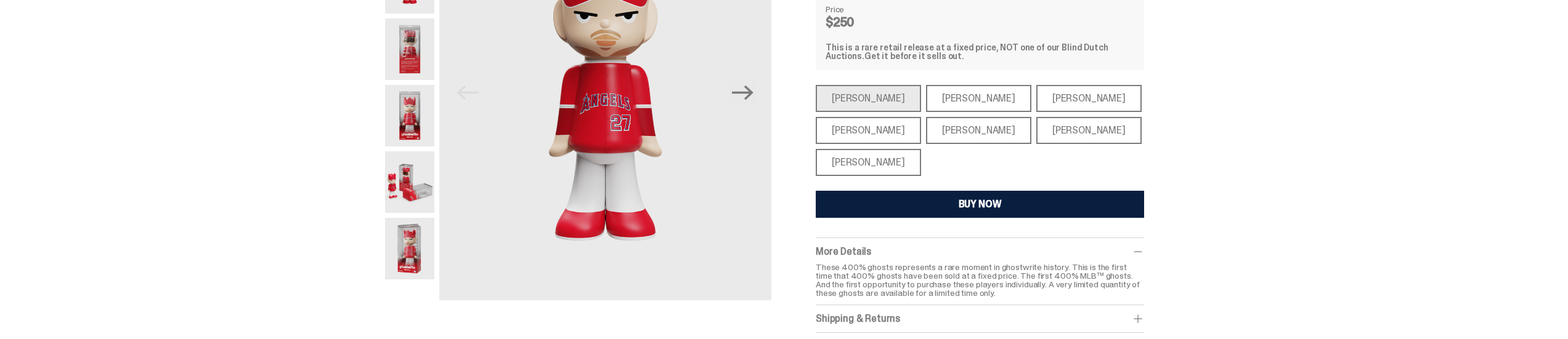
click at [944, 94] on div "[PERSON_NAME]" at bounding box center [978, 98] width 105 height 27
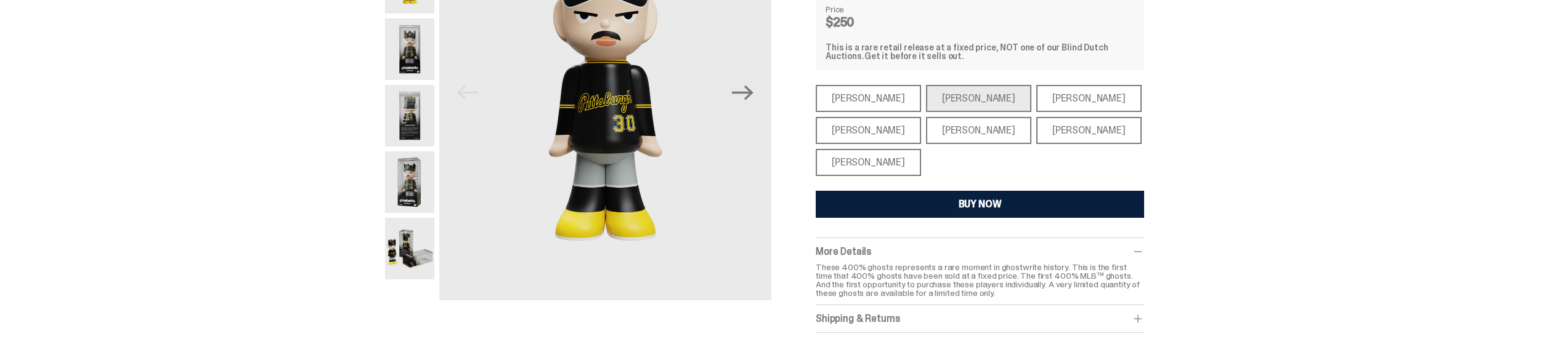
click at [1036, 93] on div "[PERSON_NAME]" at bounding box center [1089, 98] width 105 height 27
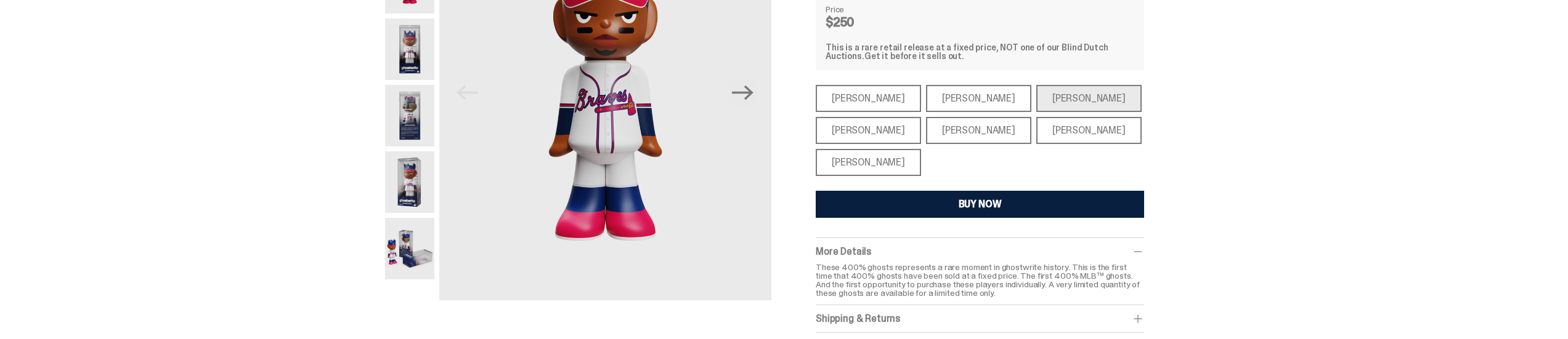
click at [887, 124] on div "[PERSON_NAME]" at bounding box center [868, 130] width 105 height 27
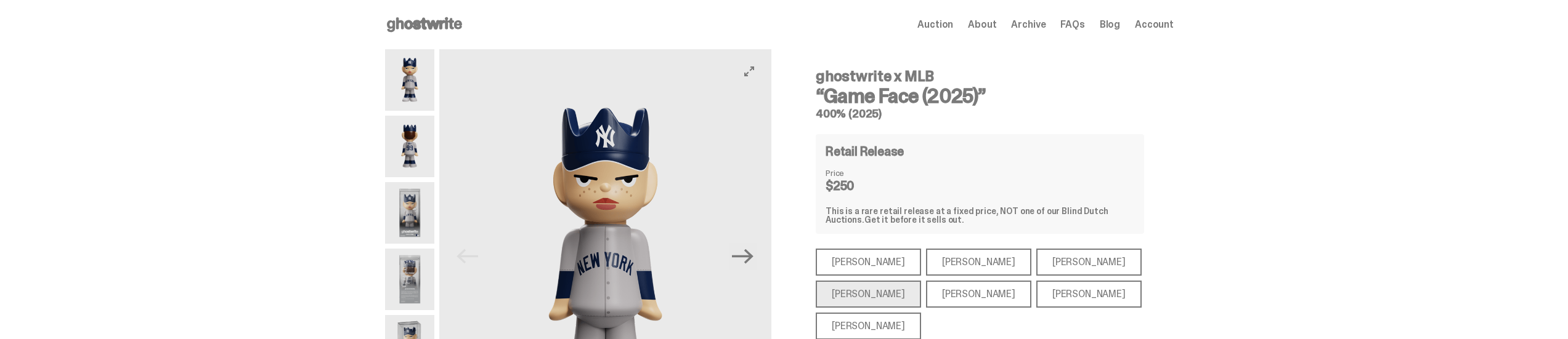
scroll to position [163, 0]
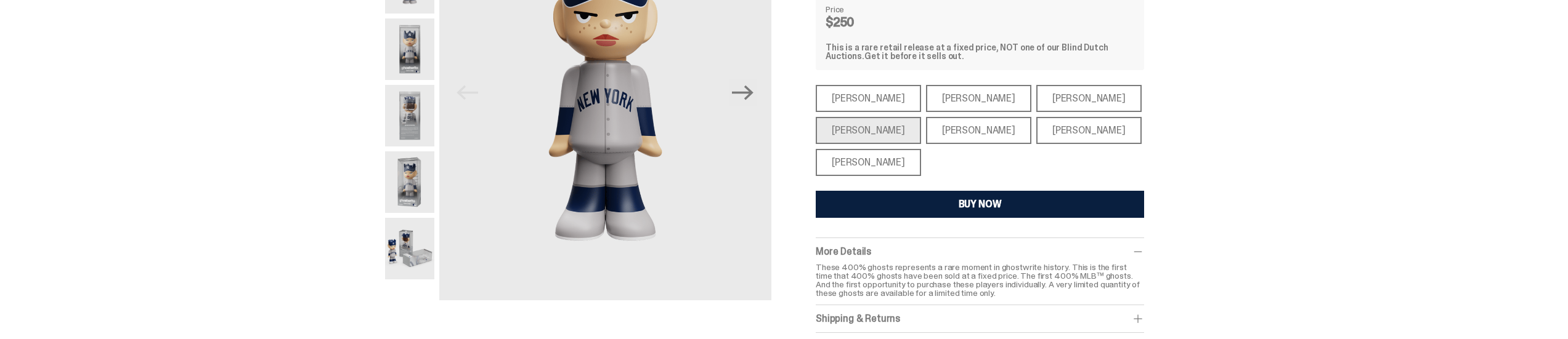
click at [424, 120] on img at bounding box center [409, 115] width 50 height 62
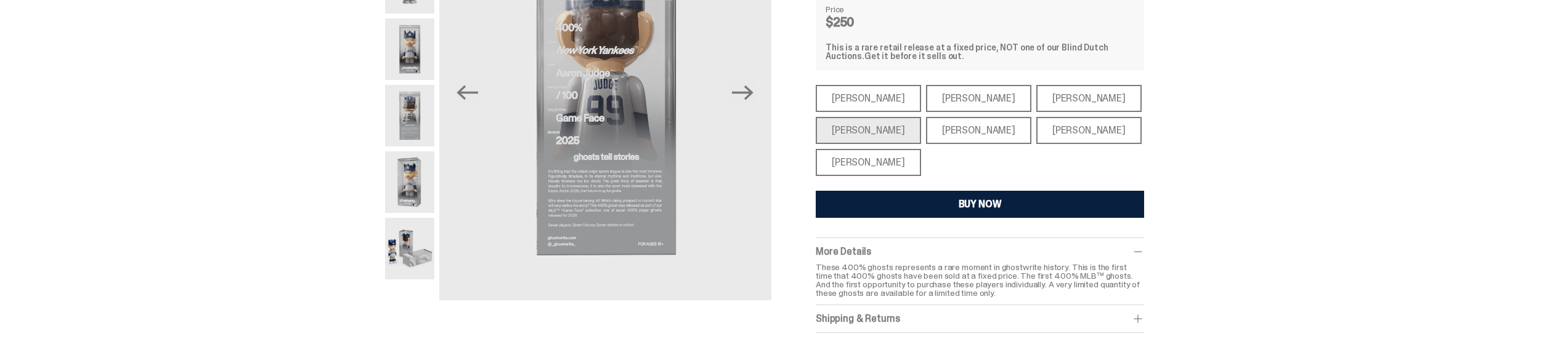
click at [421, 47] on img at bounding box center [409, 49] width 50 height 62
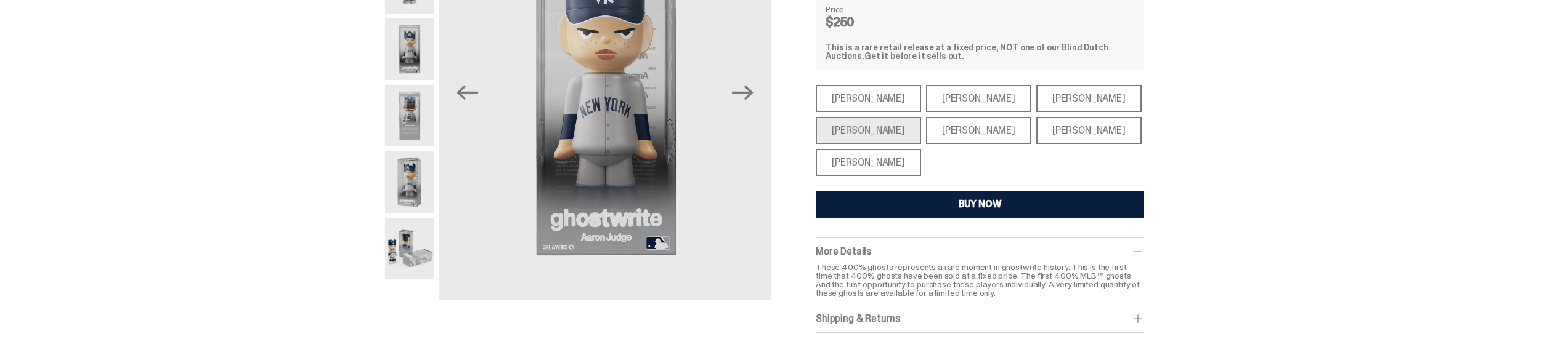
click at [395, 249] on img at bounding box center [409, 249] width 50 height 62
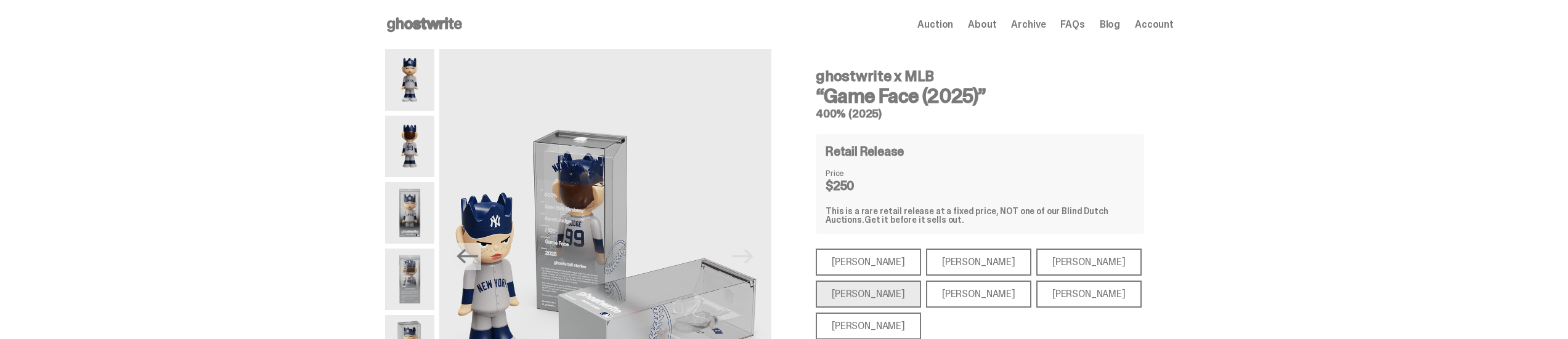
click at [446, 27] on use at bounding box center [424, 24] width 75 height 15
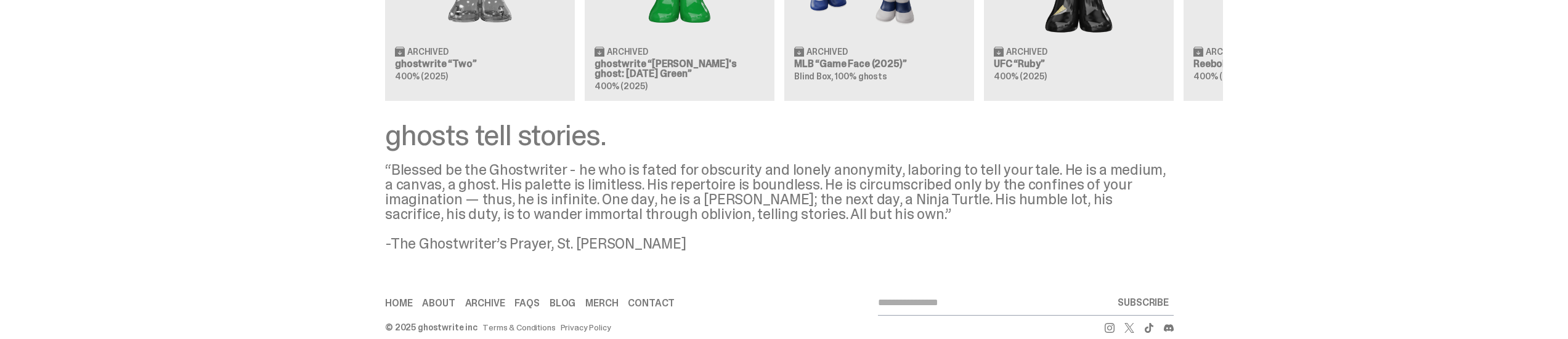
scroll to position [1398, 0]
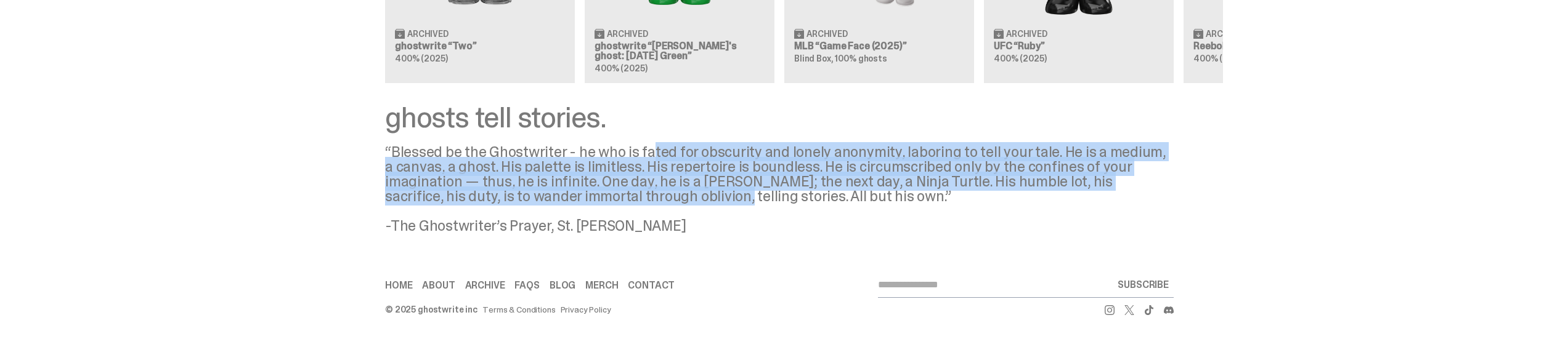
drag, startPoint x: 652, startPoint y: 154, endPoint x: 653, endPoint y: 194, distance: 40.0
click at [653, 194] on div "“Blessed be the Ghostwriter - he who is fated for obscurity and lonely anonymit…" at bounding box center [779, 189] width 789 height 89
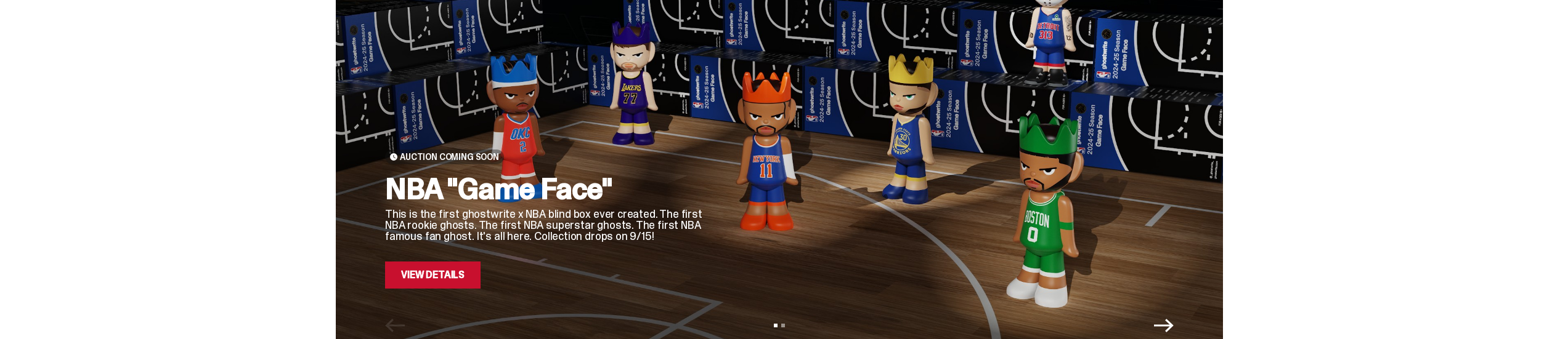
scroll to position [0, 0]
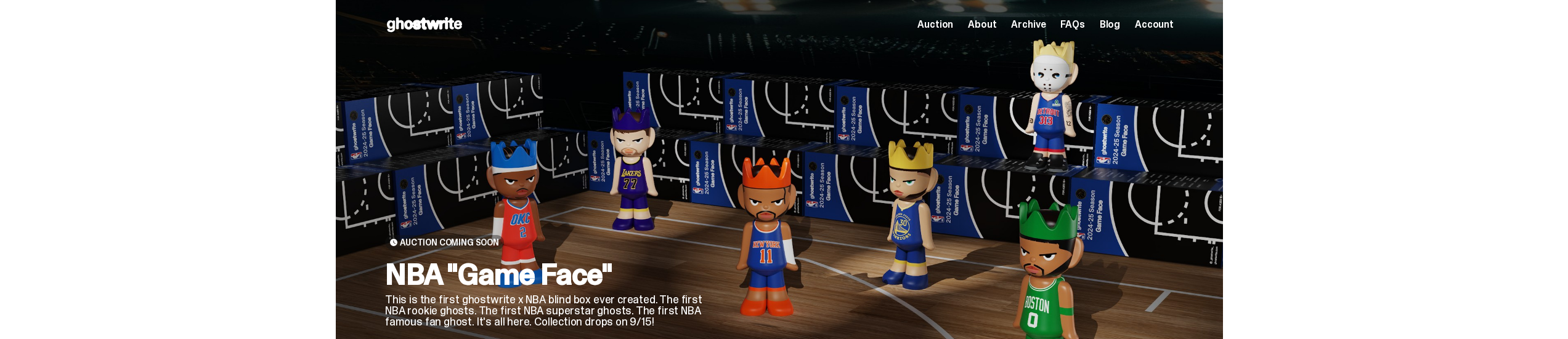
click at [1038, 23] on span "Archive" at bounding box center [1028, 24] width 34 height 10
